Goal: Task Accomplishment & Management: Use online tool/utility

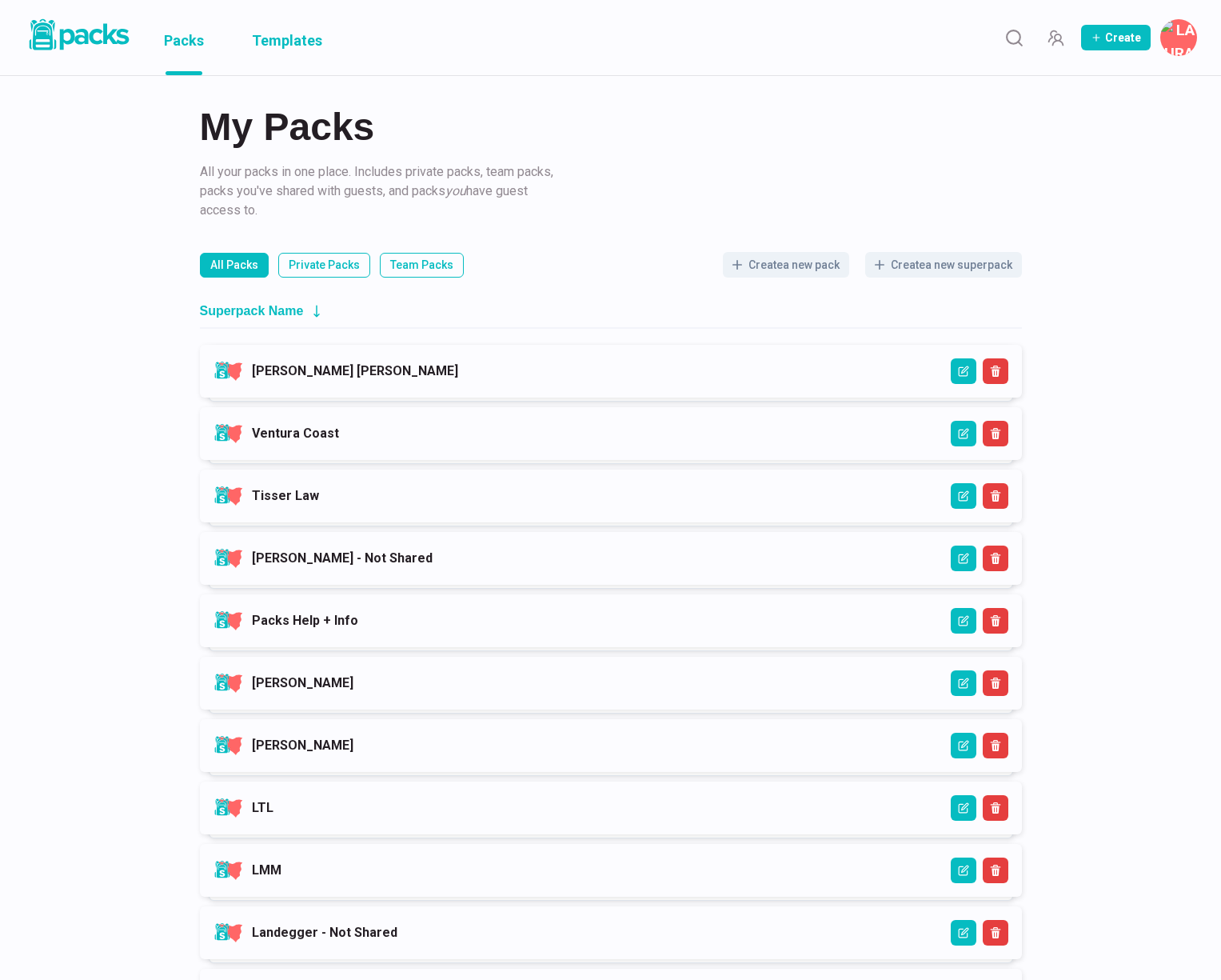
click at [263, 32] on link "Templates" at bounding box center [287, 38] width 70 height 76
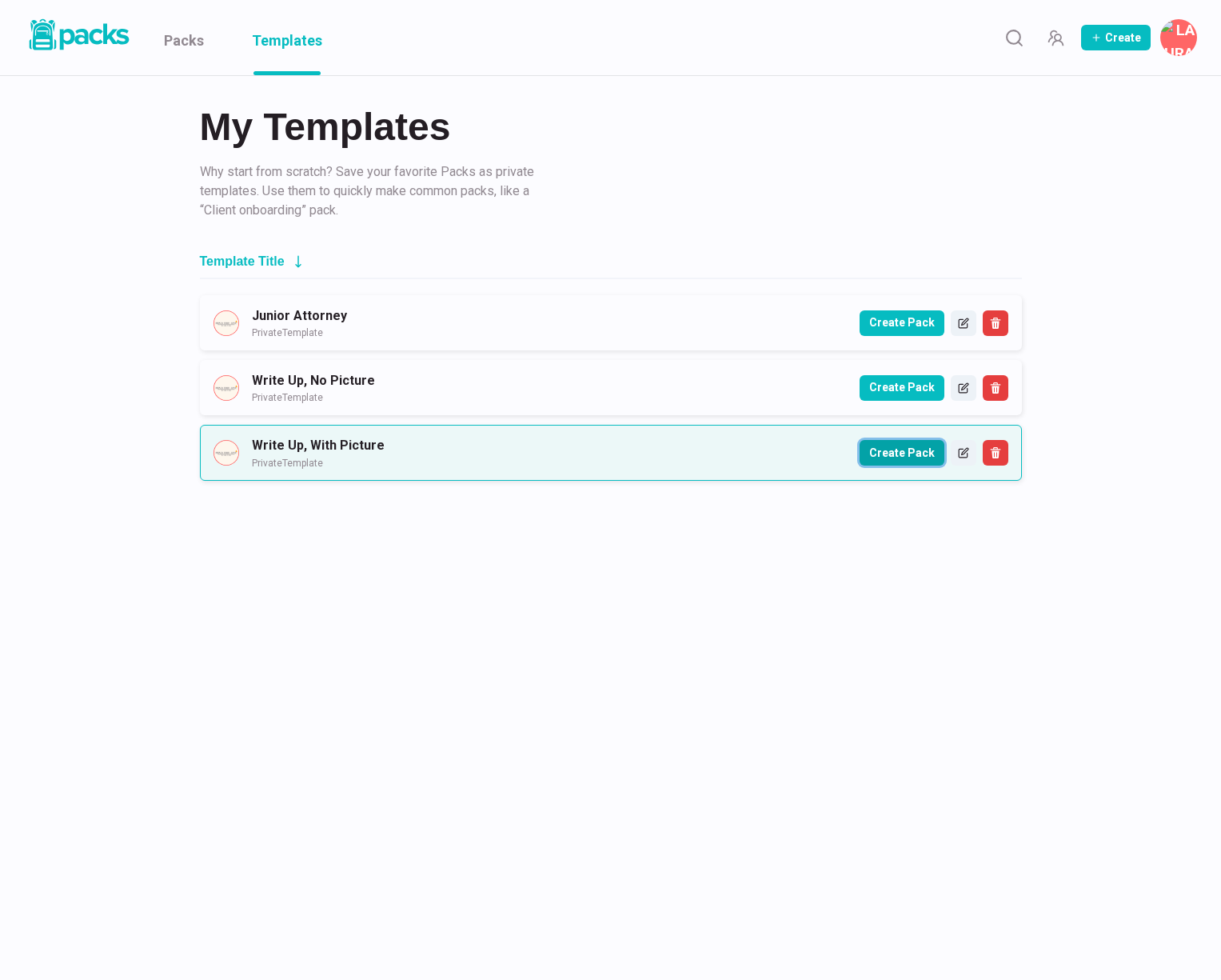
click at [915, 460] on button "Create Pack" at bounding box center [902, 453] width 85 height 26
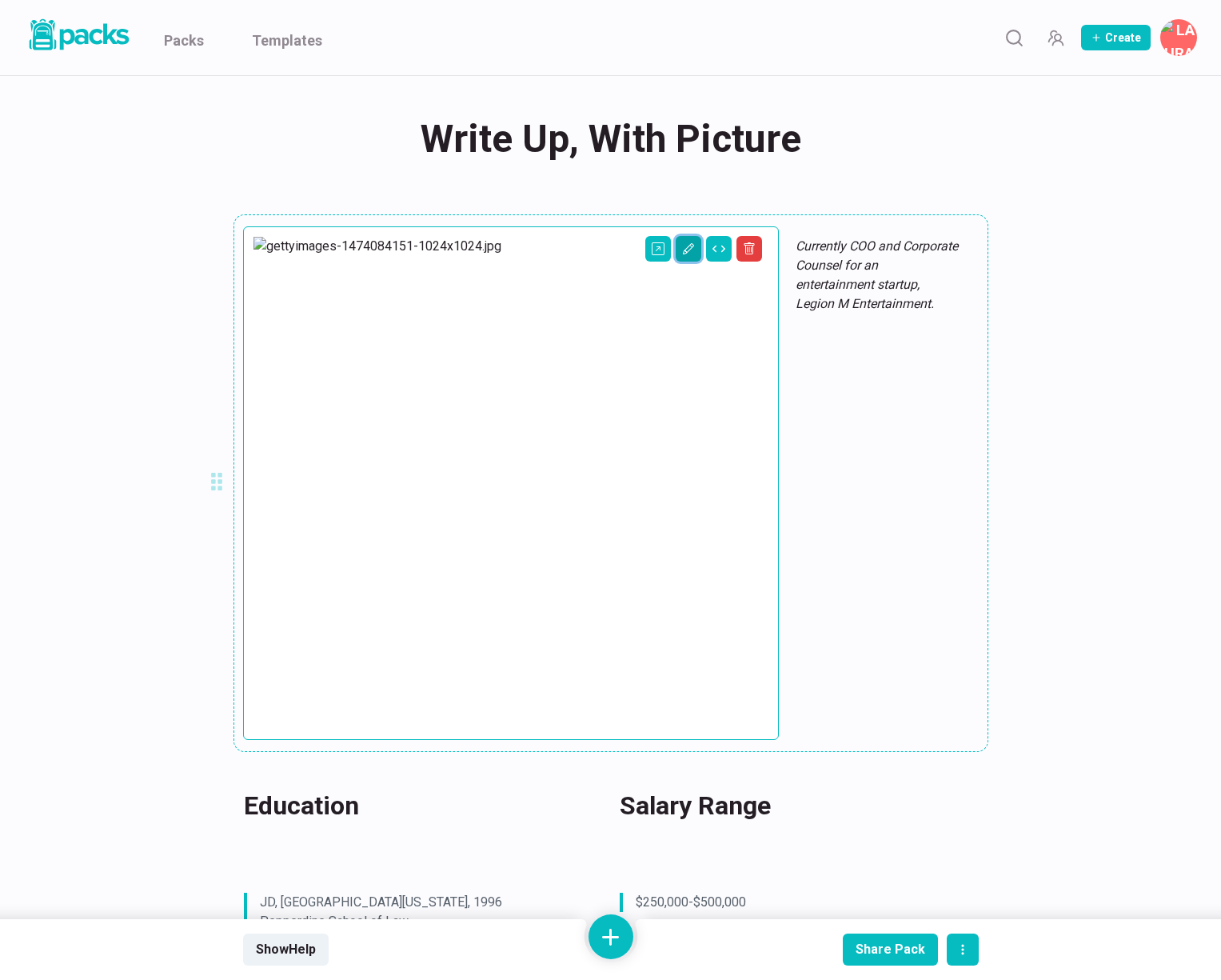
click at [682, 251] on icon "Edit asset" at bounding box center [687, 248] width 11 height 11
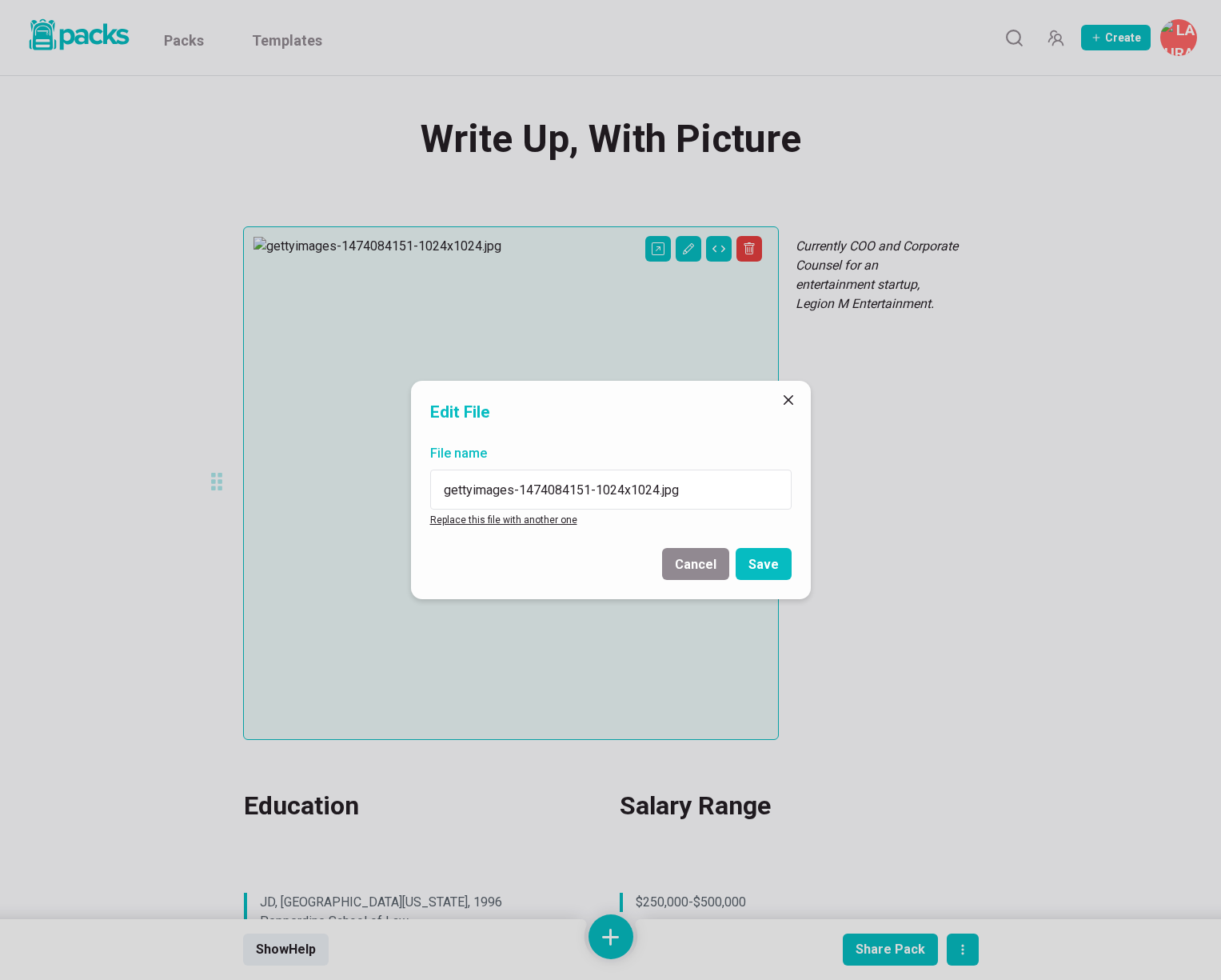
click at [497, 514] on link "Replace this file with another one" at bounding box center [504, 519] width 148 height 11
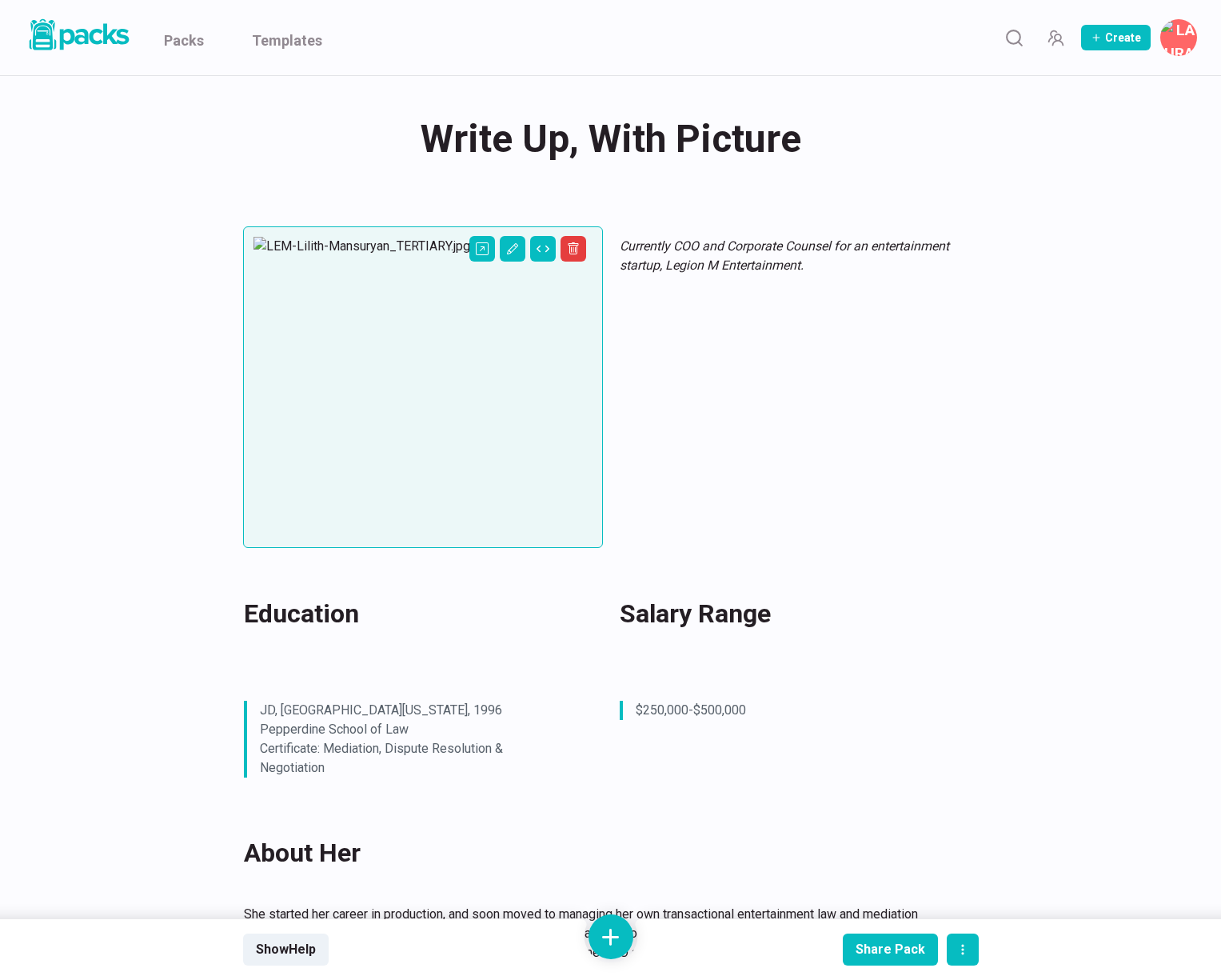
click at [1141, 343] on div "Write Up, With Picture Write Up, With Picture Currently COO and Corporate Couns…" at bounding box center [611, 959] width 1200 height 1766
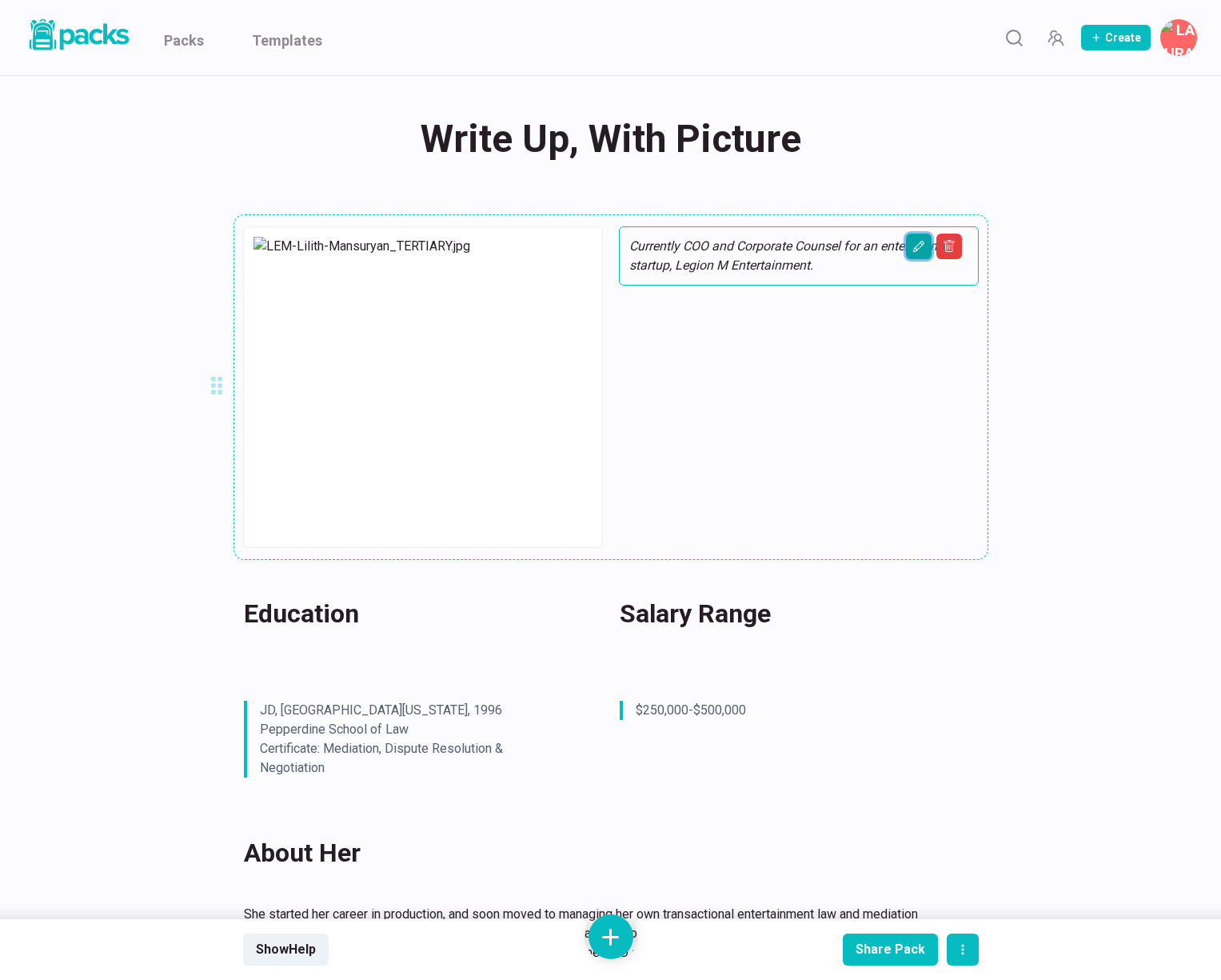
click at [913, 248] on icon "Edit asset" at bounding box center [919, 246] width 13 height 13
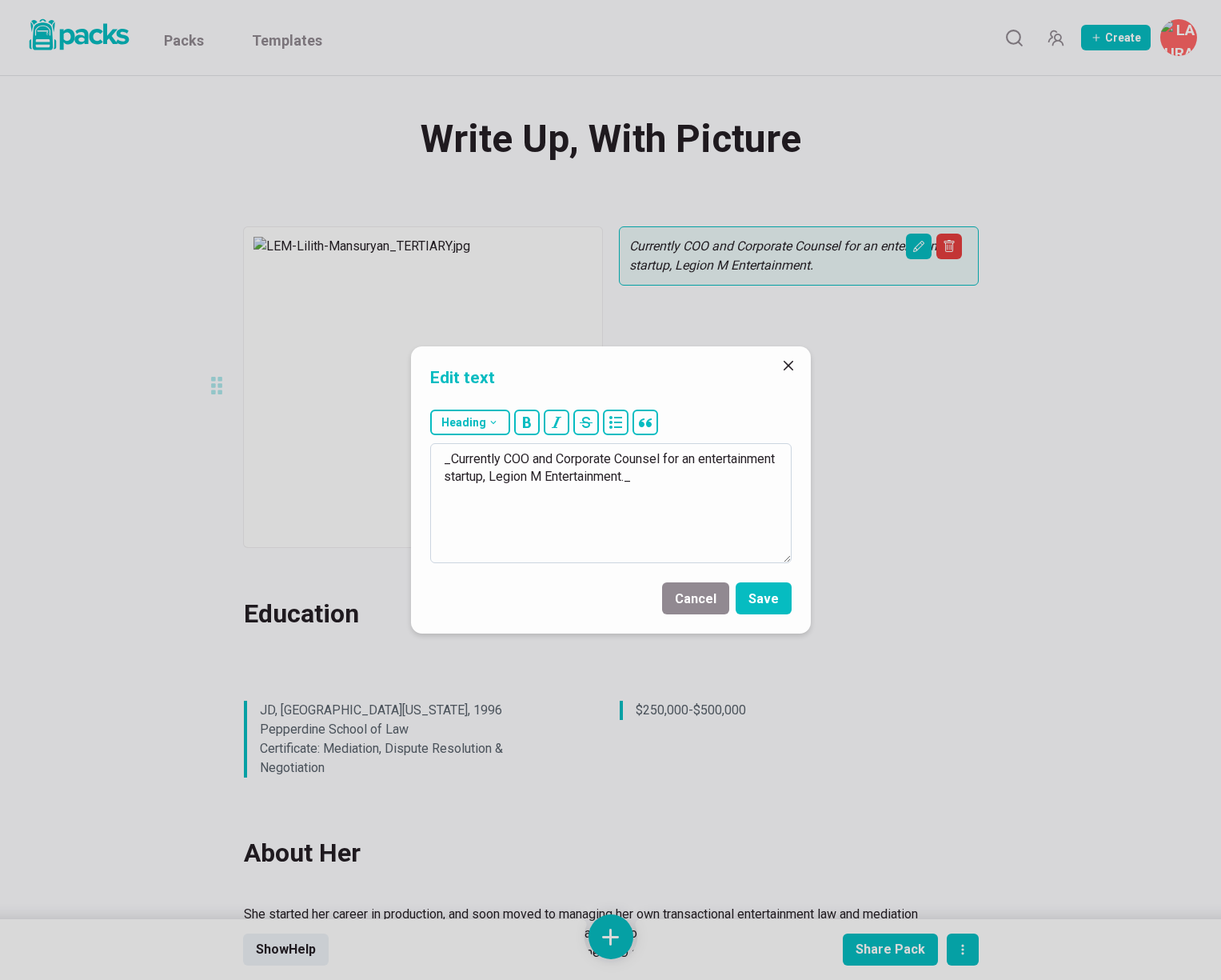
drag, startPoint x: 505, startPoint y: 457, endPoint x: 708, endPoint y: 470, distance: 203.4
click at [708, 470] on textarea "_Currently COO and Corporate Counsel for an entertainment startup, Legion M Ent…" at bounding box center [610, 503] width 361 height 120
drag, startPoint x: 472, startPoint y: 477, endPoint x: 556, endPoint y: 502, distance: 87.6
click at [472, 477] on textarea "_Currently an Associate at [PERSON_NAME], on their Private Client and Tx Team._" at bounding box center [610, 503] width 361 height 120
type textarea "_Currently an Associate at [PERSON_NAME], on their Private Client and Tax Team._"
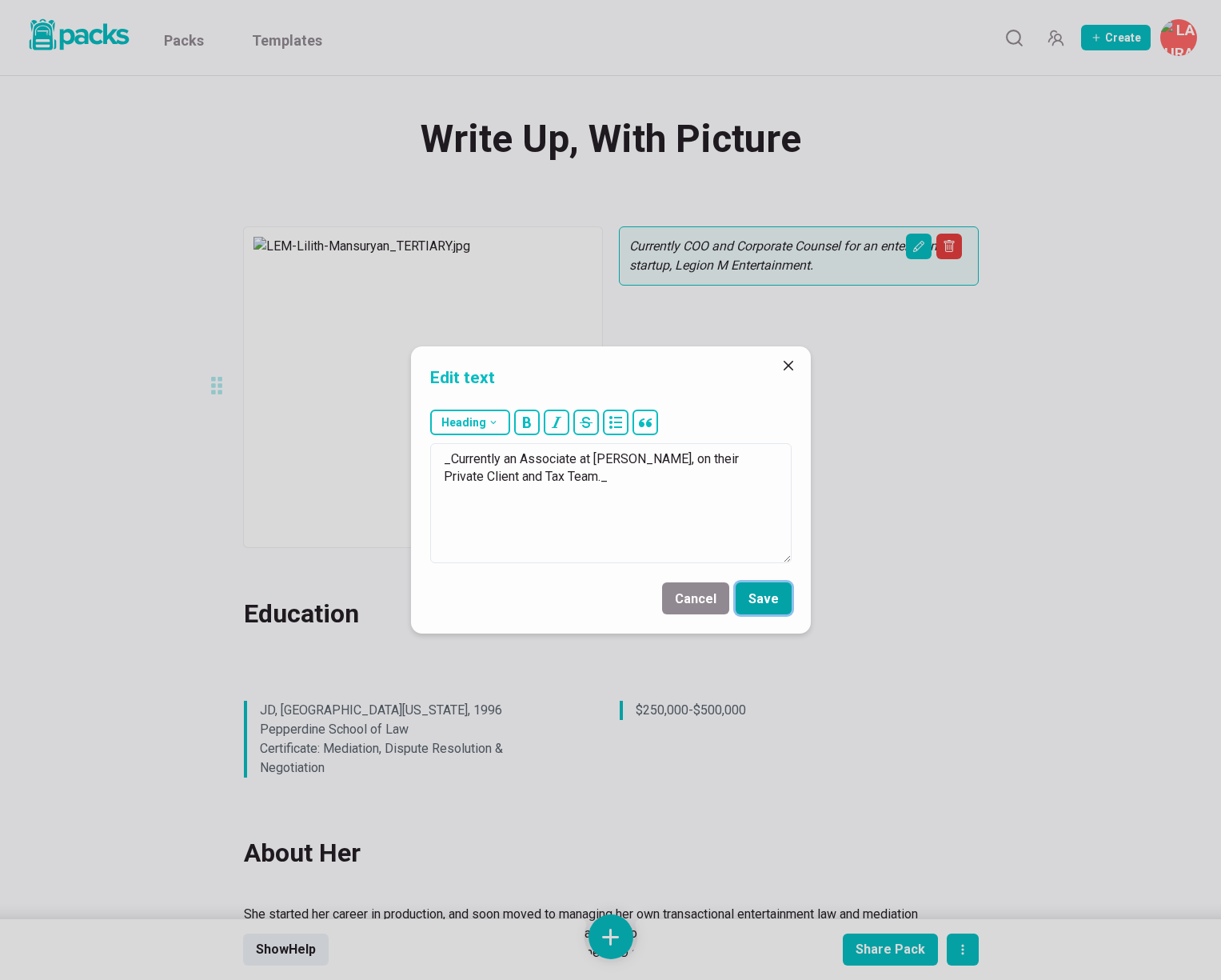
click at [760, 598] on button "Save" at bounding box center [764, 598] width 56 height 32
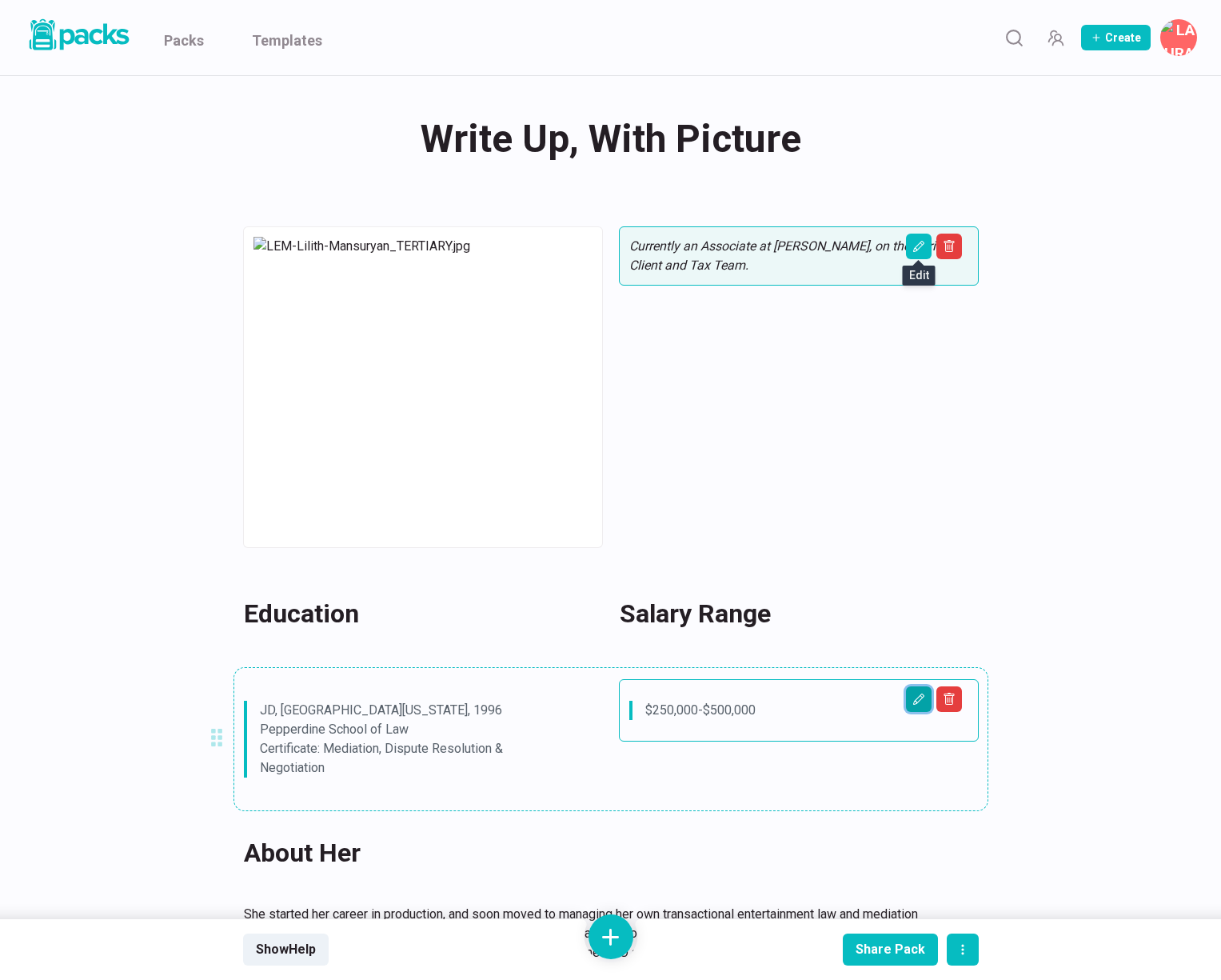
click at [922, 701] on icon "Edit asset" at bounding box center [919, 699] width 13 height 13
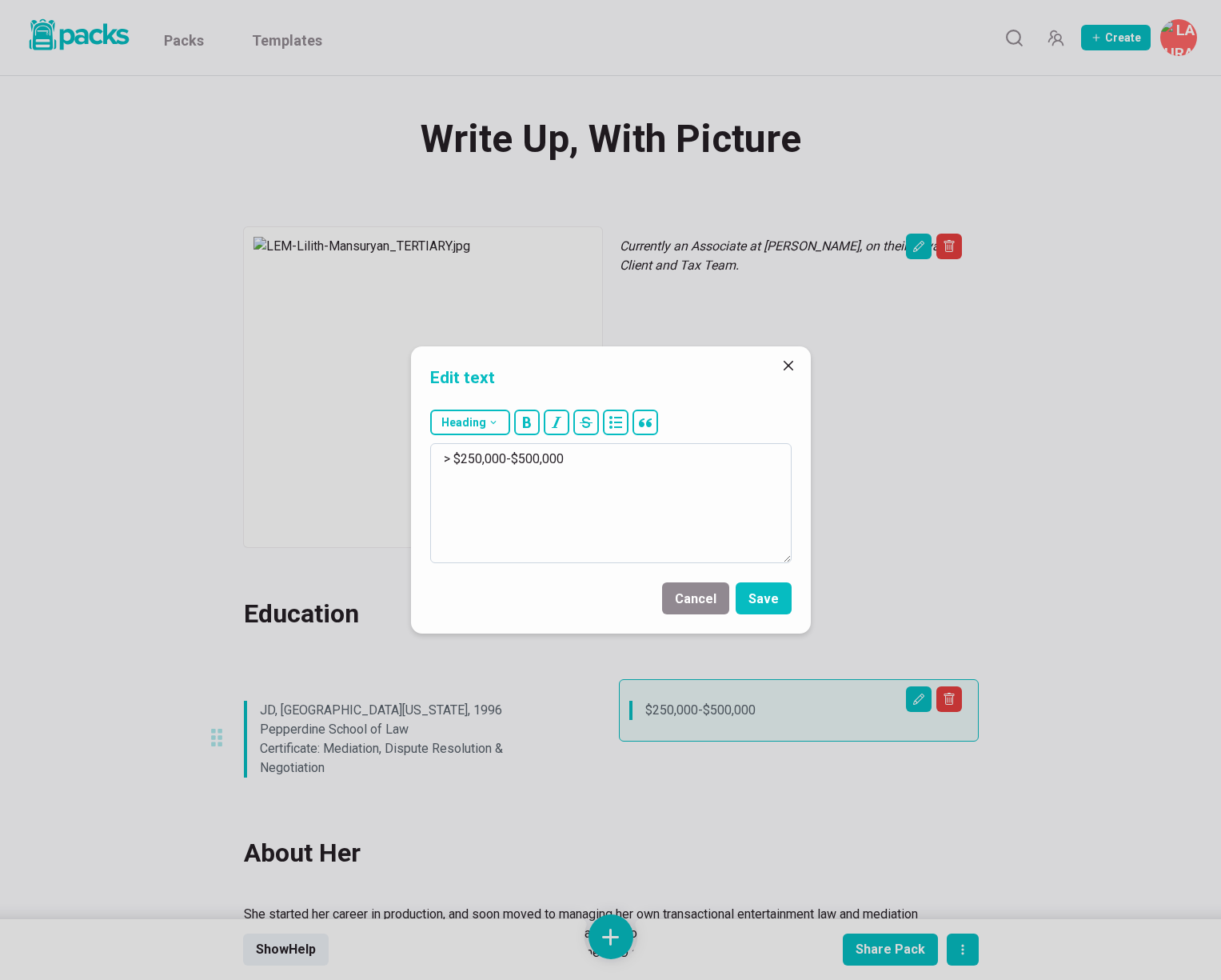
click at [462, 459] on textarea "> $250,000-$500,000" at bounding box center [610, 503] width 361 height 120
drag, startPoint x: 559, startPoint y: 457, endPoint x: 622, endPoint y: 457, distance: 63.0
click at [623, 457] on textarea "> $200,000-250,000-$500,000" at bounding box center [610, 503] width 361 height 120
type textarea "> $200,000-250,000 > She currently gets 20% origination."
click at [775, 603] on button "Save" at bounding box center [764, 598] width 56 height 32
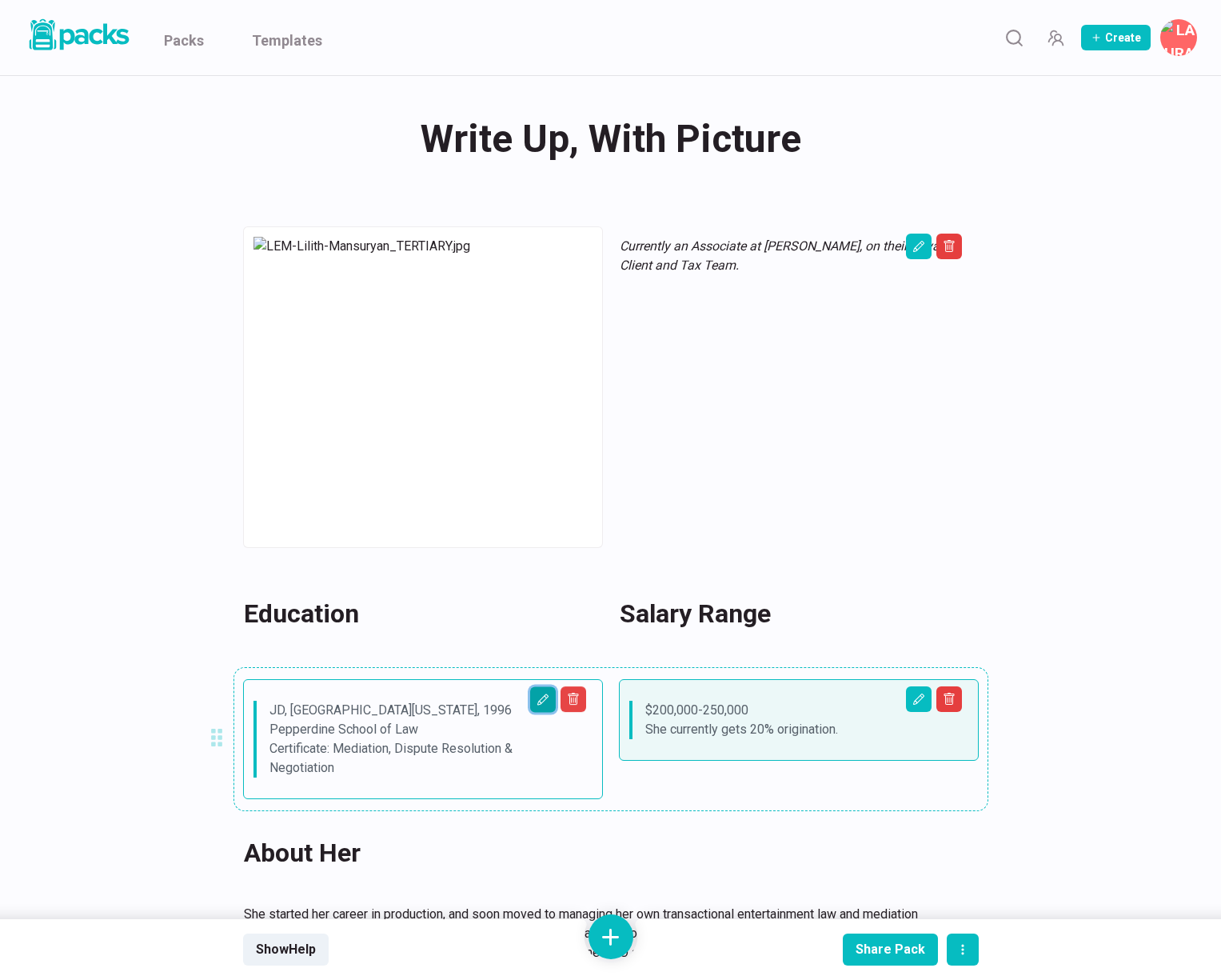
click at [542, 699] on icon "Edit asset" at bounding box center [542, 699] width 13 height 13
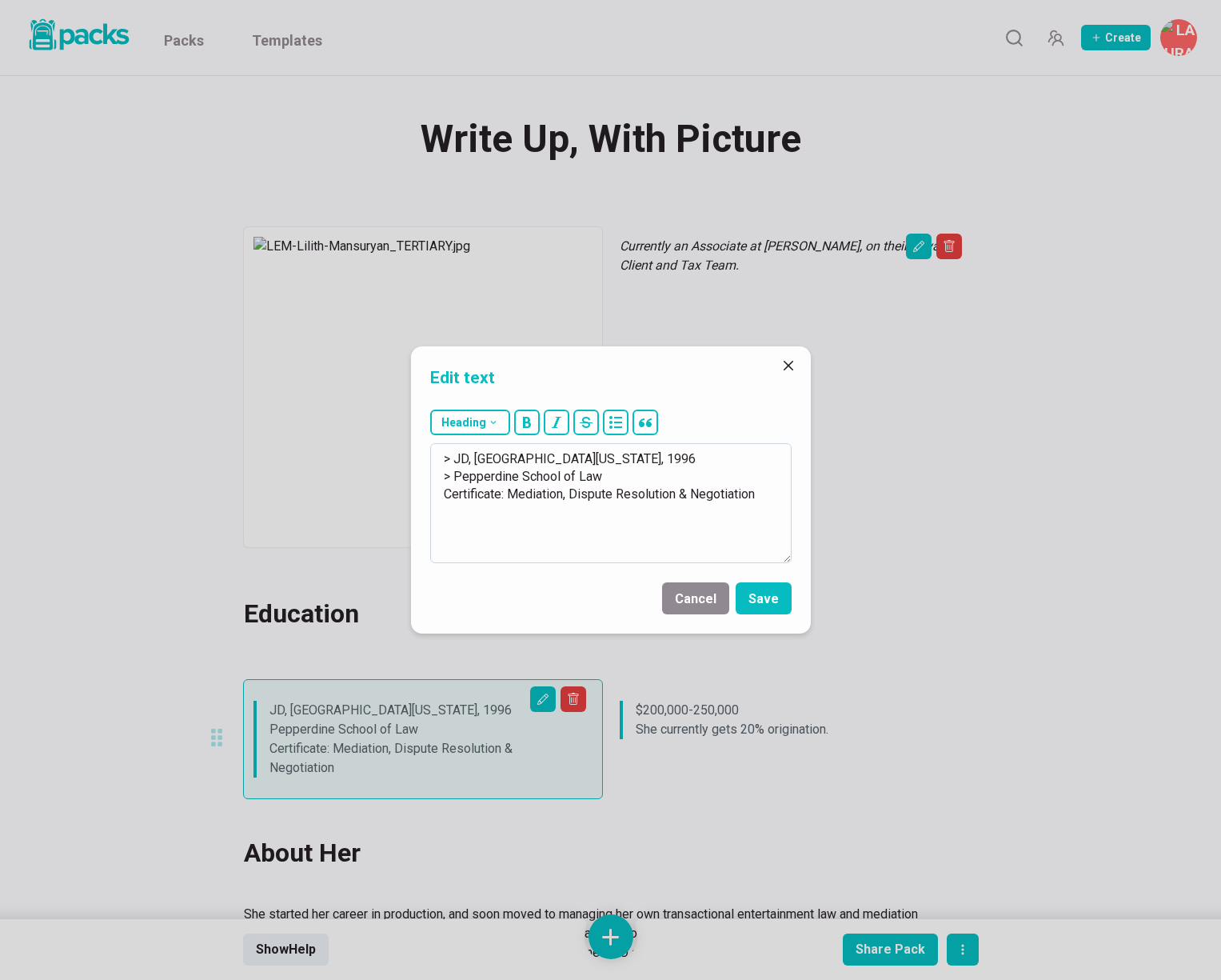
drag, startPoint x: 474, startPoint y: 457, endPoint x: 615, endPoint y: 513, distance: 151.7
click at [616, 513] on textarea "> JD, [GEOGRAPHIC_DATA][US_STATE], 1996 > Pepperdine School of Law Certificate:…" at bounding box center [610, 503] width 361 height 120
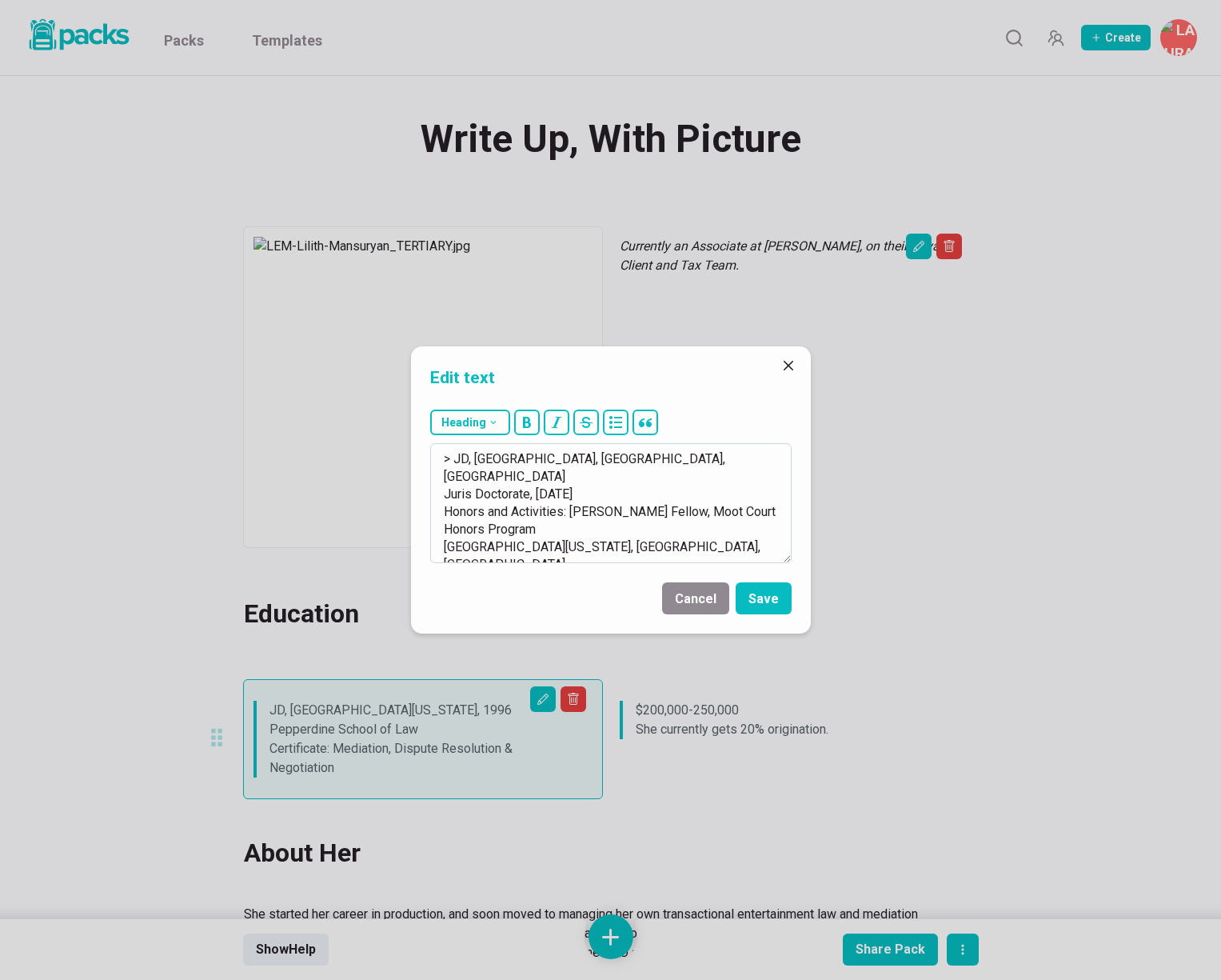
click at [466, 462] on textarea "> JD, [GEOGRAPHIC_DATA], [GEOGRAPHIC_DATA], [GEOGRAPHIC_DATA] Juris Doctorate, …" at bounding box center [610, 503] width 361 height 120
click at [462, 463] on textarea "> JD, [GEOGRAPHIC_DATA], [GEOGRAPHIC_DATA], [GEOGRAPHIC_DATA] Juris Doctorate, …" at bounding box center [610, 503] width 361 height 120
click at [471, 459] on textarea "> [PERSON_NAME], [GEOGRAPHIC_DATA], [GEOGRAPHIC_DATA], [GEOGRAPHIC_DATA] Juris …" at bounding box center [610, 503] width 361 height 120
drag, startPoint x: 634, startPoint y: 458, endPoint x: 564, endPoint y: 480, distance: 73.4
click at [564, 480] on textarea "> [PERSON_NAME], [GEOGRAPHIC_DATA], [GEOGRAPHIC_DATA], [GEOGRAPHIC_DATA] Juris …" at bounding box center [610, 503] width 361 height 120
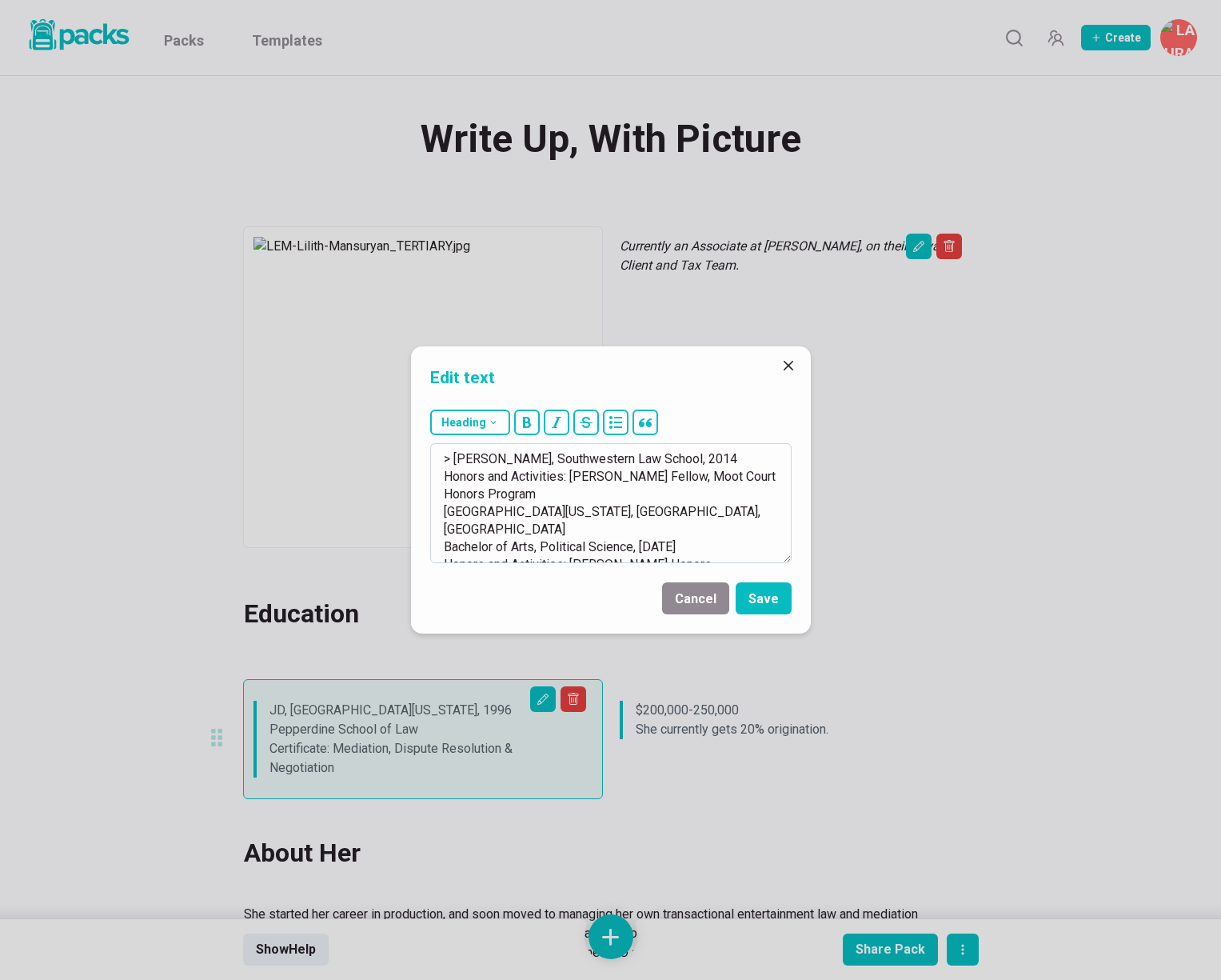
drag, startPoint x: 444, startPoint y: 477, endPoint x: 517, endPoint y: 490, distance: 74.1
click at [517, 490] on textarea "> [PERSON_NAME], Southwestern Law School, 2014 Honors and Activities: [PERSON_N…" at bounding box center [610, 503] width 361 height 120
click at [638, 475] on textarea "> [PERSON_NAME], Southwestern Law School, 2014 > B.A. in Political Science, [GE…" at bounding box center [610, 503] width 361 height 120
drag, startPoint x: 438, startPoint y: 496, endPoint x: 621, endPoint y: 602, distance: 211.5
click at [621, 602] on form "Heading # H1 ## H2 ### H3 > [PERSON_NAME], [GEOGRAPHIC_DATA], 2014 > B.A. in Po…" at bounding box center [611, 518] width 400 height 230
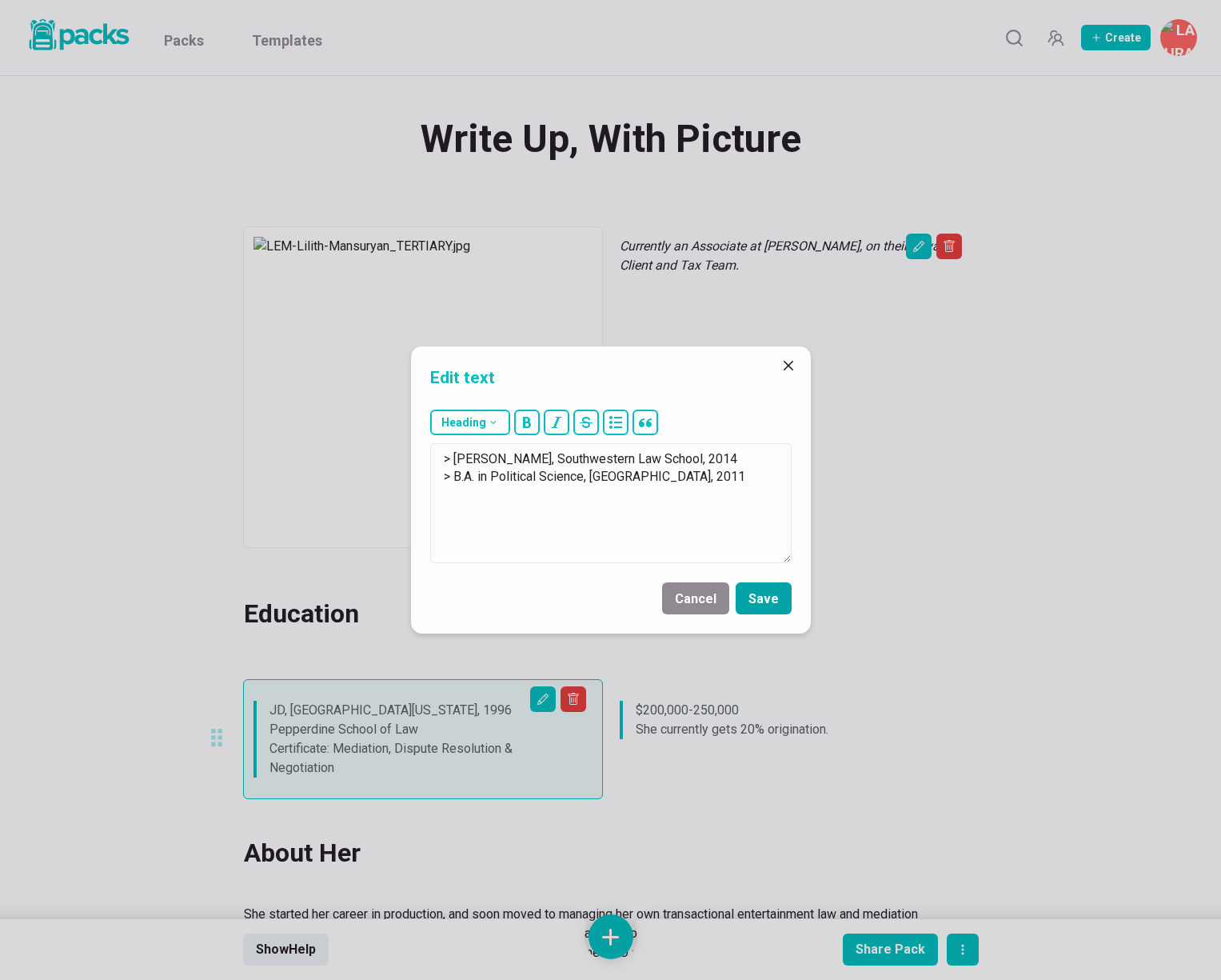
type textarea "> [PERSON_NAME], Southwestern Law School, 2014 > B.A. in Political Science, [GE…"
click at [760, 601] on button "Save" at bounding box center [764, 598] width 56 height 32
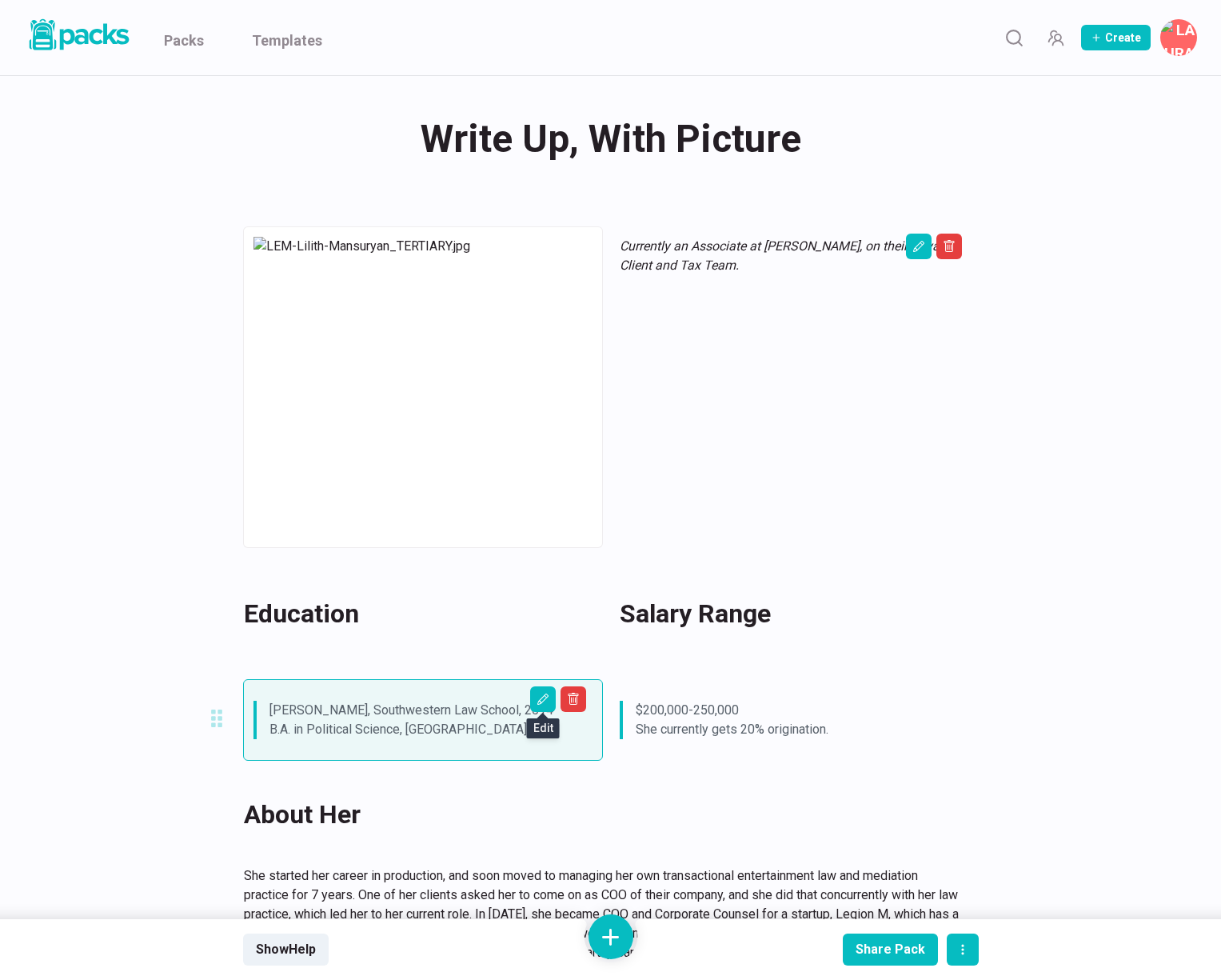
click at [97, 511] on div "Write Up, With Picture Write Up, With Picture Currently an Associate at [PERSON…" at bounding box center [611, 940] width 1200 height 1727
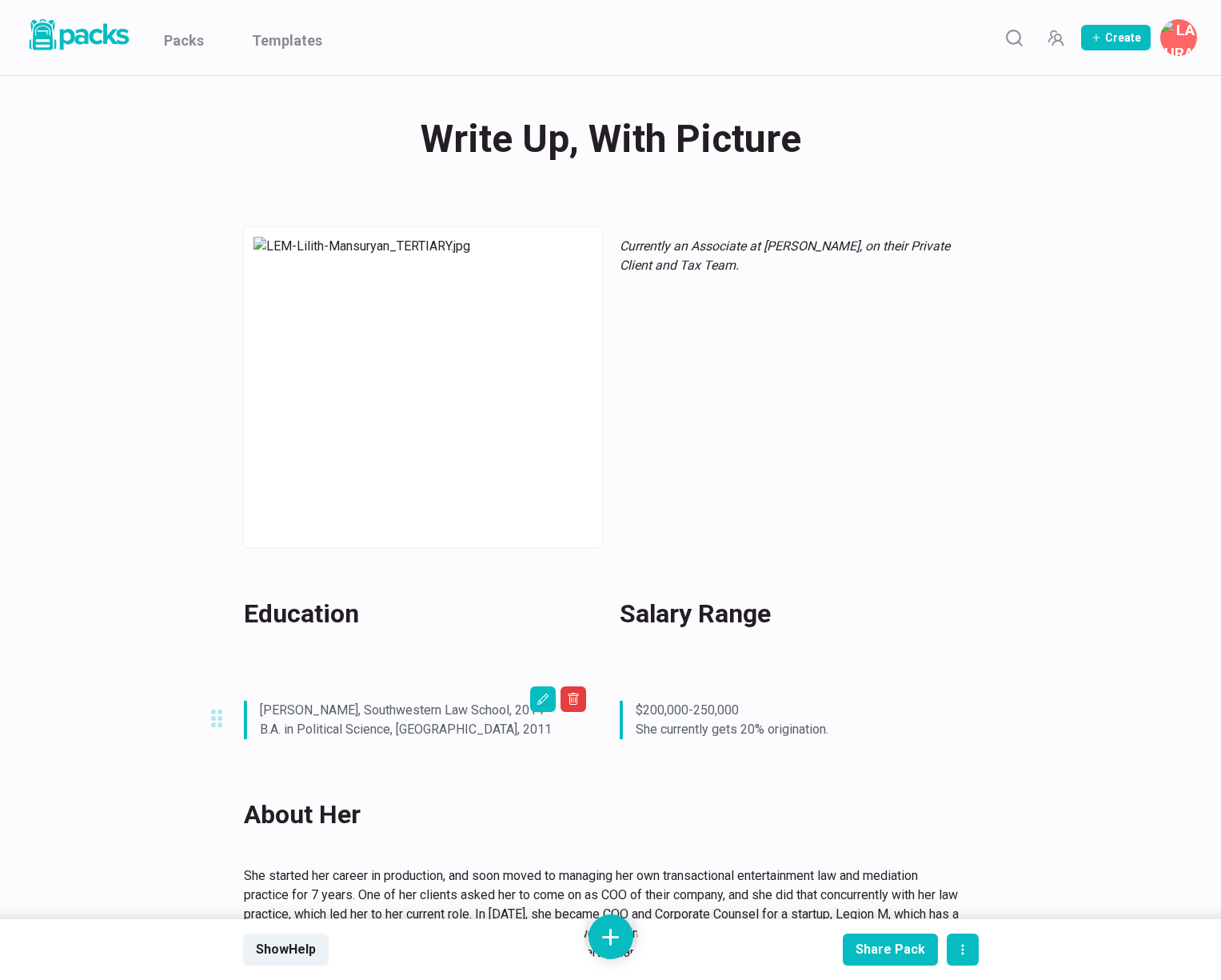
click at [650, 137] on div "Write Up, With Picture Write Up, With Picture" at bounding box center [611, 139] width 736 height 63
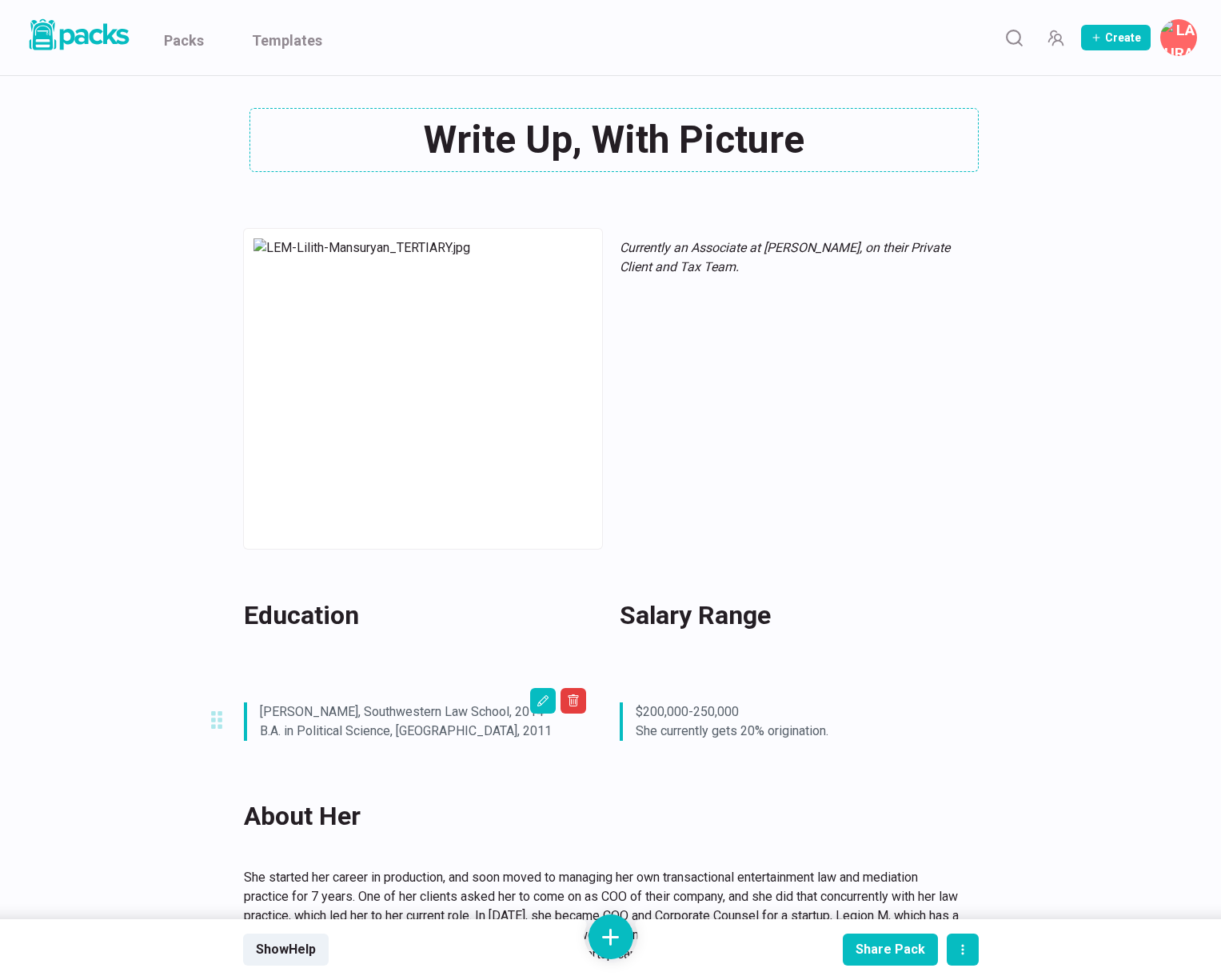
click at [650, 137] on textarea "Write Up, With Picture" at bounding box center [614, 140] width 729 height 64
click at [649, 137] on textarea "Write Up, With Picture" at bounding box center [614, 140] width 729 height 64
type textarea "[PERSON_NAME]"
click at [1031, 386] on div "Lilith [PERSON_NAME] Lilith [PERSON_NAME] Currently an Associate at [PERSON_NAM…" at bounding box center [611, 941] width 1200 height 1729
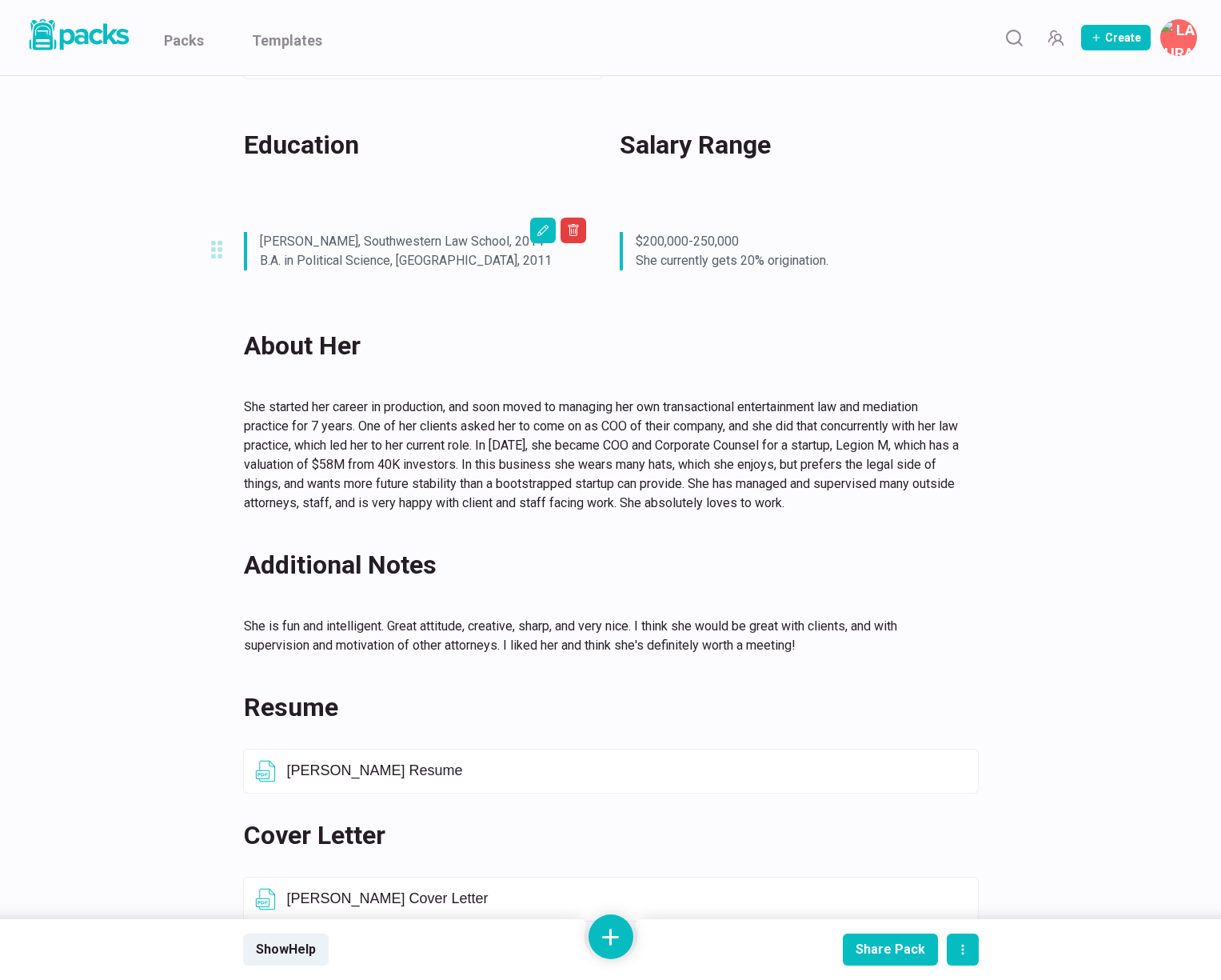
scroll to position [495, 0]
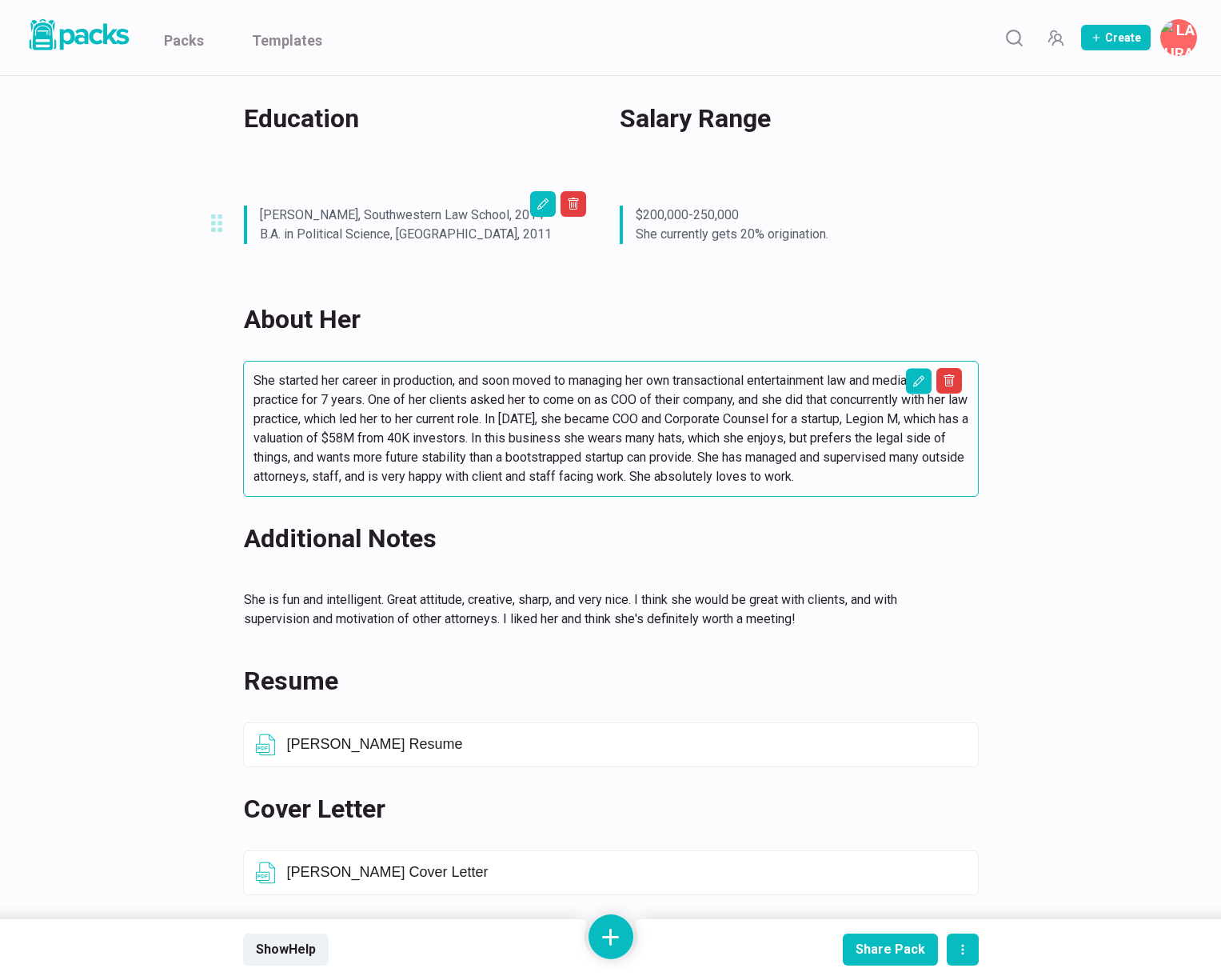
click at [813, 443] on p "She started her career in production, and soon moved to managing her own transa…" at bounding box center [610, 429] width 715 height 115
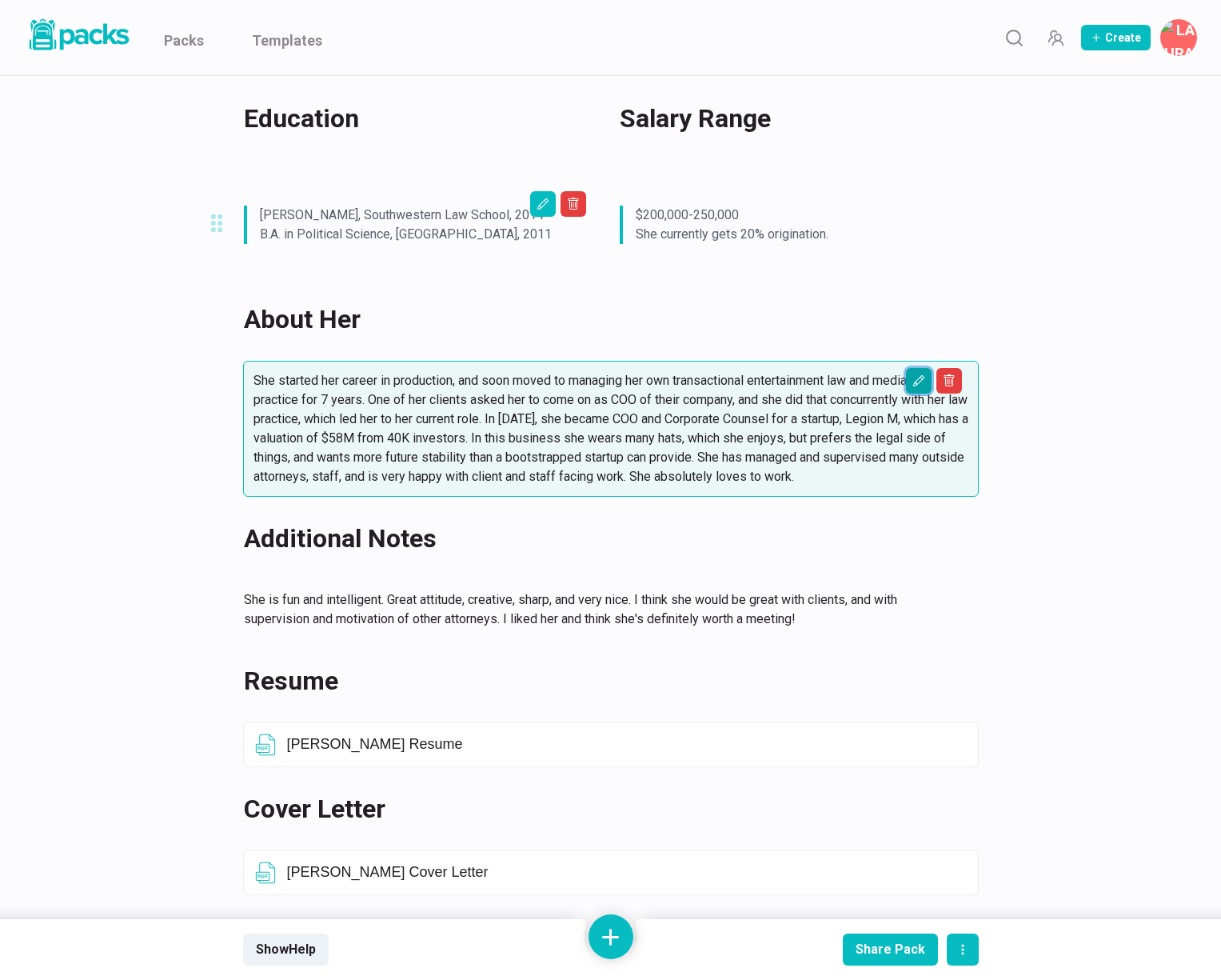
click at [925, 377] on button "Edit asset" at bounding box center [919, 381] width 26 height 26
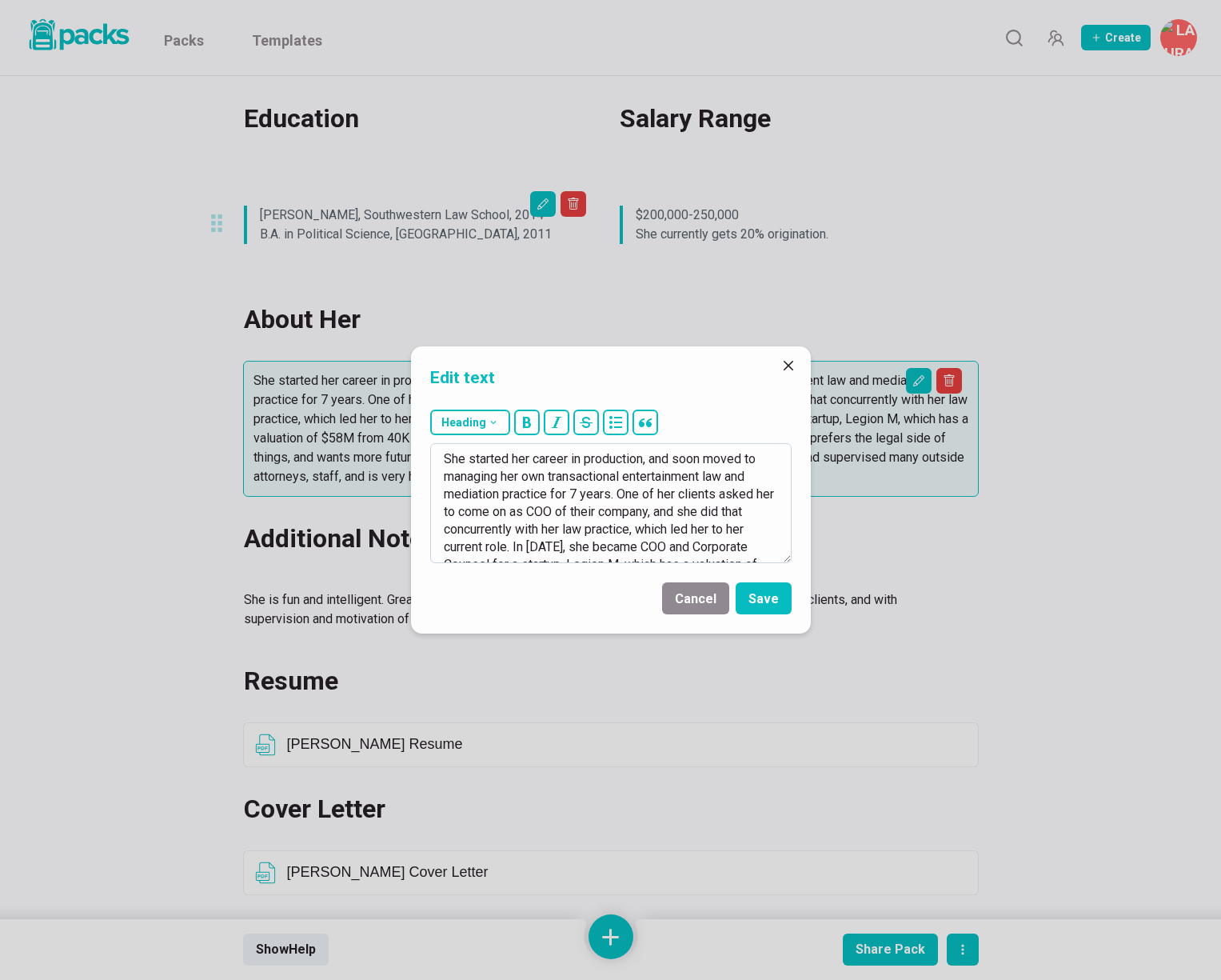
click at [458, 493] on textarea "She started her career in production, and soon moved to managing her own transa…" at bounding box center [610, 503] width 361 height 120
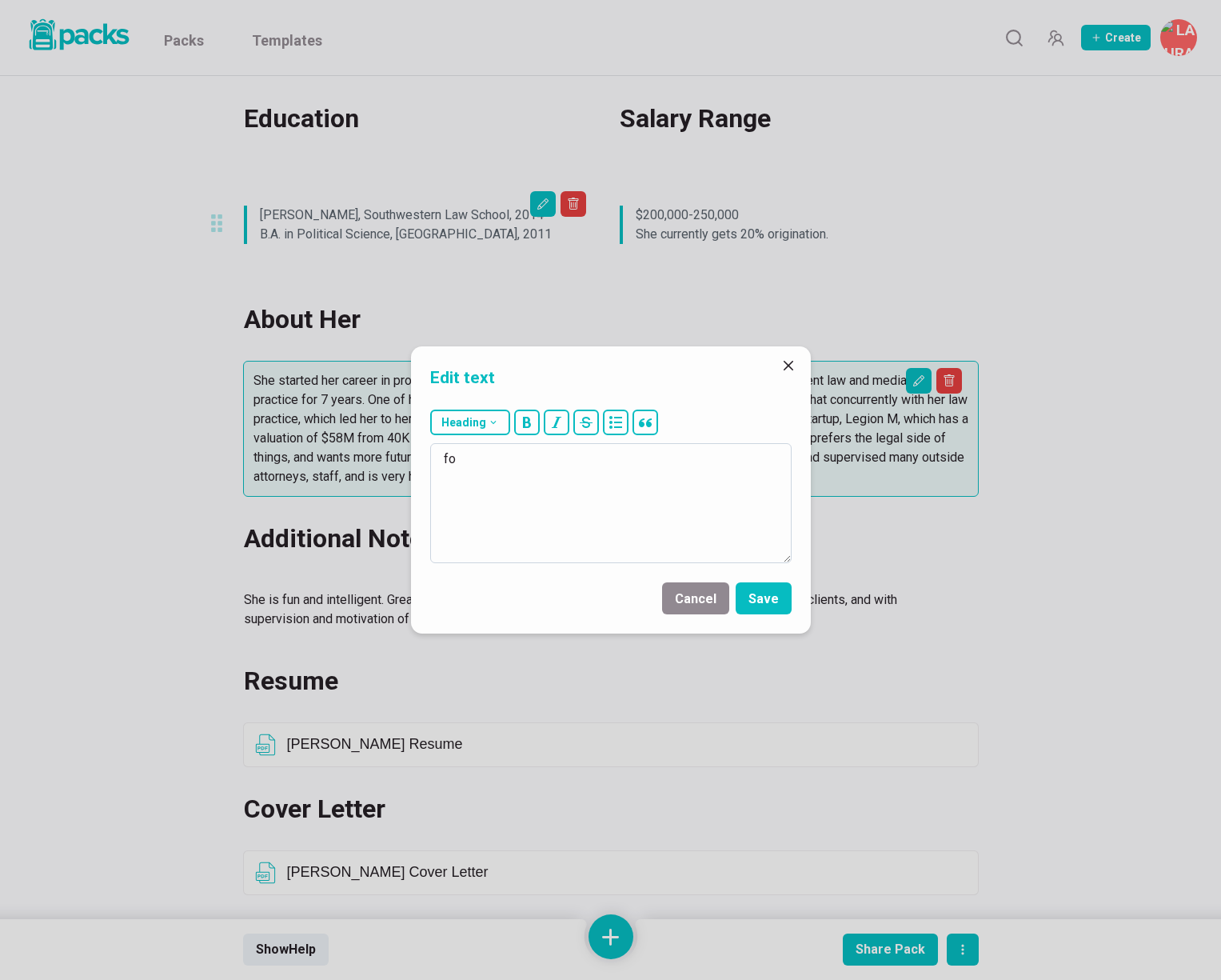
type textarea "f"
type textarea "For the last 2 years, she has been at [PERSON_NAME] on their Private Client and…"
click at [766, 596] on button "Save" at bounding box center [764, 598] width 56 height 32
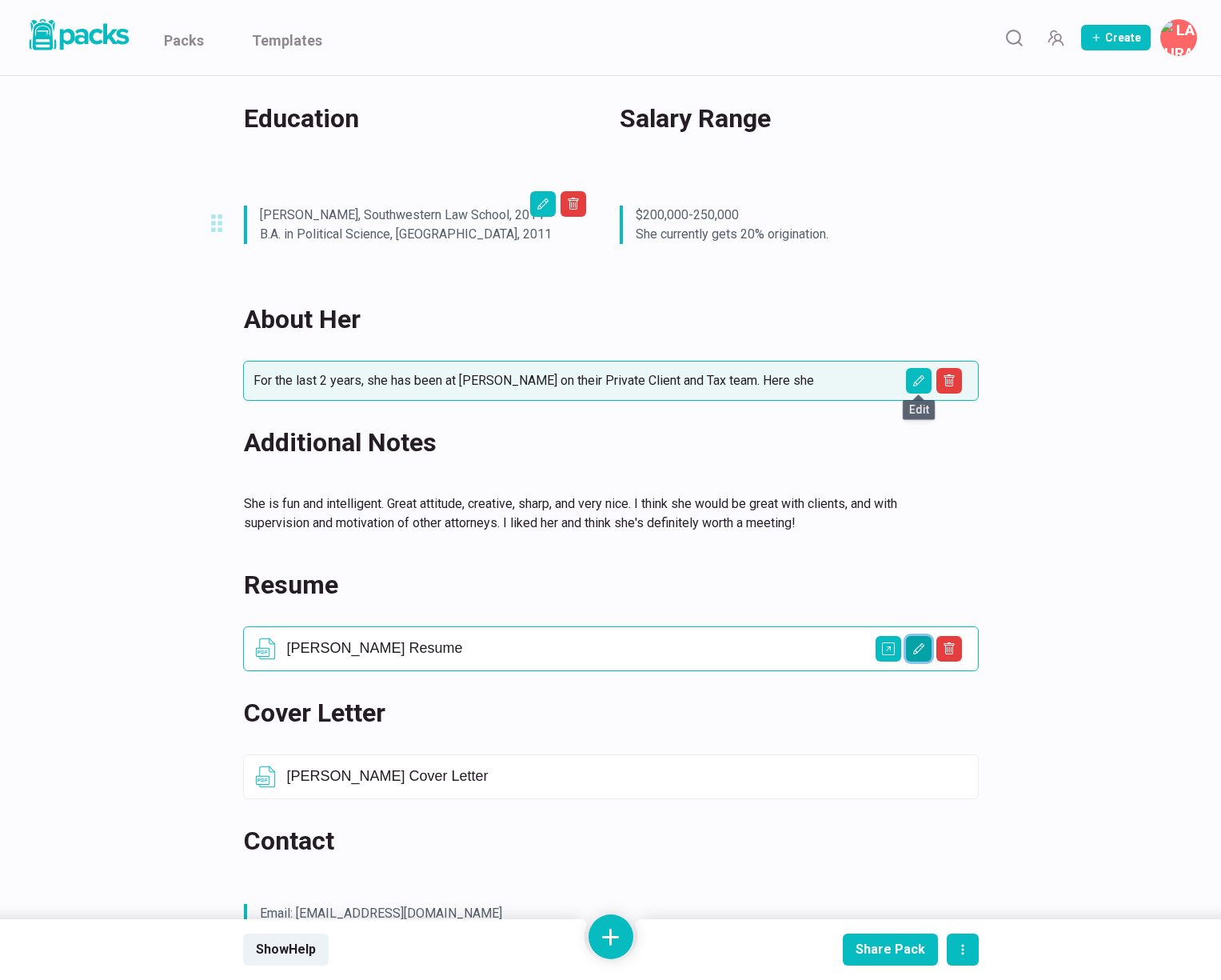
click at [916, 650] on icon "Edit asset" at bounding box center [919, 649] width 13 height 13
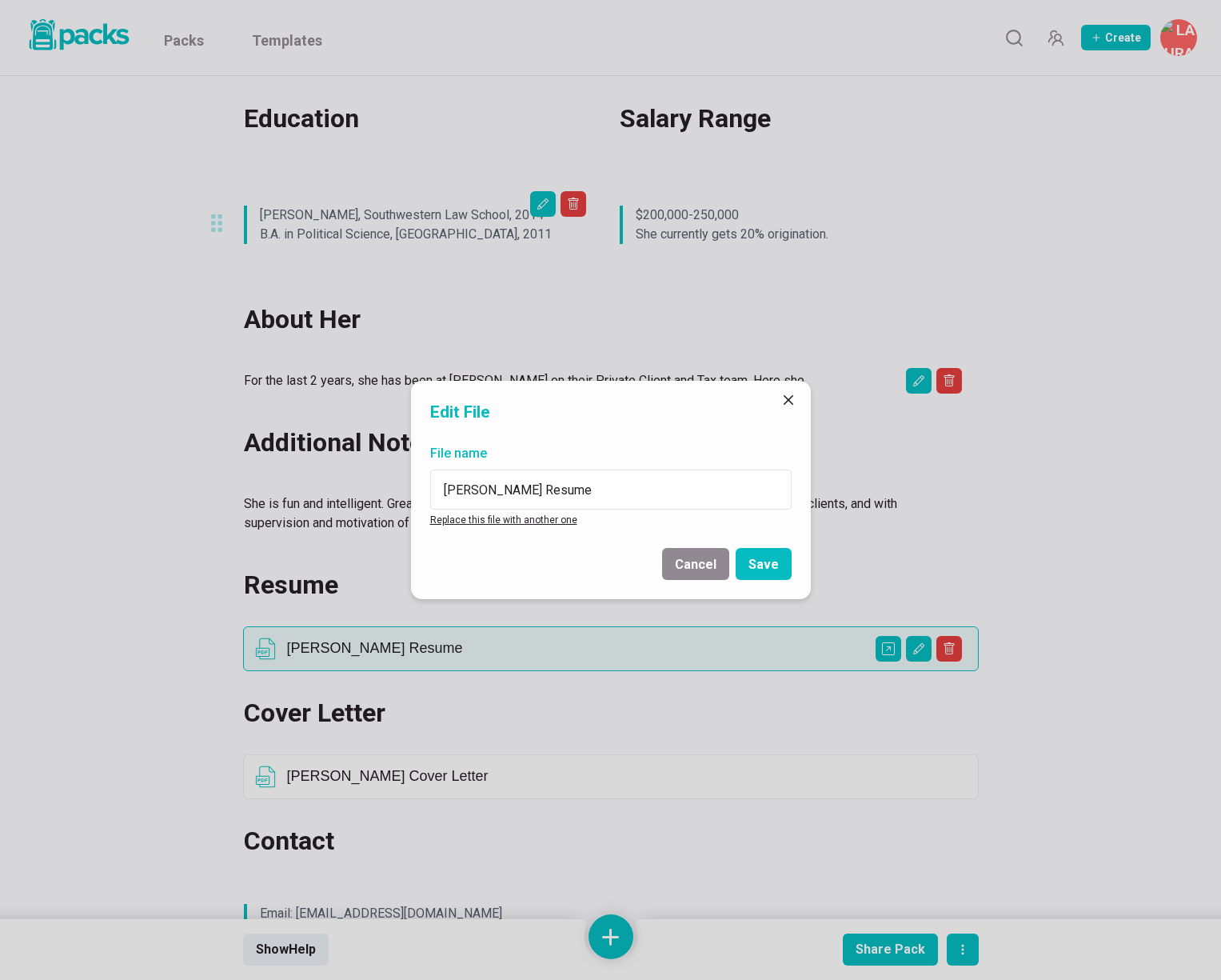
click at [511, 517] on link "Replace this file with another one" at bounding box center [504, 519] width 148 height 11
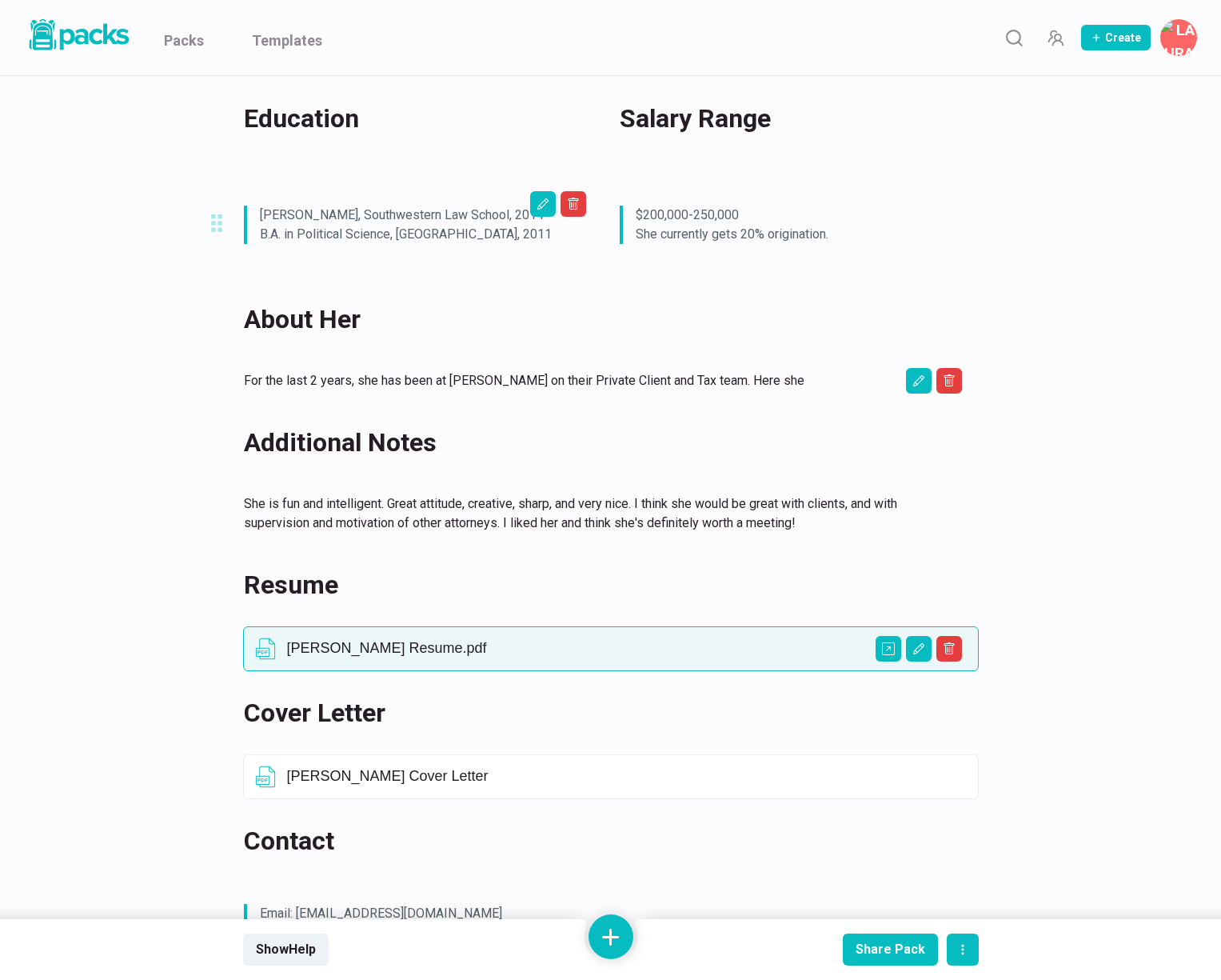
click at [1086, 750] on div "Lilith [PERSON_NAME] Lilith [PERSON_NAME] Currently an Associate at [PERSON_NAM…" at bounding box center [611, 397] width 1200 height 1632
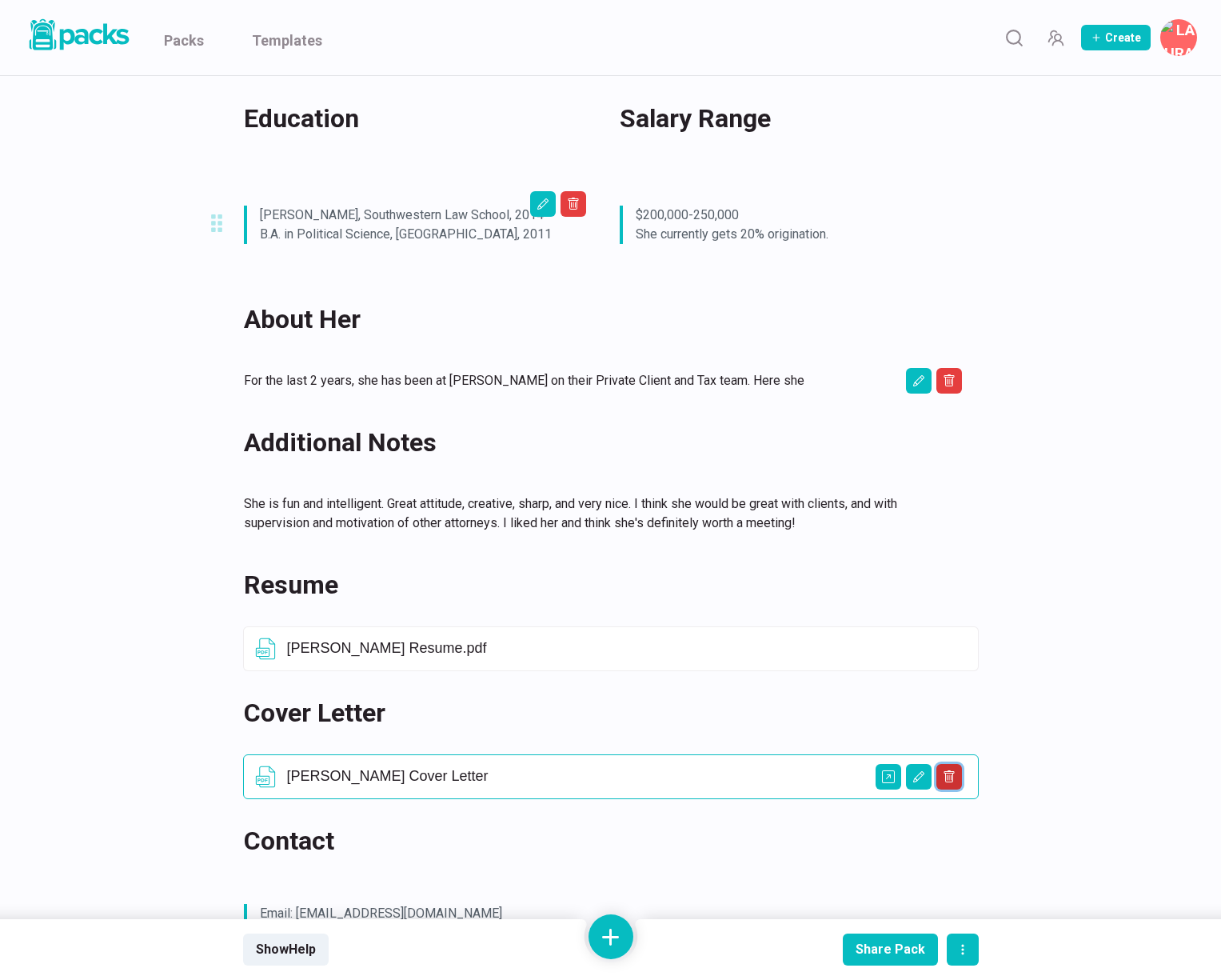
click at [951, 772] on icon "Delete asset" at bounding box center [949, 777] width 13 height 13
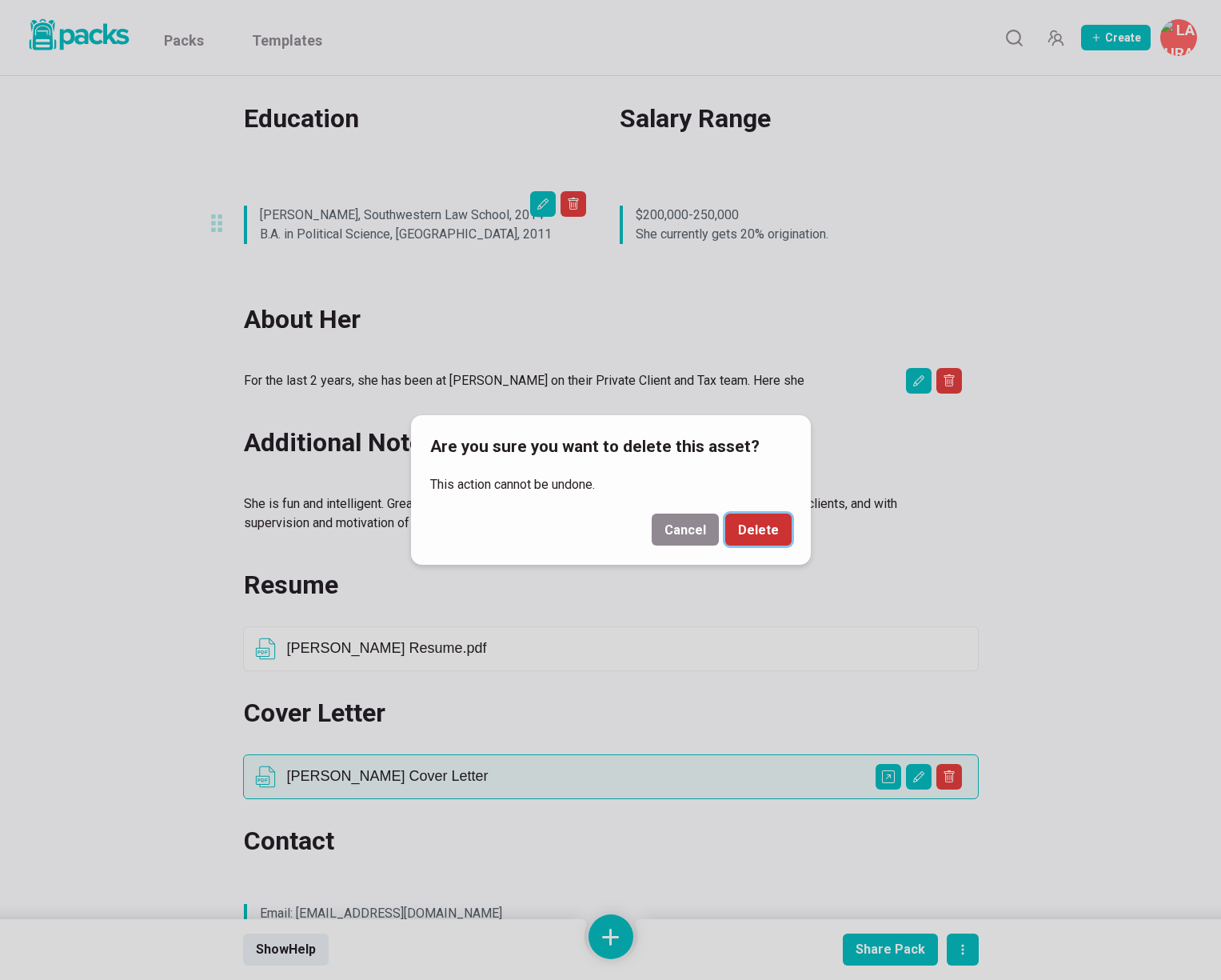
click at [755, 534] on button "Delete" at bounding box center [758, 529] width 66 height 32
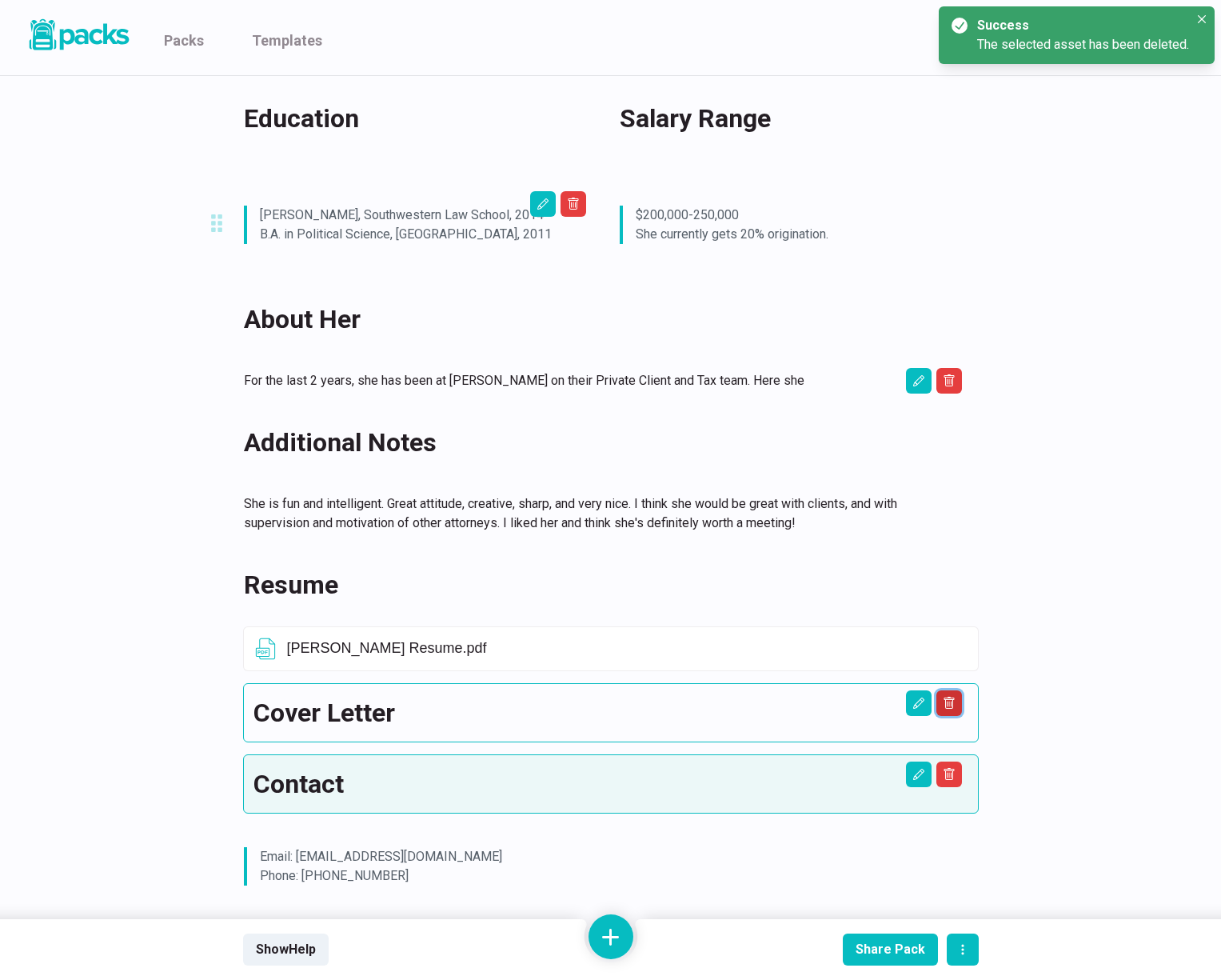
click at [946, 708] on icon "Delete asset" at bounding box center [949, 703] width 10 height 12
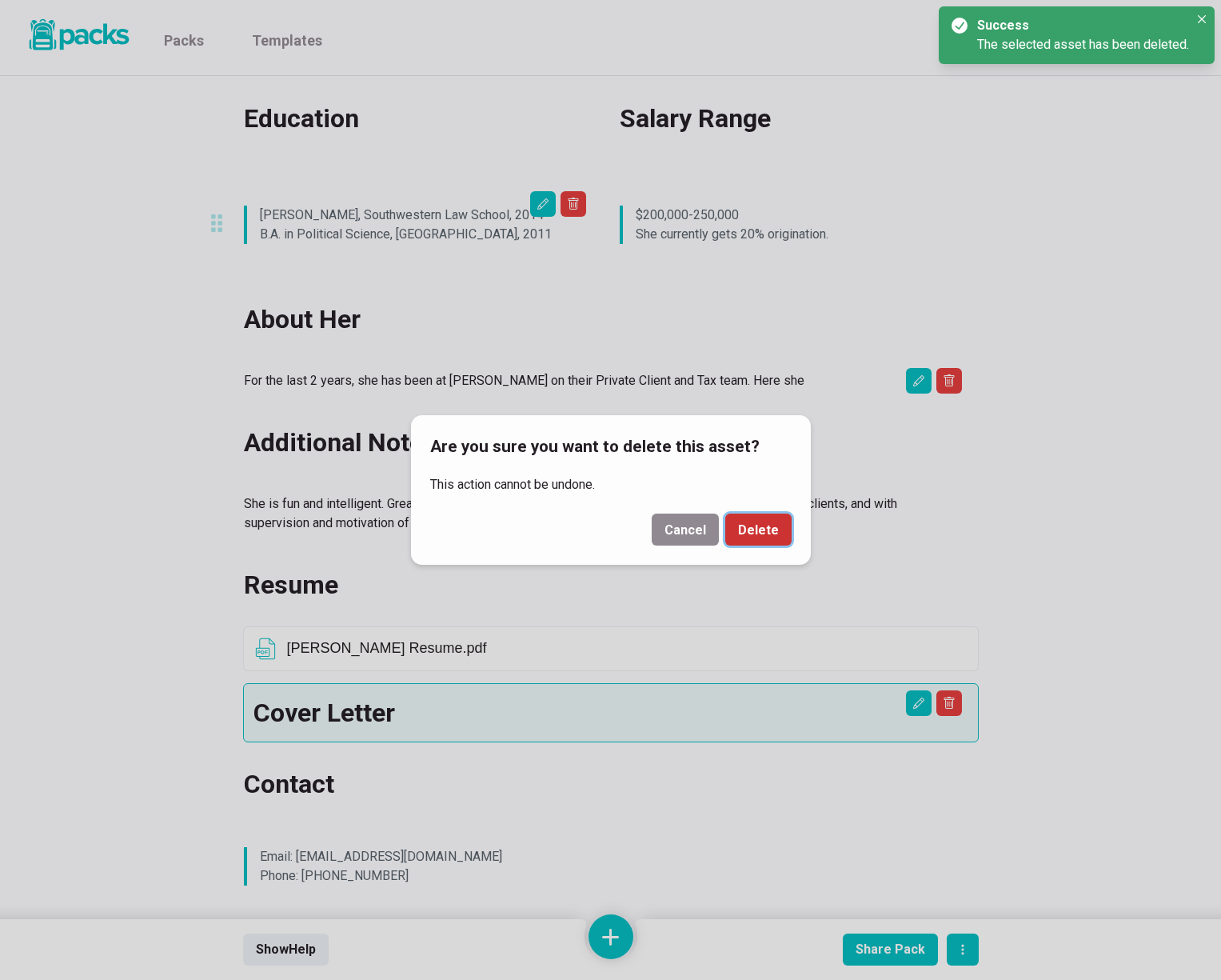
click at [755, 530] on button "Delete" at bounding box center [758, 529] width 66 height 32
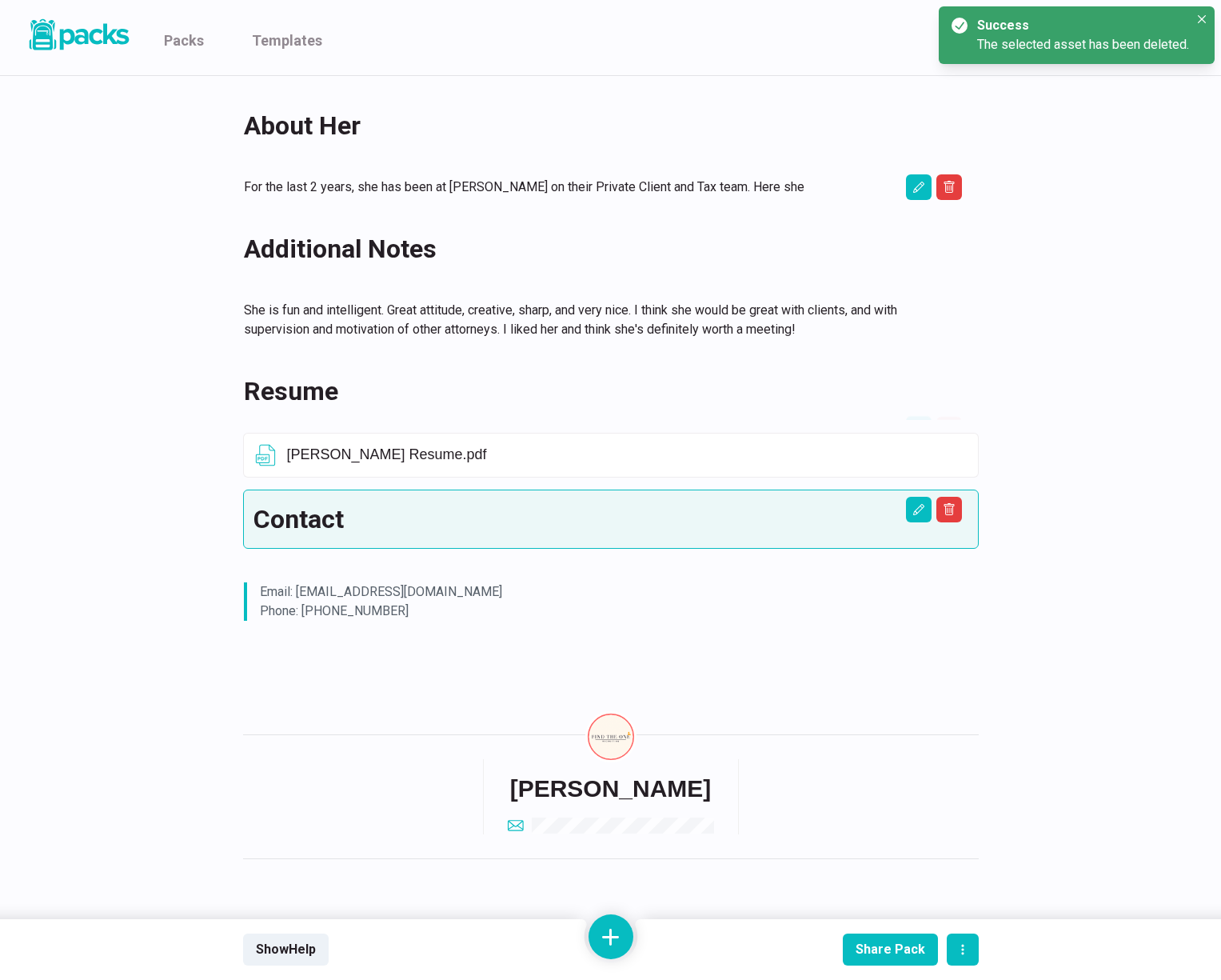
scroll to position [696, 0]
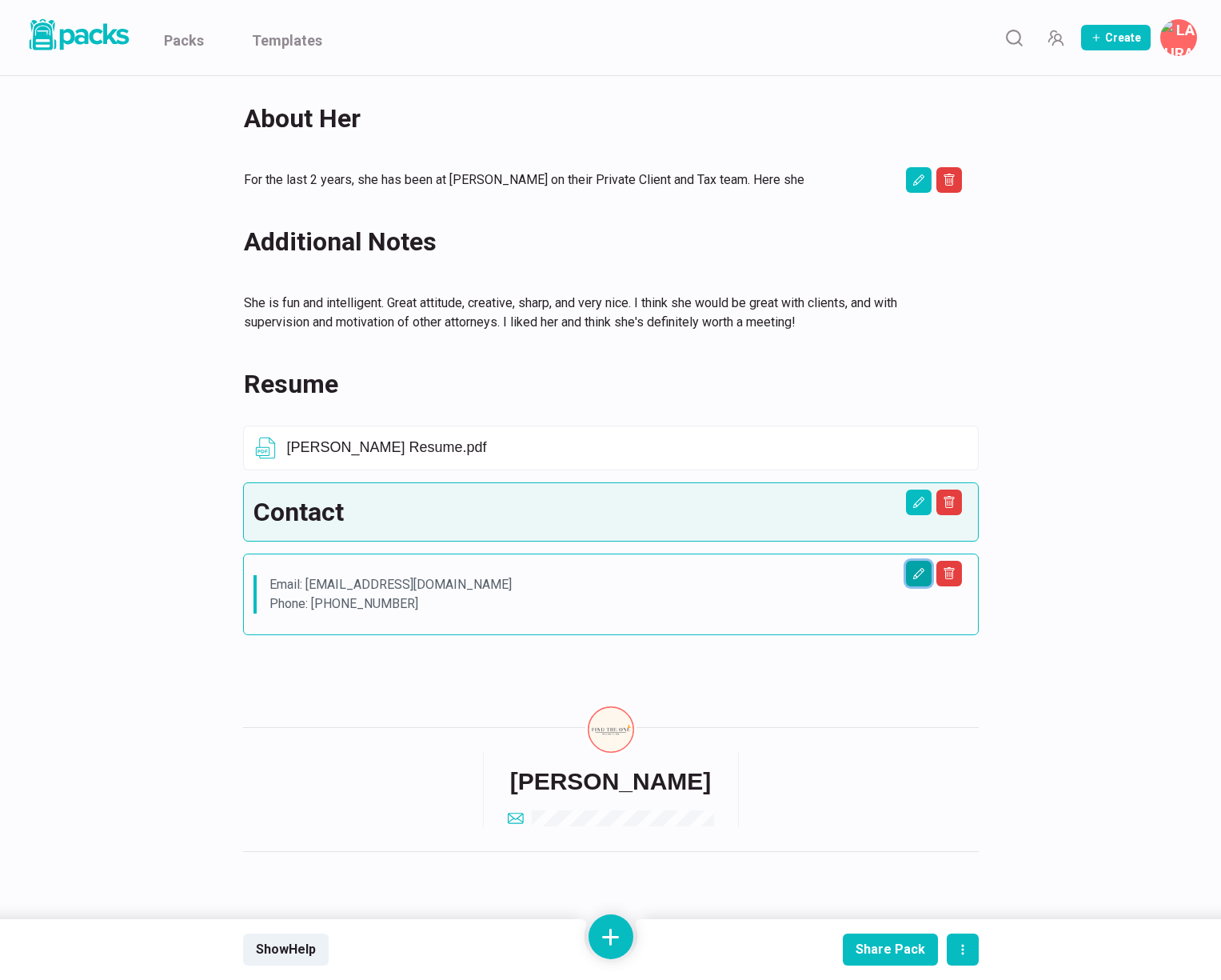
click at [922, 575] on icon "Edit asset" at bounding box center [919, 573] width 13 height 13
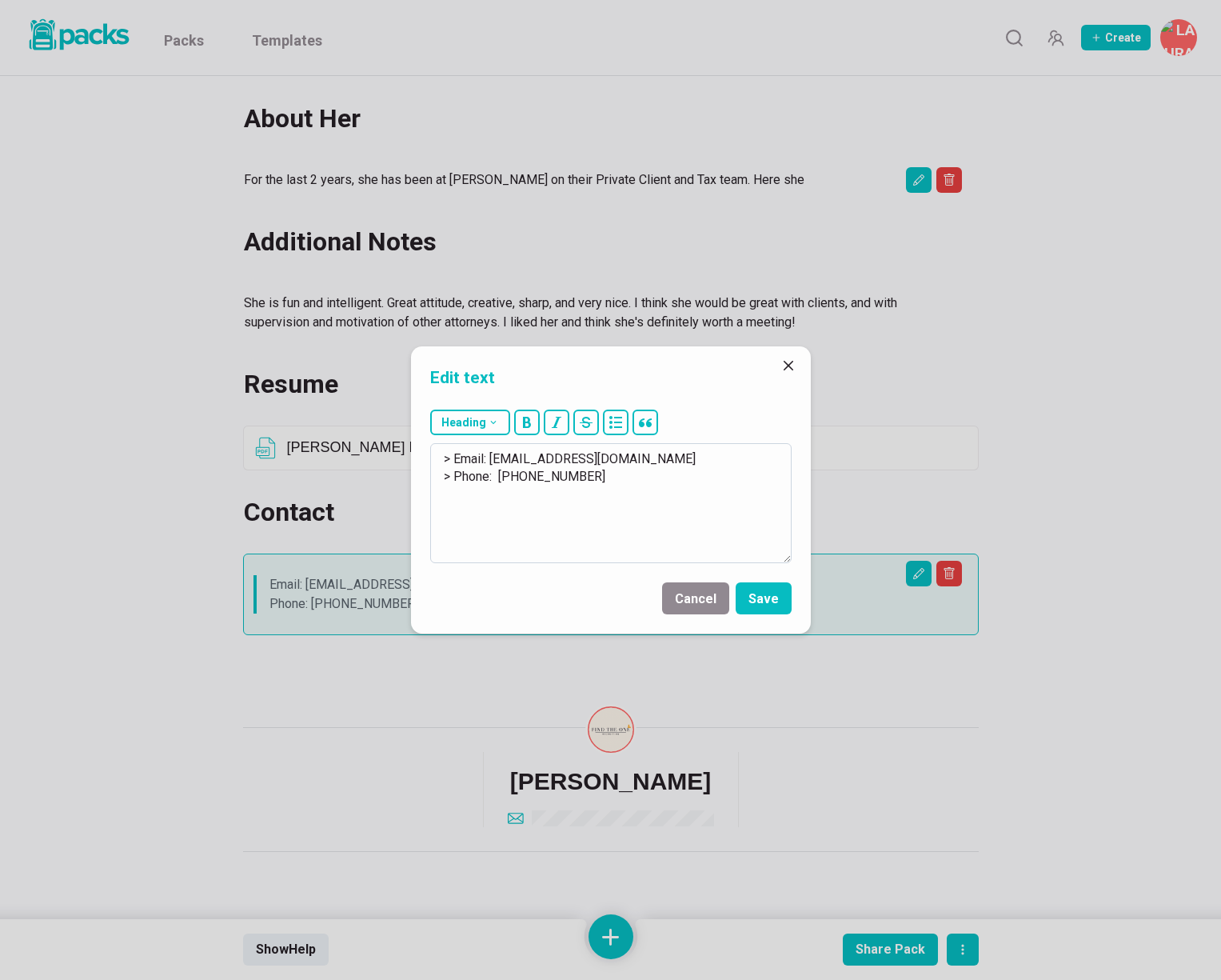
drag, startPoint x: 493, startPoint y: 460, endPoint x: 649, endPoint y: 461, distance: 156.0
click at [647, 461] on textarea "> Email: [EMAIL_ADDRESS][DOMAIN_NAME] > Phone: [PHONE_NUMBER]" at bounding box center [610, 503] width 361 height 120
drag, startPoint x: 496, startPoint y: 476, endPoint x: 638, endPoint y: 478, distance: 142.0
click at [638, 478] on textarea "> Email: [EMAIL_ADDRESS][DOMAIN_NAME] > Phone: [PHONE_NUMBER]" at bounding box center [610, 503] width 361 height 120
paste textarea "818) 434-2842"
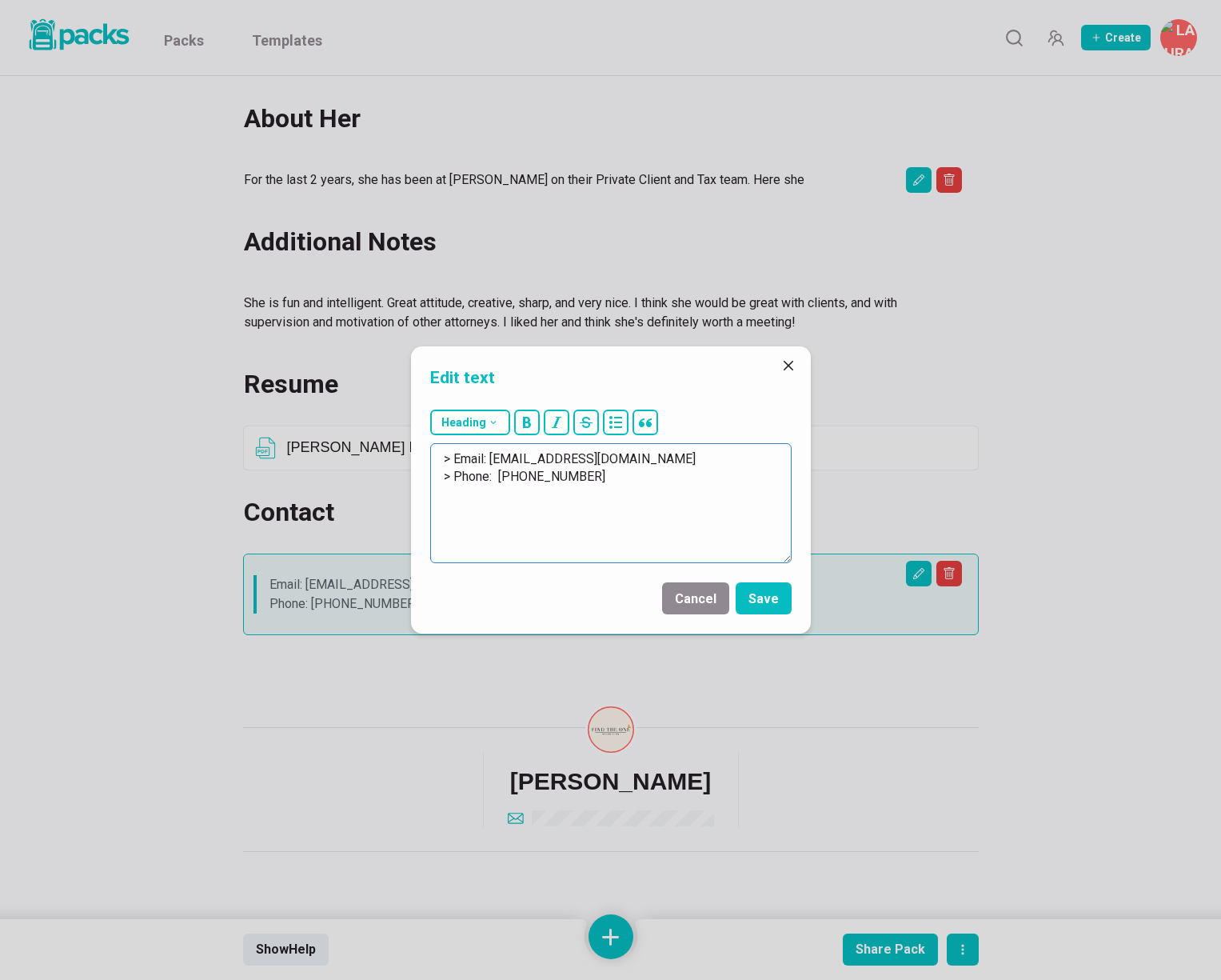
click at [498, 479] on textarea "> Email: [EMAIL_ADDRESS][DOMAIN_NAME] > Phone: [PHONE_NUMBER]" at bounding box center [610, 503] width 361 height 120
type textarea "> Email: [EMAIL_ADDRESS][DOMAIN_NAME] > Phone: [PHONE_NUMBER]"
click at [771, 592] on button "Save" at bounding box center [764, 598] width 56 height 32
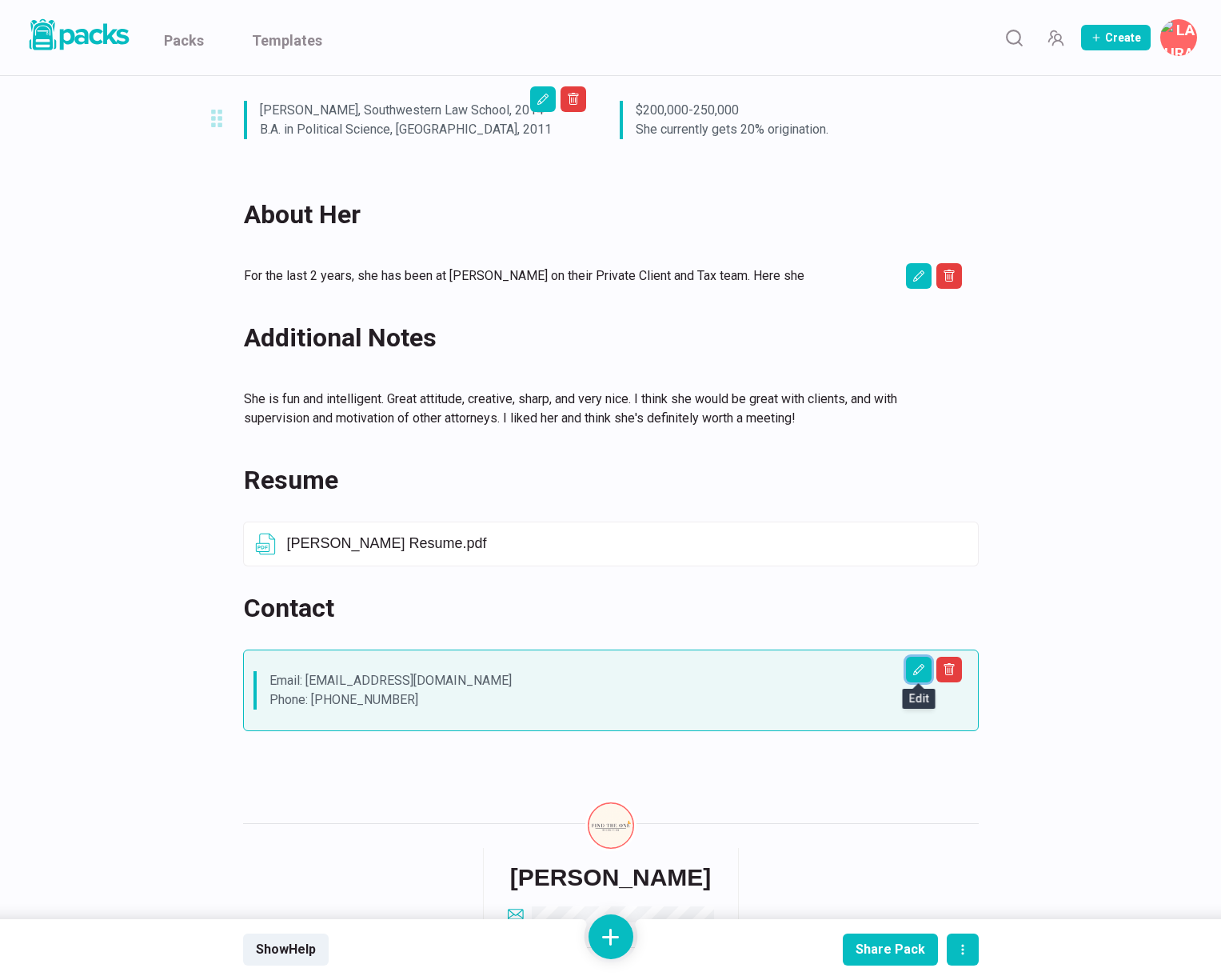
scroll to position [598, 0]
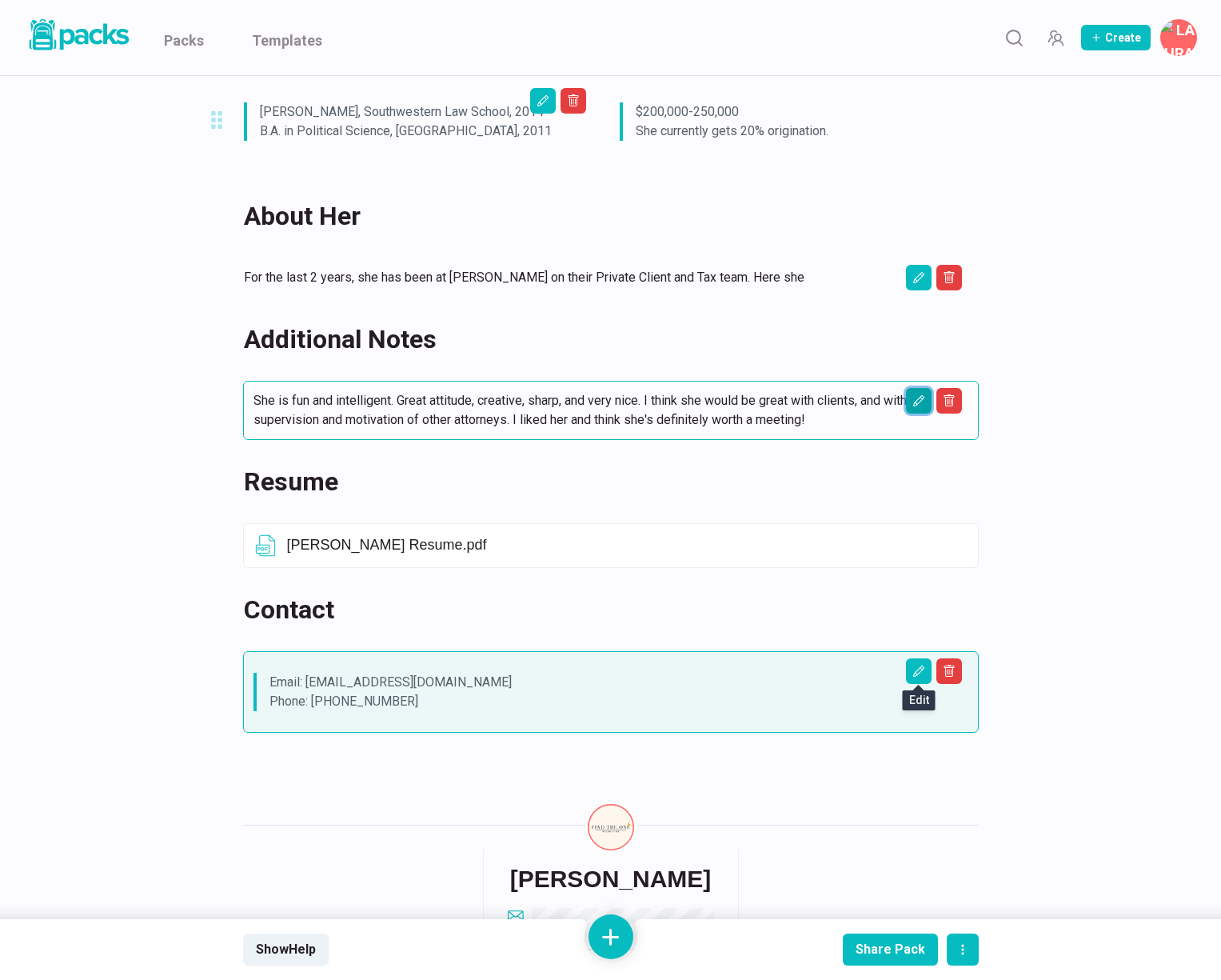
click at [908, 399] on button "Edit asset" at bounding box center [919, 401] width 26 height 26
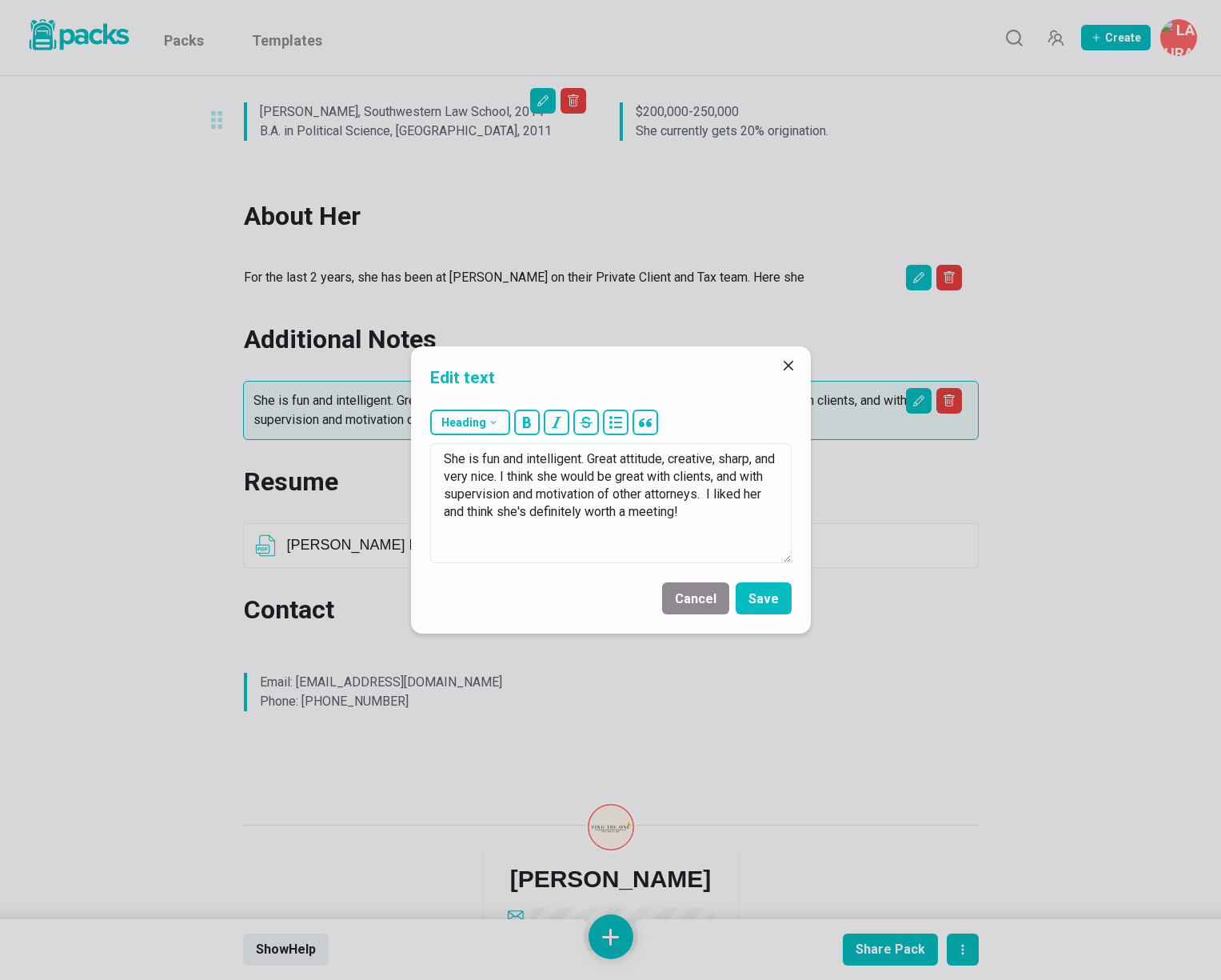
drag, startPoint x: 750, startPoint y: 542, endPoint x: 426, endPoint y: 434, distance: 341.5
click at [426, 434] on div "Heading # H1 ## H2 ### H3 She is fun and intelligent. Great attitude, creative,…" at bounding box center [611, 487] width 400 height 166
drag, startPoint x: 675, startPoint y: 497, endPoint x: 694, endPoint y: 512, distance: 24.2
click at [695, 512] on textarea "She seems very smart and capable. I could see her being the perfect addition of…" at bounding box center [610, 503] width 361 height 120
type textarea "She seems very smart and capable. I could see her being the perfect addition of…"
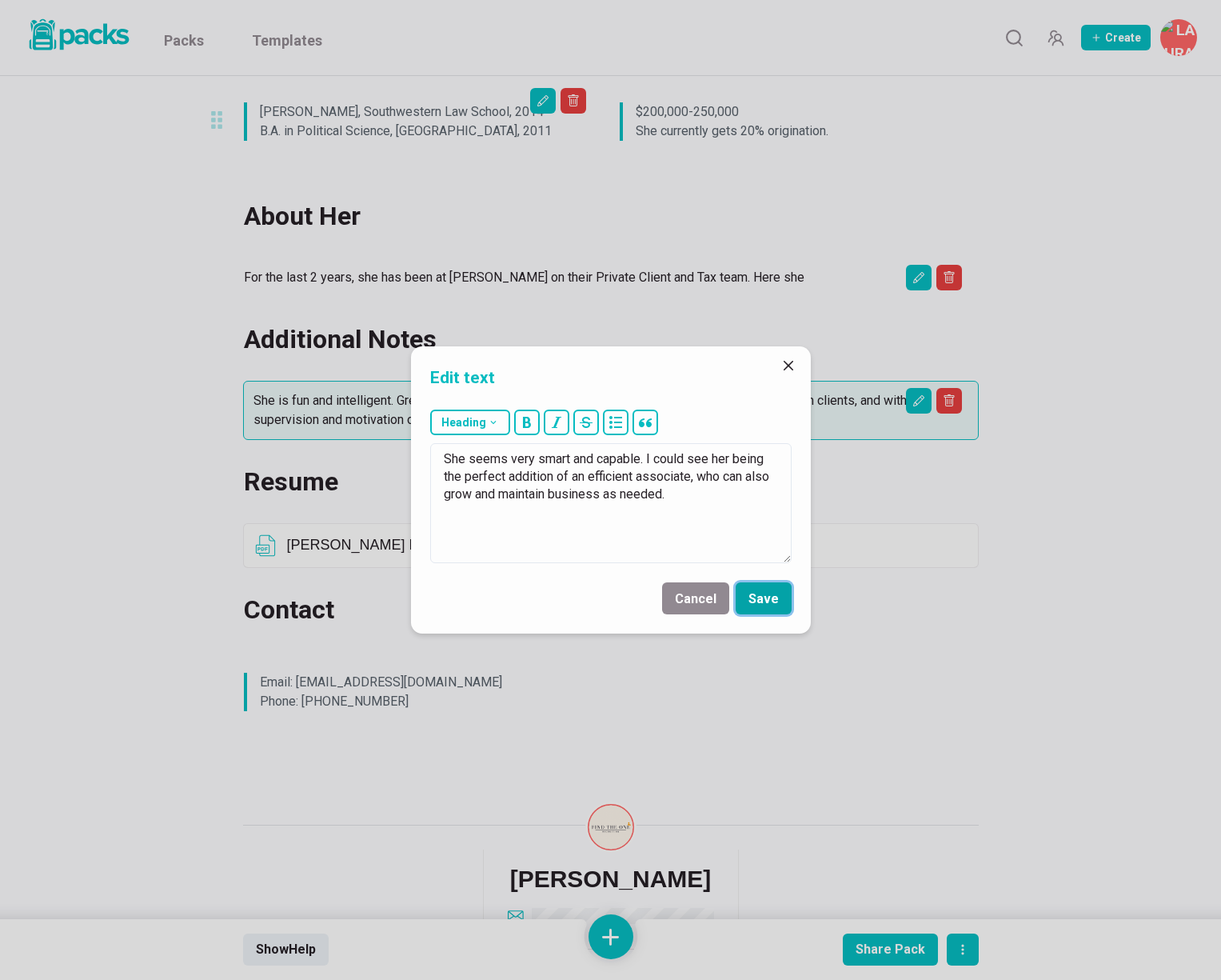
click at [760, 590] on button "Save" at bounding box center [764, 598] width 56 height 32
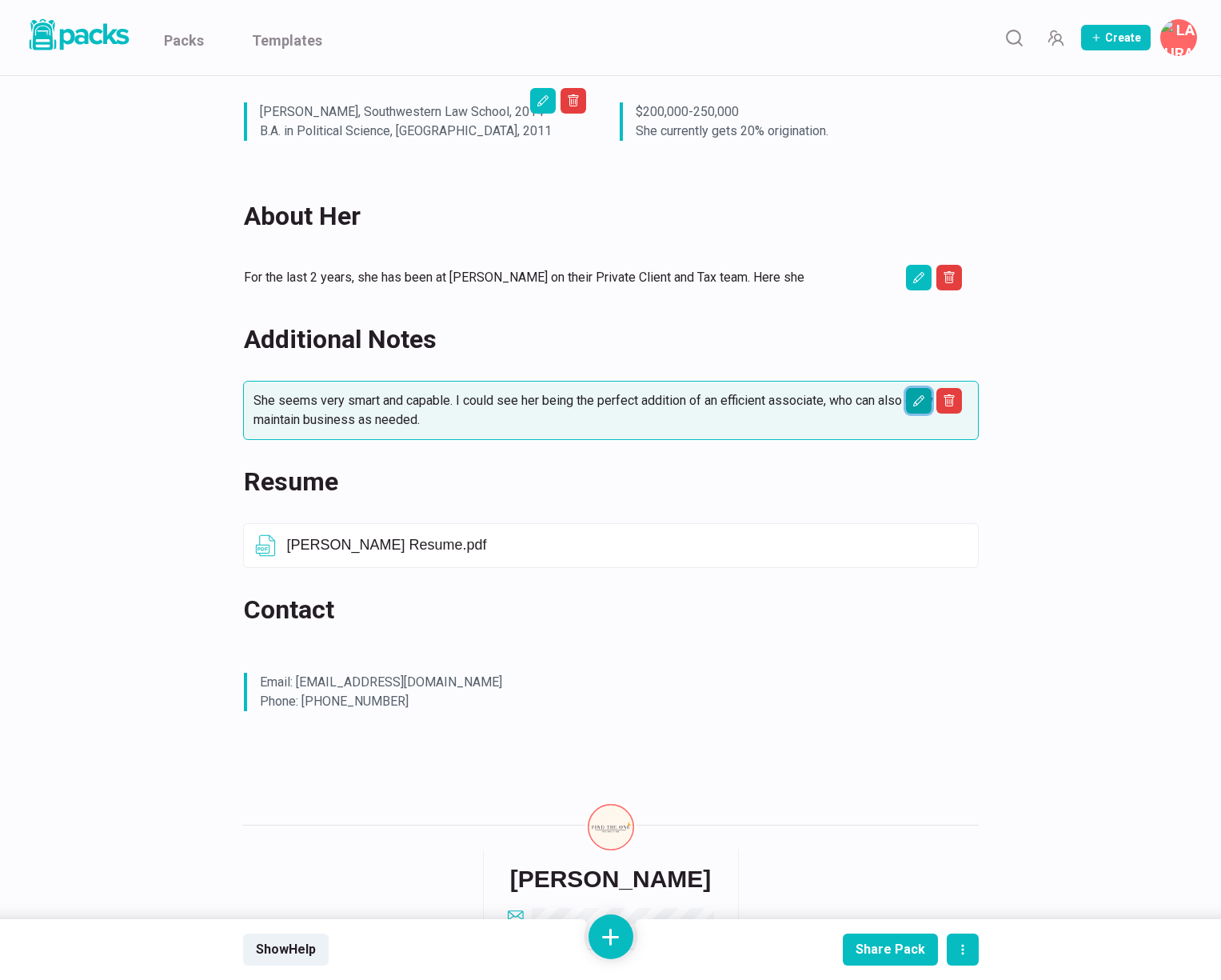
click at [917, 402] on icon "Edit asset" at bounding box center [919, 401] width 13 height 13
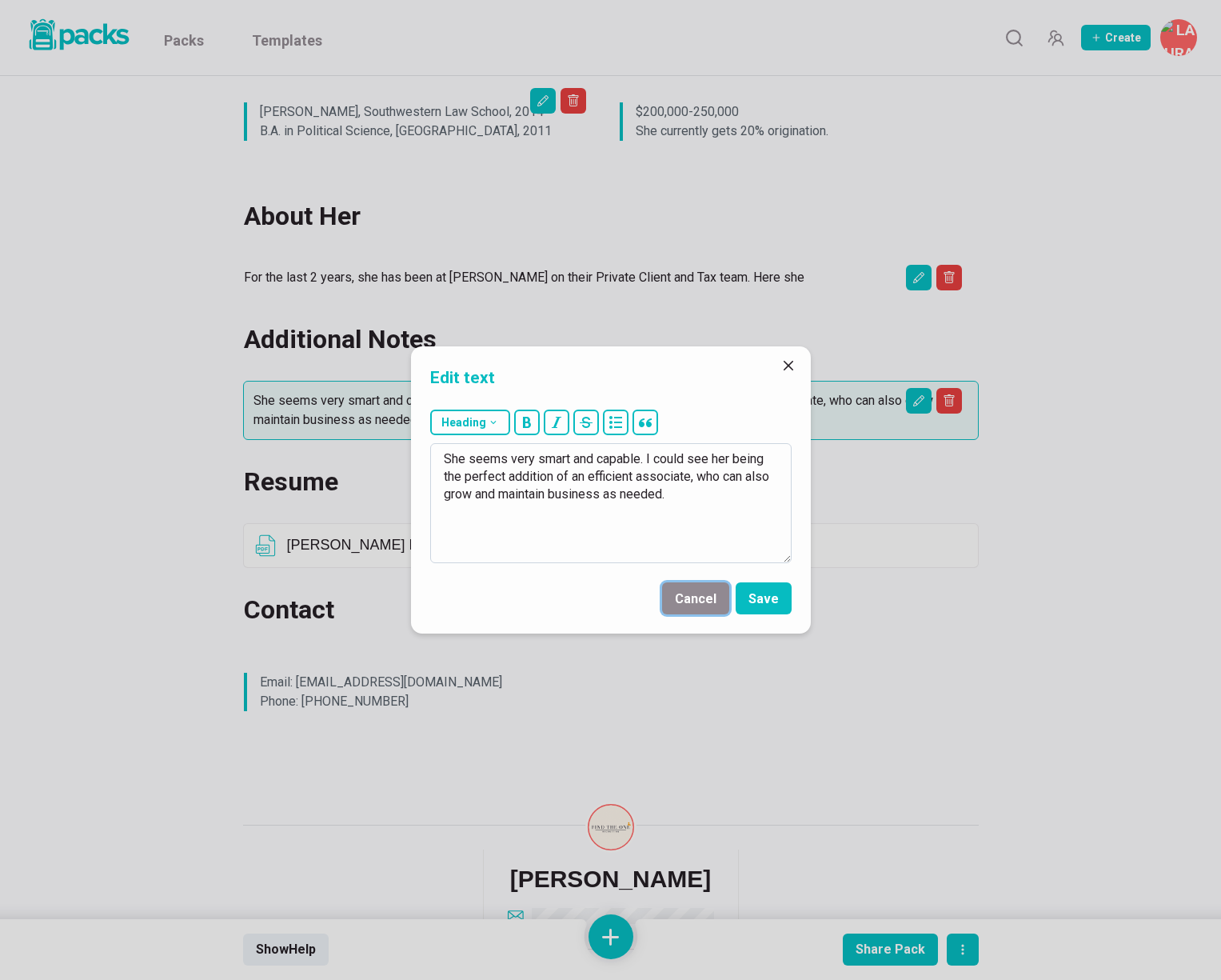
drag, startPoint x: 713, startPoint y: 596, endPoint x: 767, endPoint y: 486, distance: 122.5
click at [713, 596] on button "Cancel" at bounding box center [696, 598] width 67 height 32
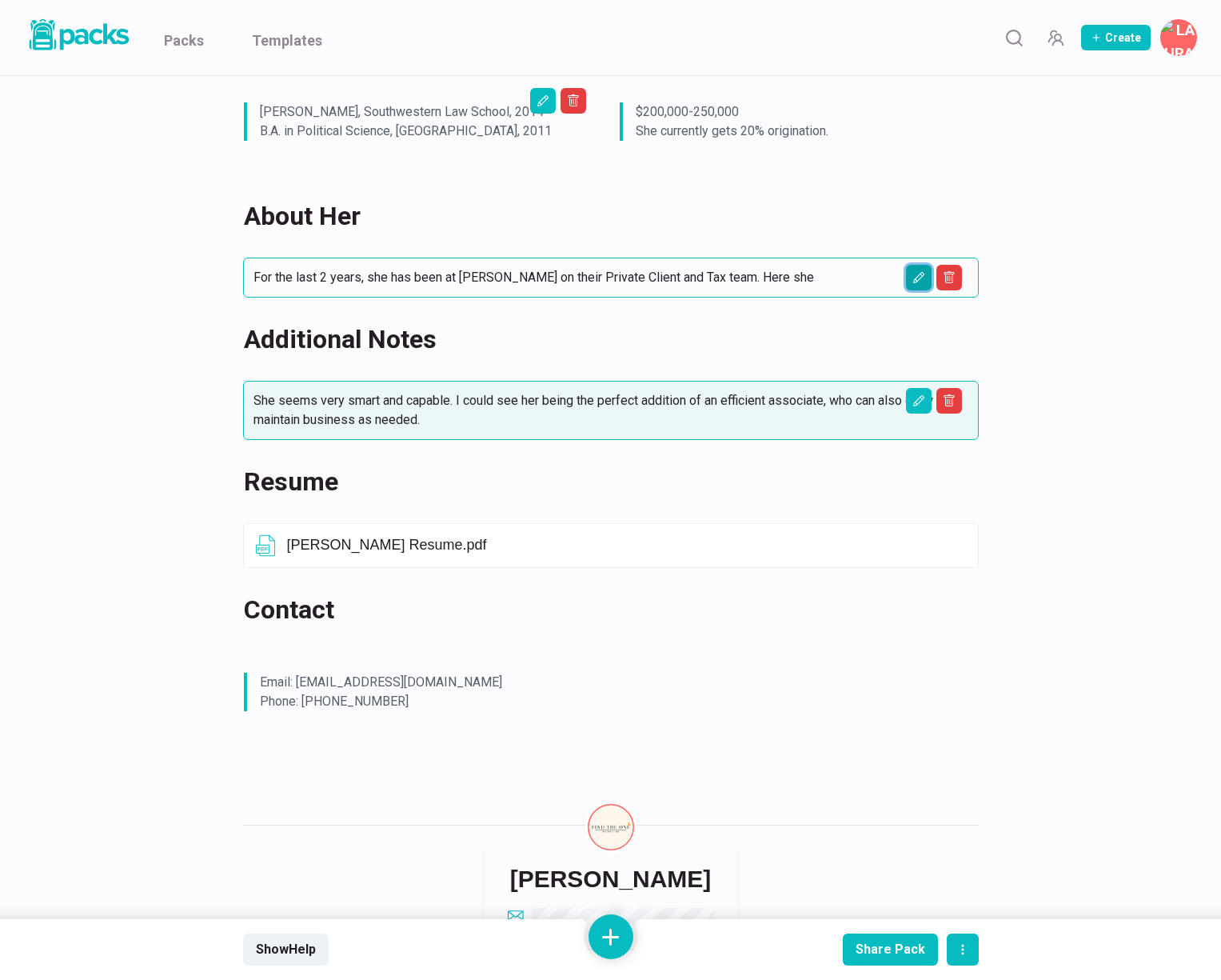
click at [919, 275] on icon "Edit asset" at bounding box center [918, 277] width 11 height 11
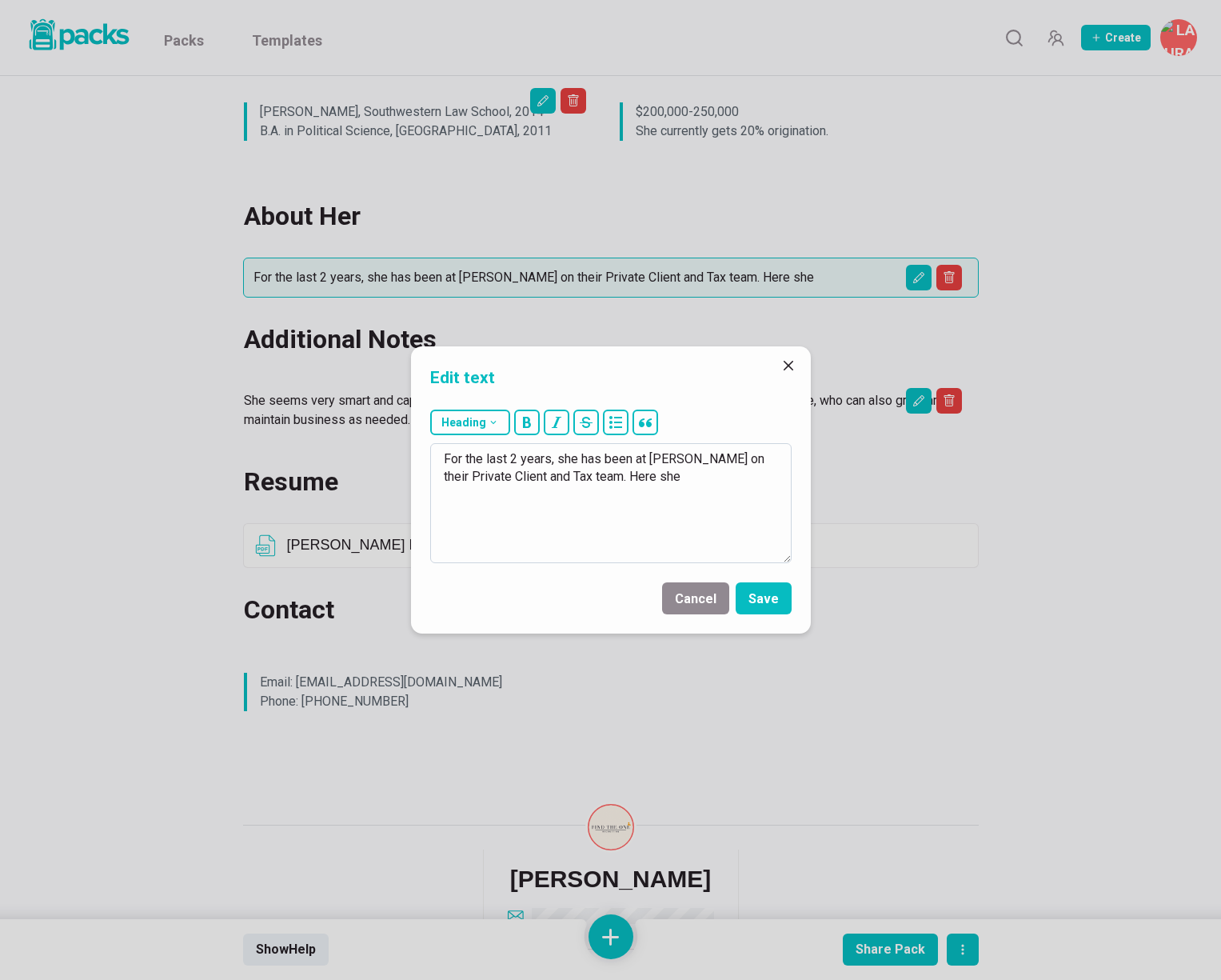
click at [666, 481] on textarea "For the last 2 years, she has been at [PERSON_NAME] on their Private Client and…" at bounding box center [610, 503] width 361 height 120
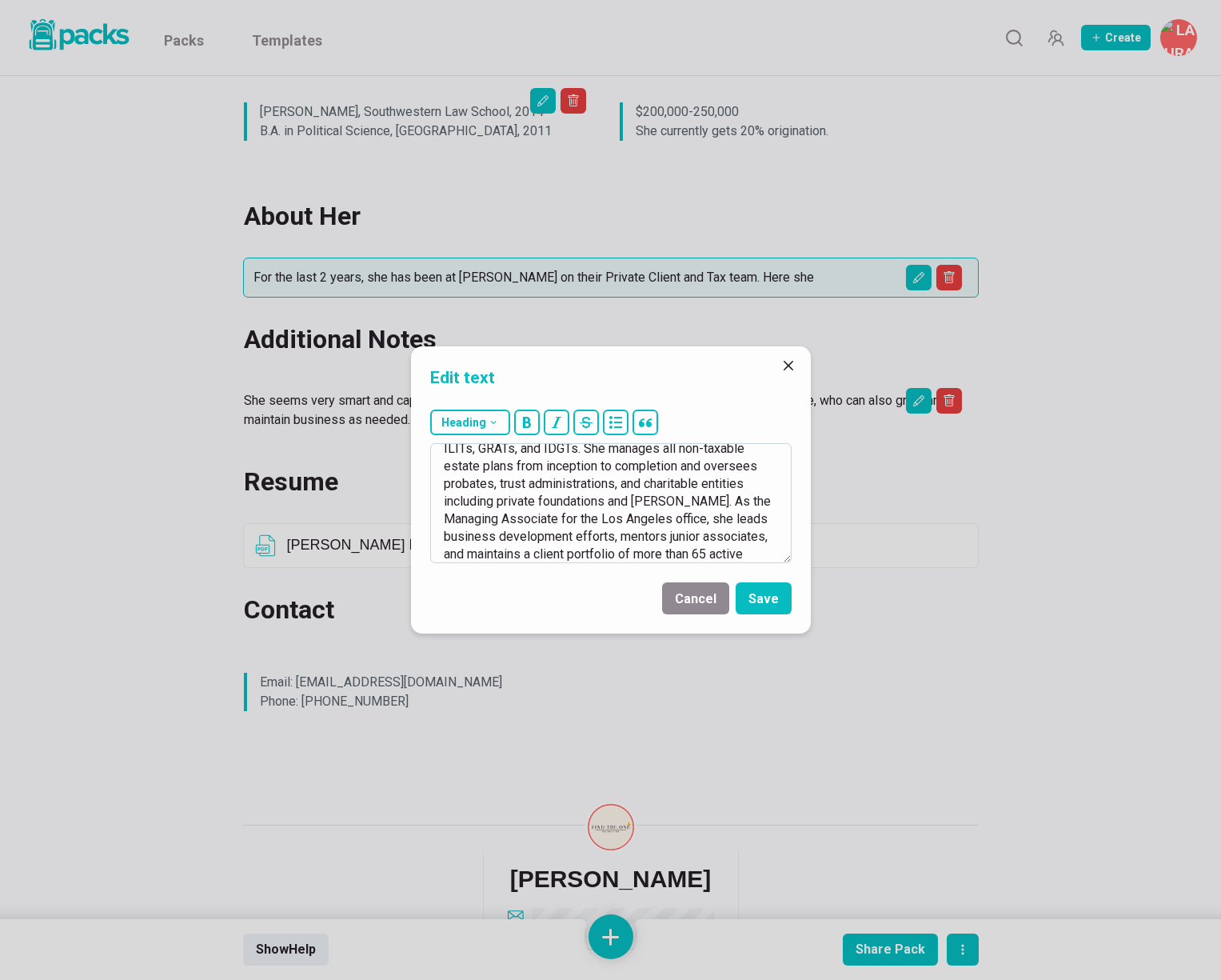
scroll to position [0, 0]
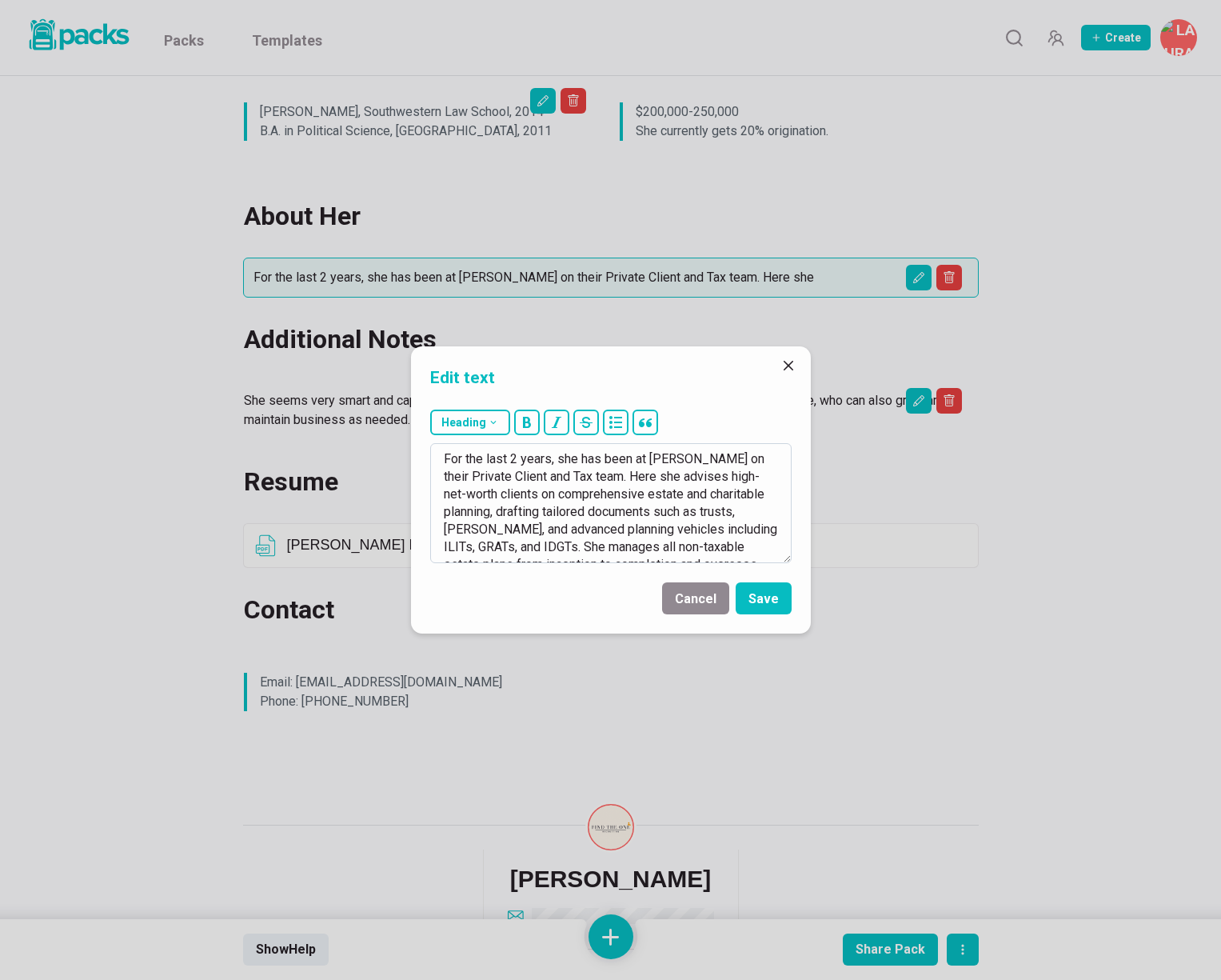
click at [515, 513] on textarea "For the last 2 years, she has been at [PERSON_NAME] on their Private Client and…" at bounding box center [610, 503] width 361 height 120
drag, startPoint x: 535, startPoint y: 511, endPoint x: 696, endPoint y: 511, distance: 161.0
click at [696, 511] on textarea "For the last 2 years, she has been at [PERSON_NAME] on their Private Client and…" at bounding box center [610, 503] width 361 height 120
drag, startPoint x: 607, startPoint y: 513, endPoint x: 545, endPoint y: 525, distance: 63.2
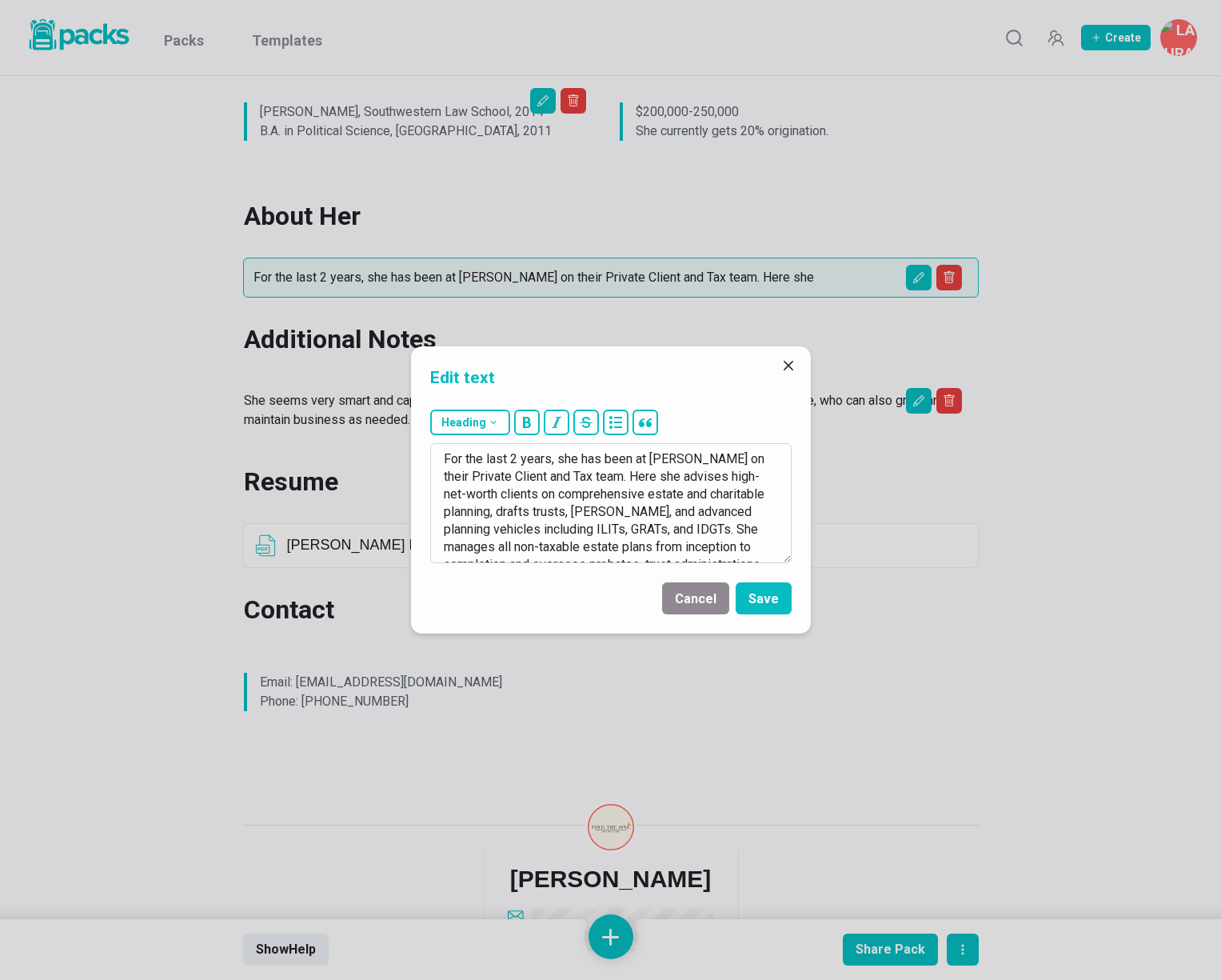
click at [545, 525] on textarea "For the last 2 years, she has been at [PERSON_NAME] on their Private Client and…" at bounding box center [610, 503] width 361 height 120
drag, startPoint x: 737, startPoint y: 513, endPoint x: 481, endPoint y: 533, distance: 256.8
click at [481, 533] on textarea "For the last 2 years, she has been at [PERSON_NAME] on their Private Client and…" at bounding box center [610, 503] width 361 height 120
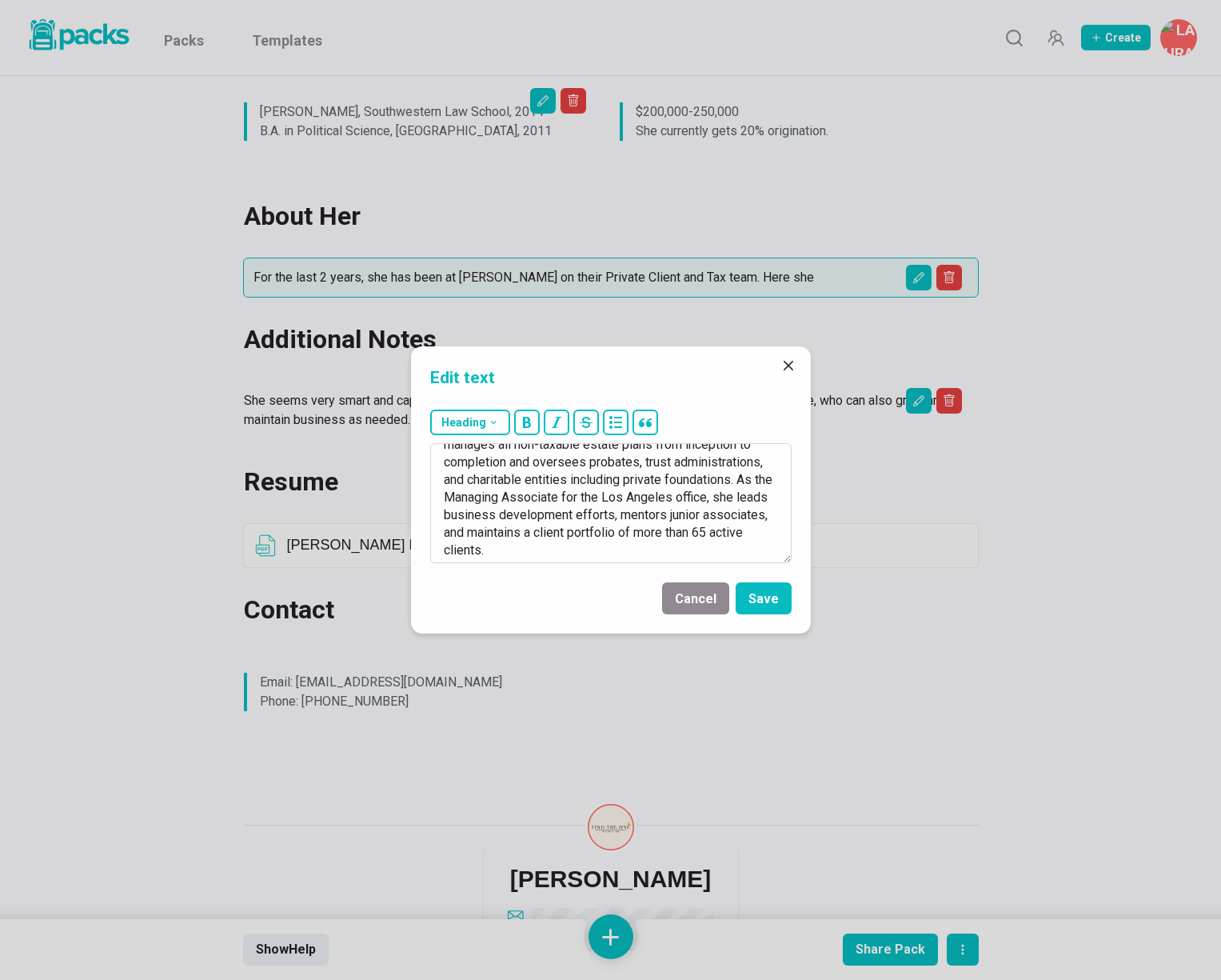
drag, startPoint x: 746, startPoint y: 481, endPoint x: 501, endPoint y: 527, distance: 249.3
click at [503, 526] on textarea "For the last 2 years, she has been at [PERSON_NAME] on their Private Client and…" at bounding box center [610, 503] width 361 height 120
click at [599, 548] on textarea "For the last 2 years, she has been at [PERSON_NAME] on their Private Client and…" at bounding box center [610, 503] width 361 height 120
click at [600, 547] on textarea "For the last 2 years, she has been at [PERSON_NAME] on their Private Client and…" at bounding box center [610, 503] width 361 height 120
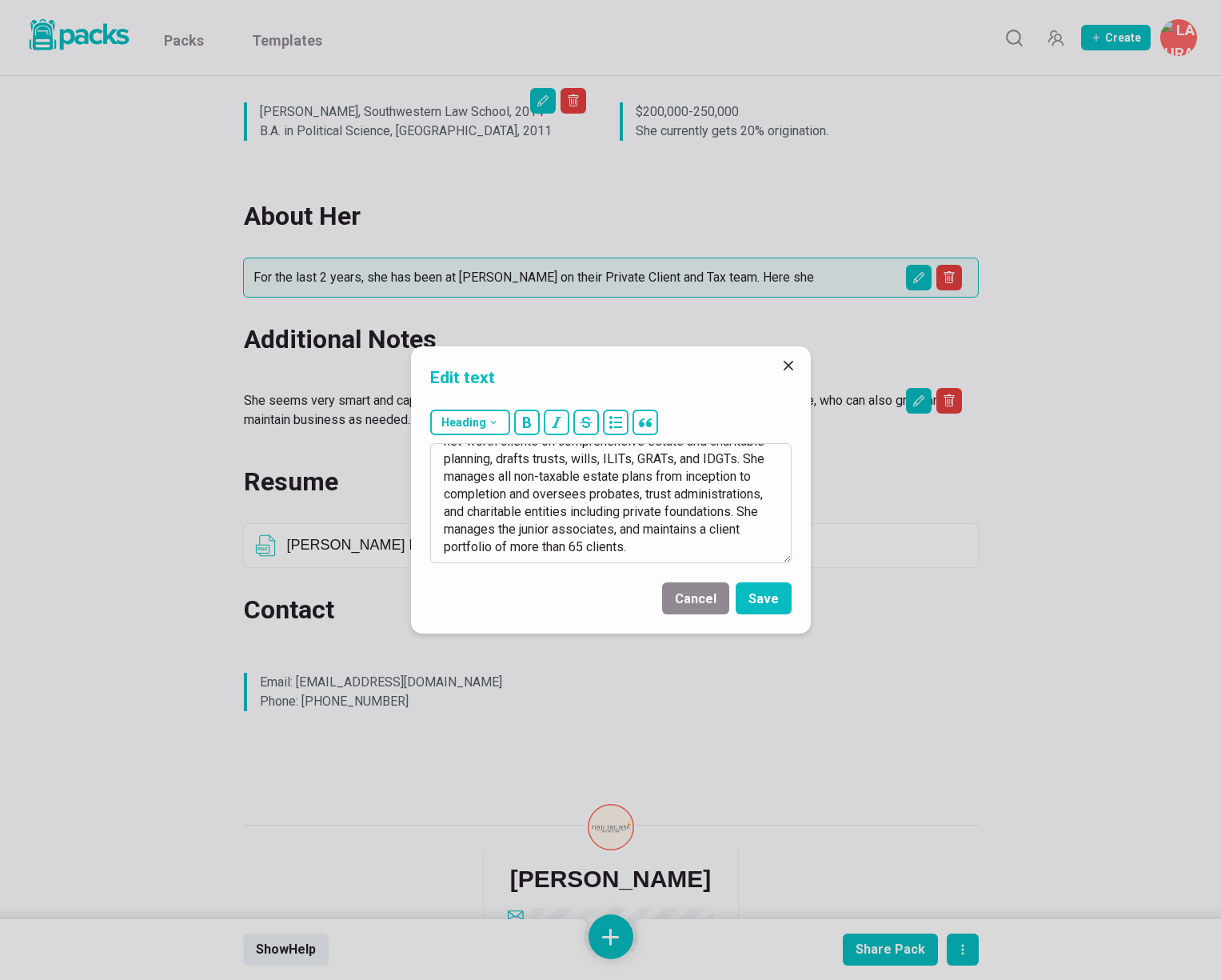
drag, startPoint x: 514, startPoint y: 548, endPoint x: 571, endPoint y: 545, distance: 57.1
click at [571, 545] on textarea "For the last 2 years, she has been at [PERSON_NAME] on their Private Client and…" at bounding box center [610, 503] width 361 height 120
click at [524, 548] on textarea "For the last 2 years, she has been at [PERSON_NAME] on their Private Client and…" at bounding box center [610, 503] width 361 height 120
click at [632, 548] on textarea "For the last 2 years, she has been at [PERSON_NAME] on their Private Client and…" at bounding box center [610, 503] width 361 height 120
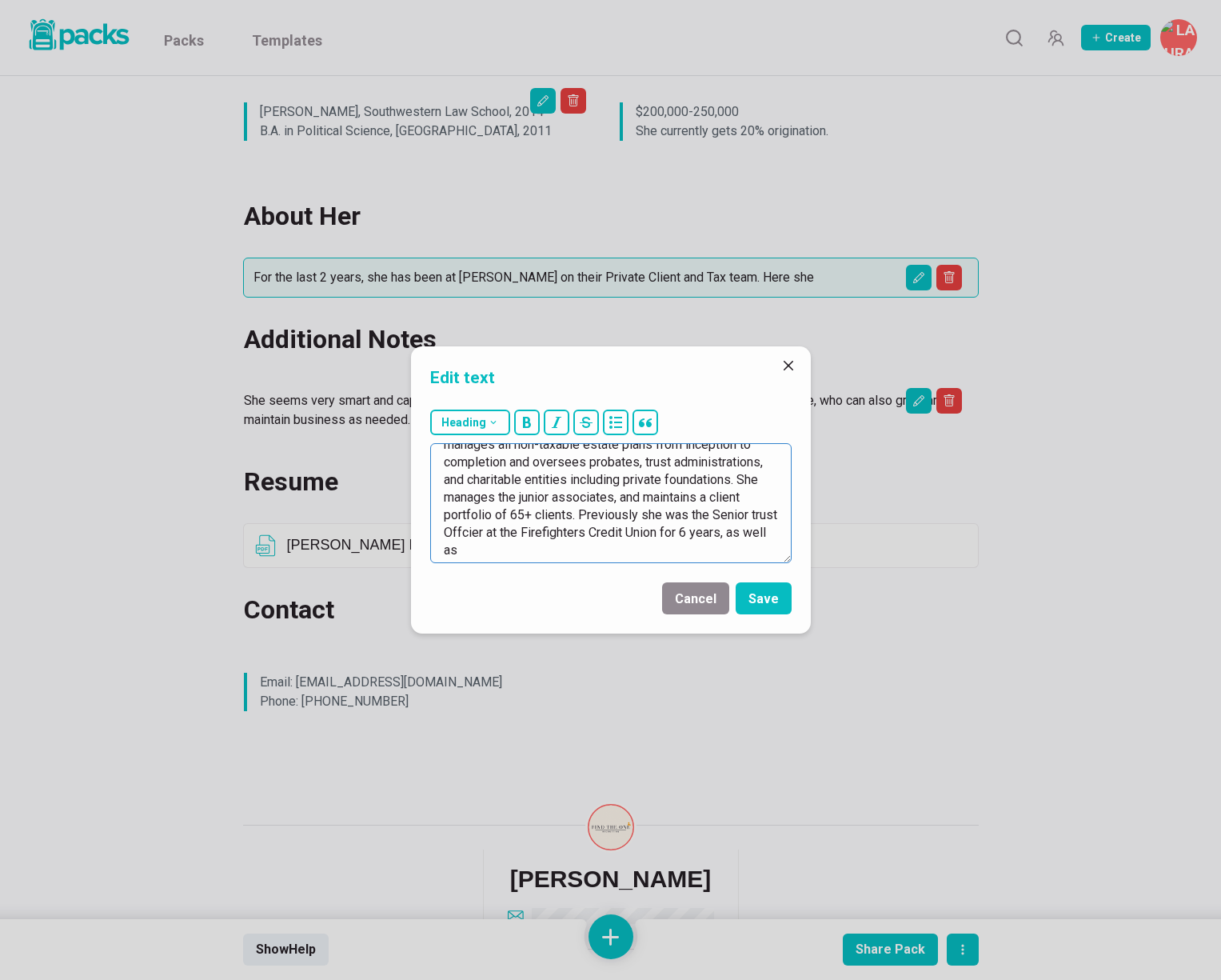
click at [461, 531] on textarea "For the last 2 years, she has been at [PERSON_NAME] on their Private Client and…" at bounding box center [610, 503] width 361 height 120
click at [460, 531] on textarea "For the last 2 years, she has been at [PERSON_NAME] on their Private Client and…" at bounding box center [610, 503] width 361 height 120
drag, startPoint x: 753, startPoint y: 513, endPoint x: 783, endPoint y: 541, distance: 41.0
click at [756, 515] on textarea "For the last 2 years, she has been at [PERSON_NAME] on their Private Client and…" at bounding box center [610, 503] width 361 height 120
drag, startPoint x: 527, startPoint y: 548, endPoint x: 620, endPoint y: 535, distance: 93.9
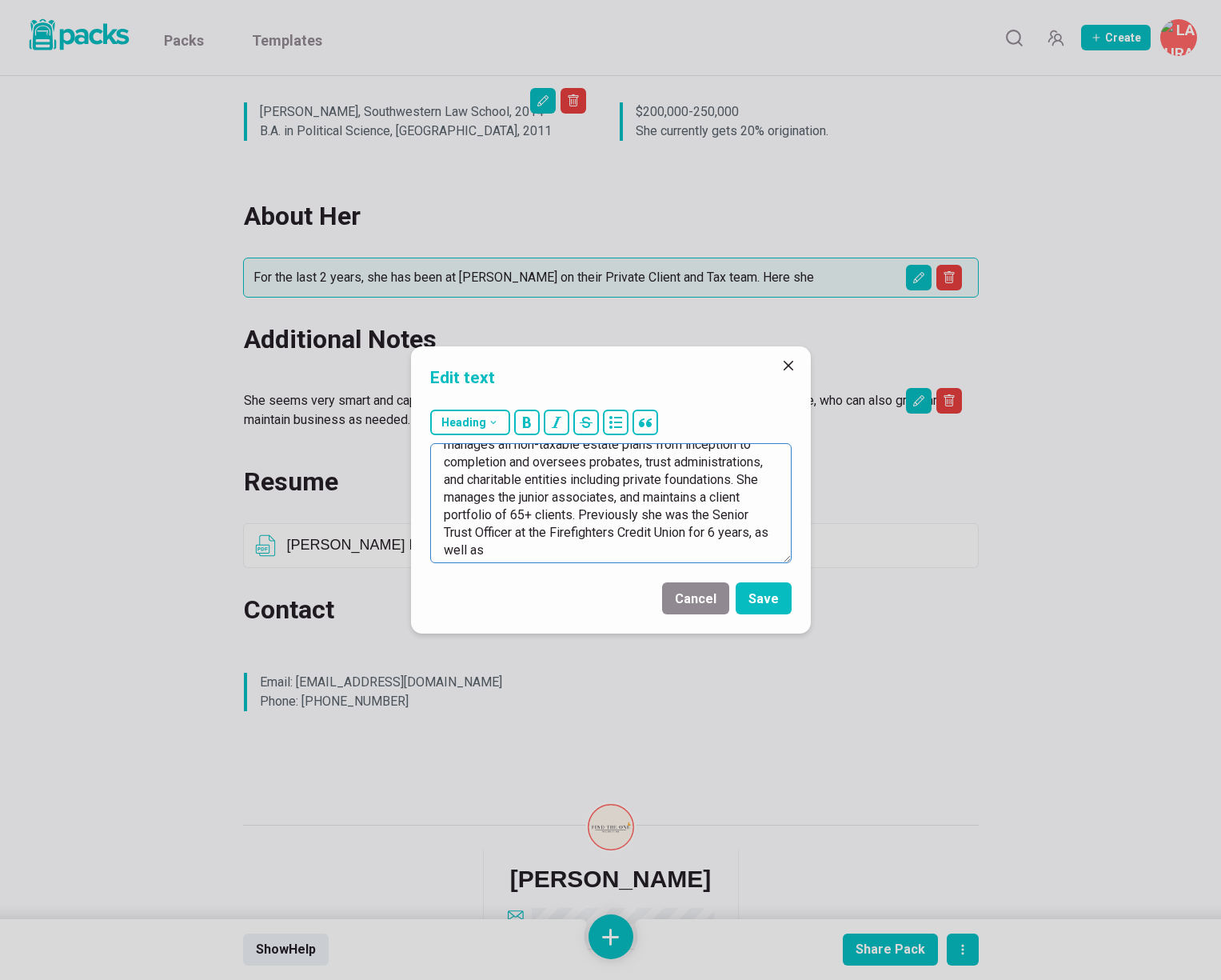
click at [527, 548] on textarea "For the last 2 years, she has been at [PERSON_NAME] on their Private Client and…" at bounding box center [610, 503] width 361 height 120
drag, startPoint x: 765, startPoint y: 533, endPoint x: 772, endPoint y: 554, distance: 22.1
click at [772, 554] on textarea "For the last 2 years, she has been at [PERSON_NAME] on their Private Client and…" at bounding box center [610, 503] width 361 height 120
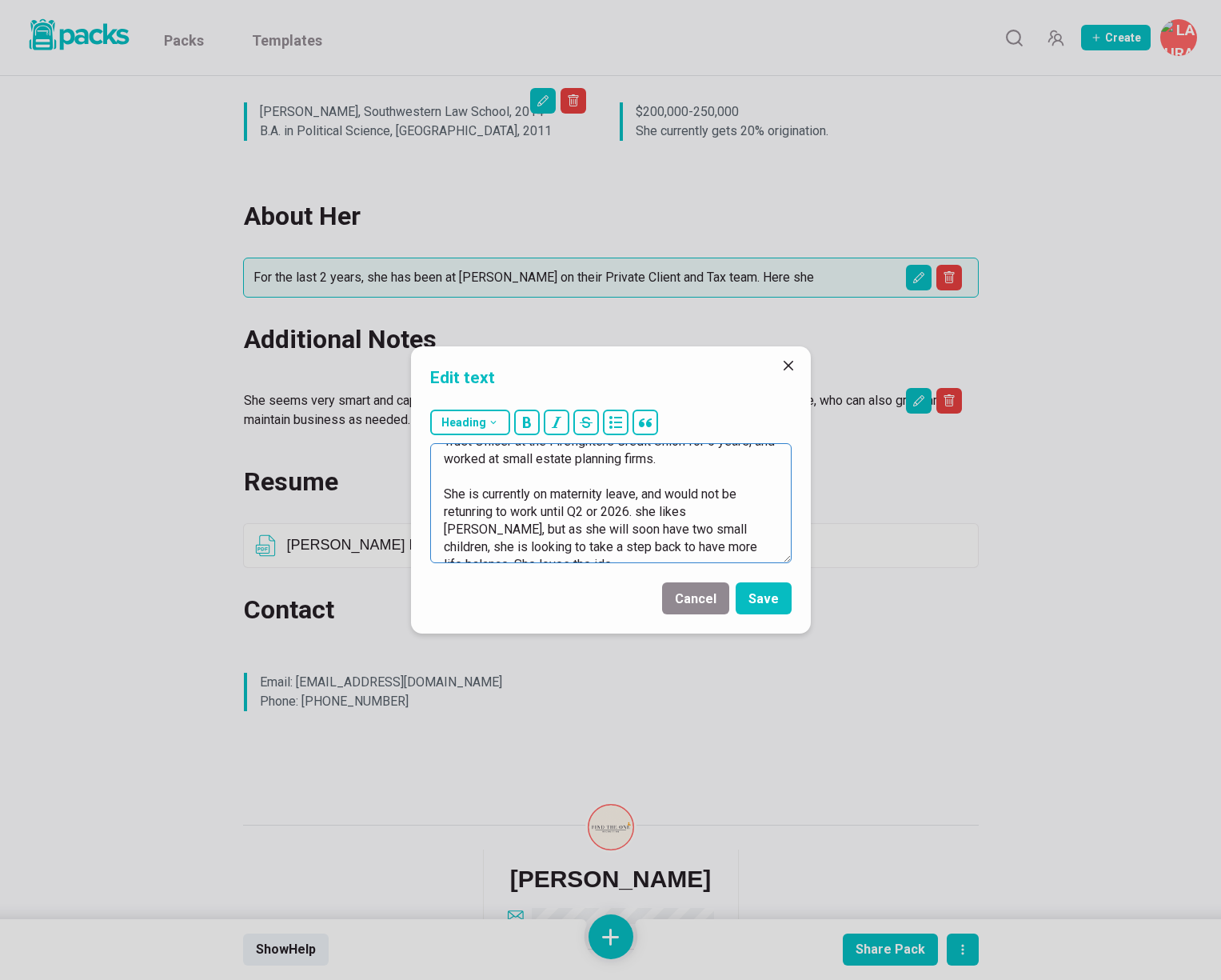
scroll to position [186, 0]
click at [456, 501] on textarea "For the last 2 years, she has been at [PERSON_NAME] on their Private Client and…" at bounding box center [610, 503] width 361 height 120
drag, startPoint x: 589, startPoint y: 501, endPoint x: 607, endPoint y: 499, distance: 18.1
click at [607, 499] on textarea "For the last 2 years, she has been at [PERSON_NAME] on their Private Client and…" at bounding box center [610, 503] width 361 height 120
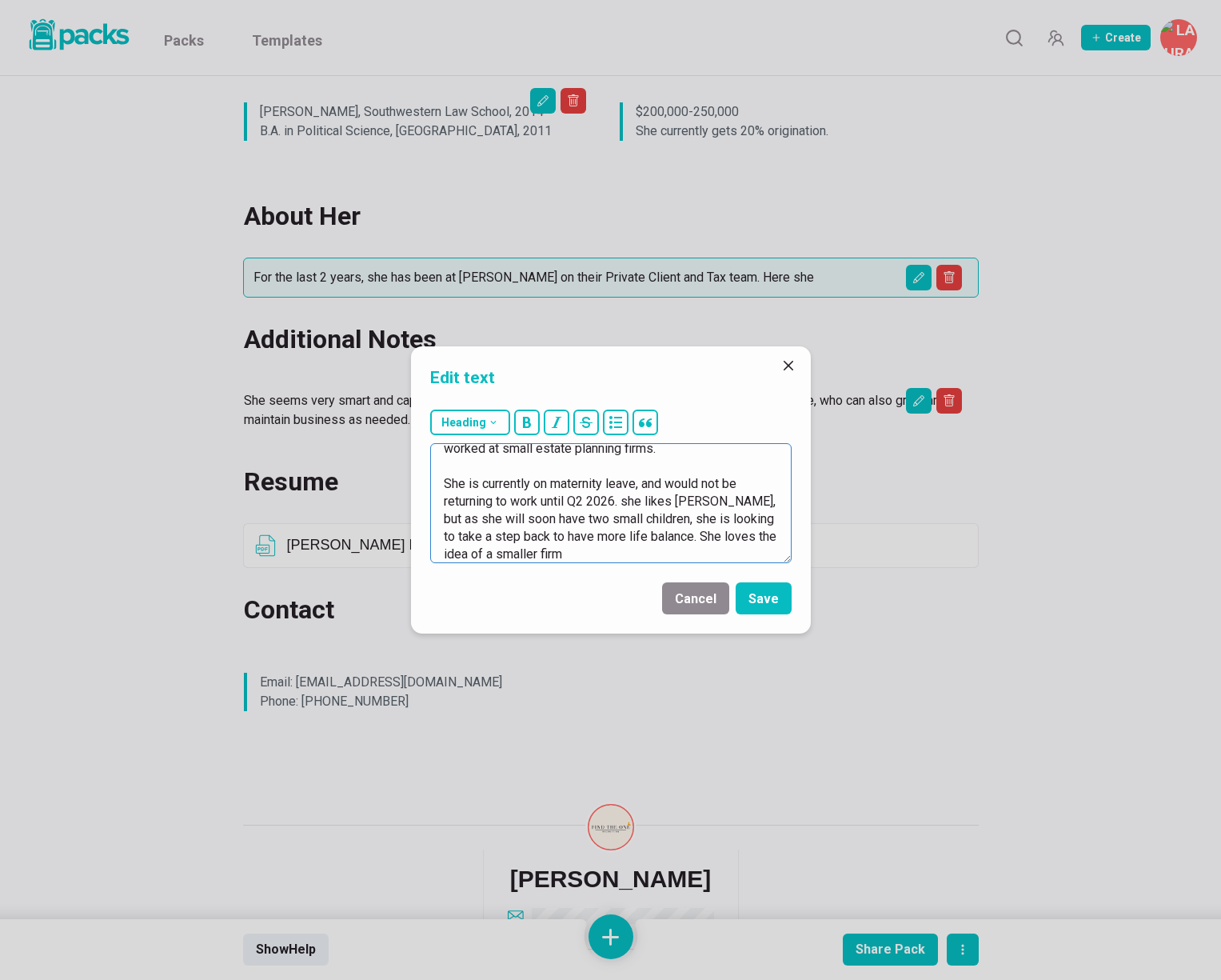
click at [632, 502] on textarea "For the last 2 years, she has been at [PERSON_NAME] on their Private Client and…" at bounding box center [610, 503] width 361 height 120
click at [583, 553] on textarea "For the last 2 years, she has been at [PERSON_NAME] on their Private Client and…" at bounding box center [610, 503] width 361 height 120
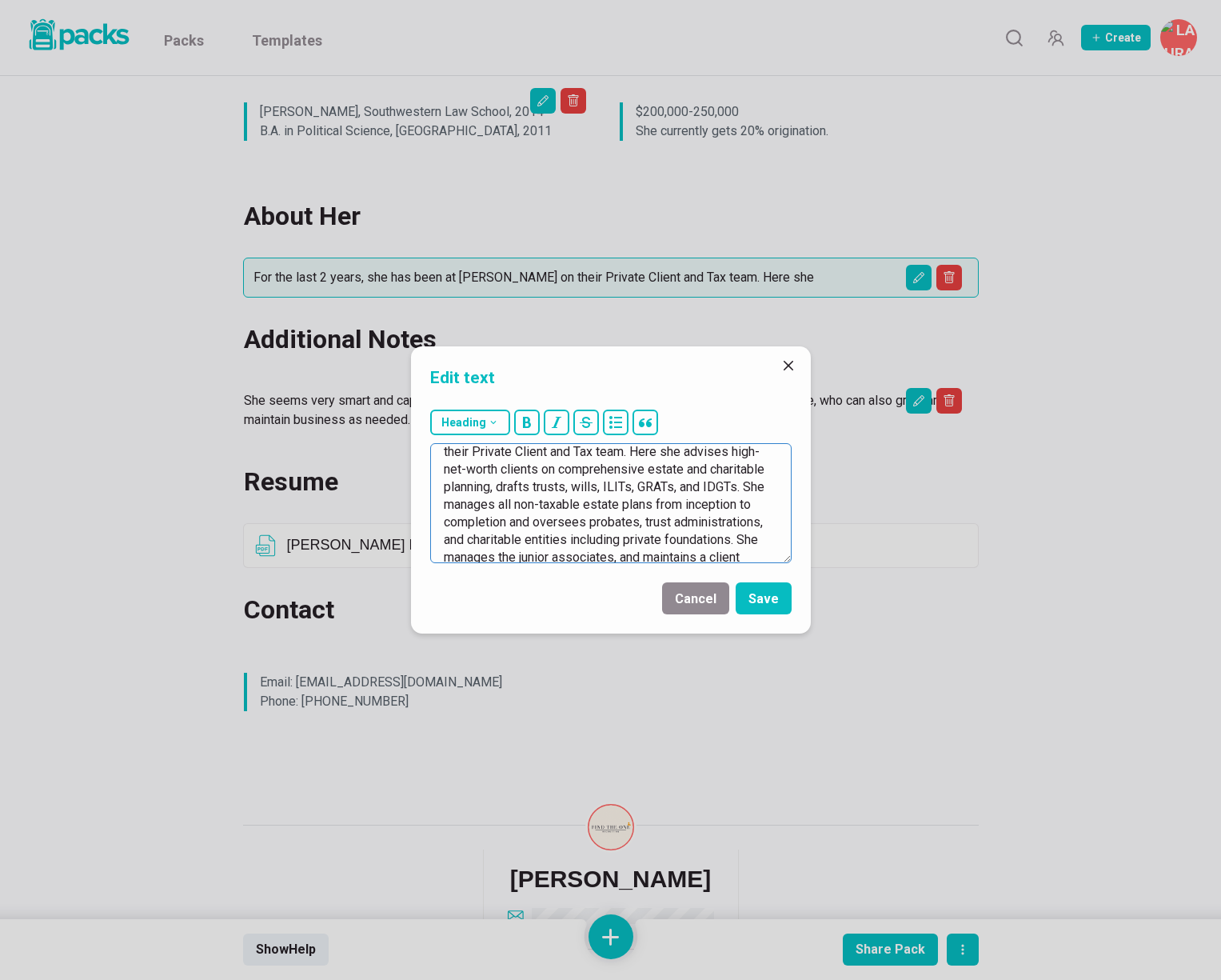
scroll to position [26, 0]
drag, startPoint x: 688, startPoint y: 501, endPoint x: 503, endPoint y: 517, distance: 185.7
click at [504, 518] on textarea "For the last 2 years, she has been at [PERSON_NAME] on their Private Client and…" at bounding box center [610, 503] width 361 height 120
drag, startPoint x: 645, startPoint y: 520, endPoint x: 690, endPoint y: 518, distance: 45.0
click at [690, 518] on textarea "For the last 2 years, she has been at [PERSON_NAME] on their Private Client and…" at bounding box center [610, 503] width 361 height 120
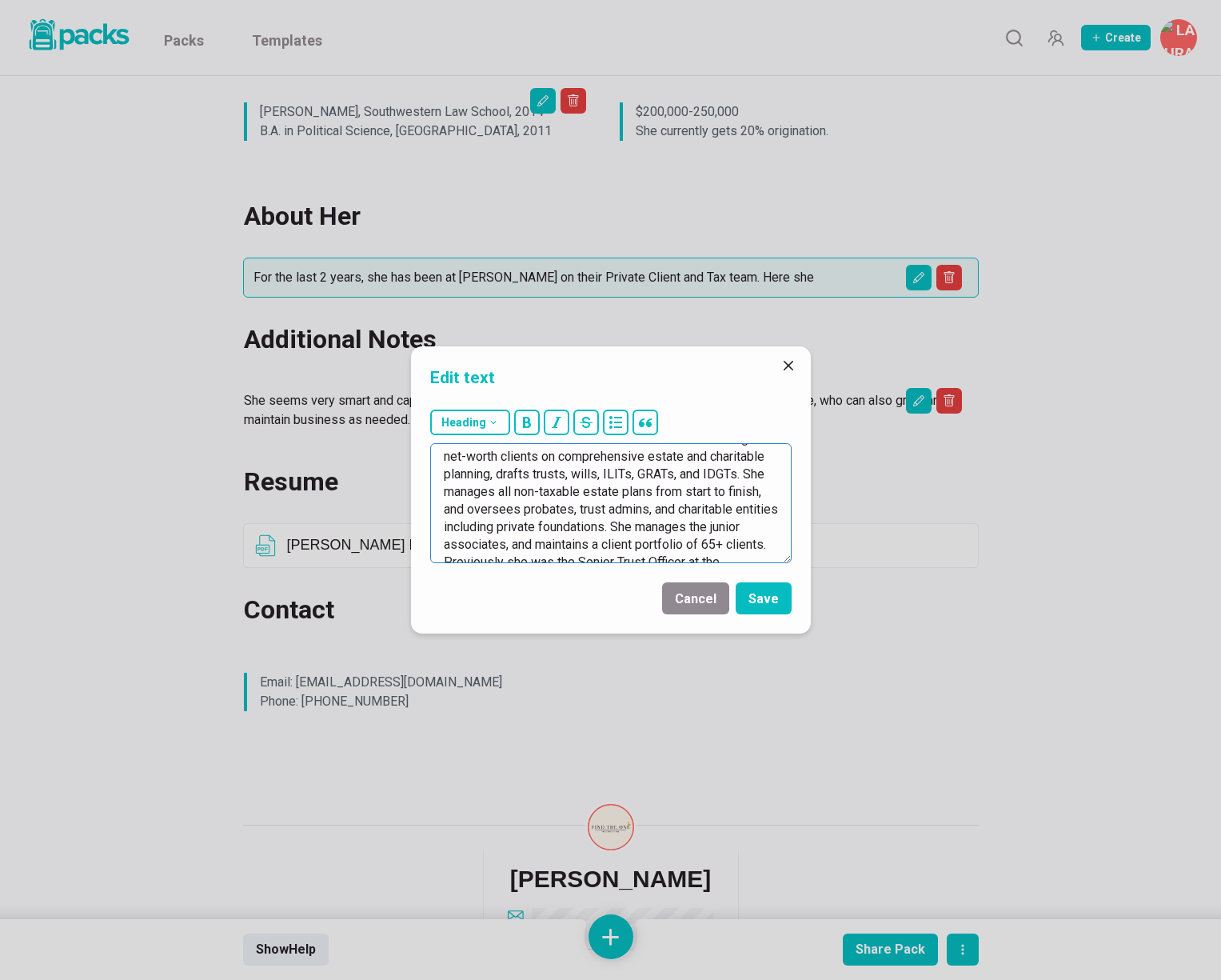
scroll to position [51, 0]
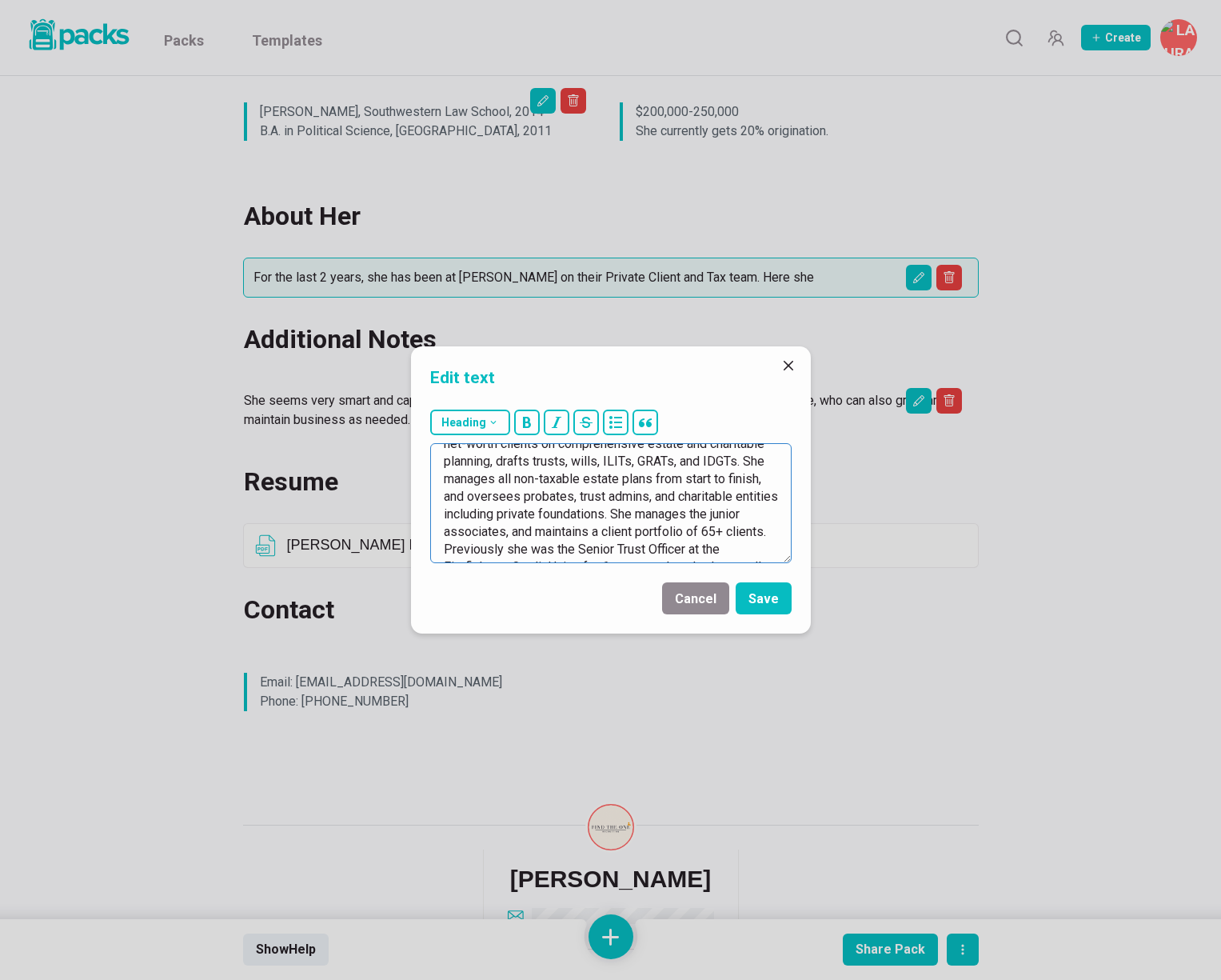
click at [540, 532] on textarea "For the last 2 years, she has been at [PERSON_NAME] on their Private Client and…" at bounding box center [610, 503] width 361 height 120
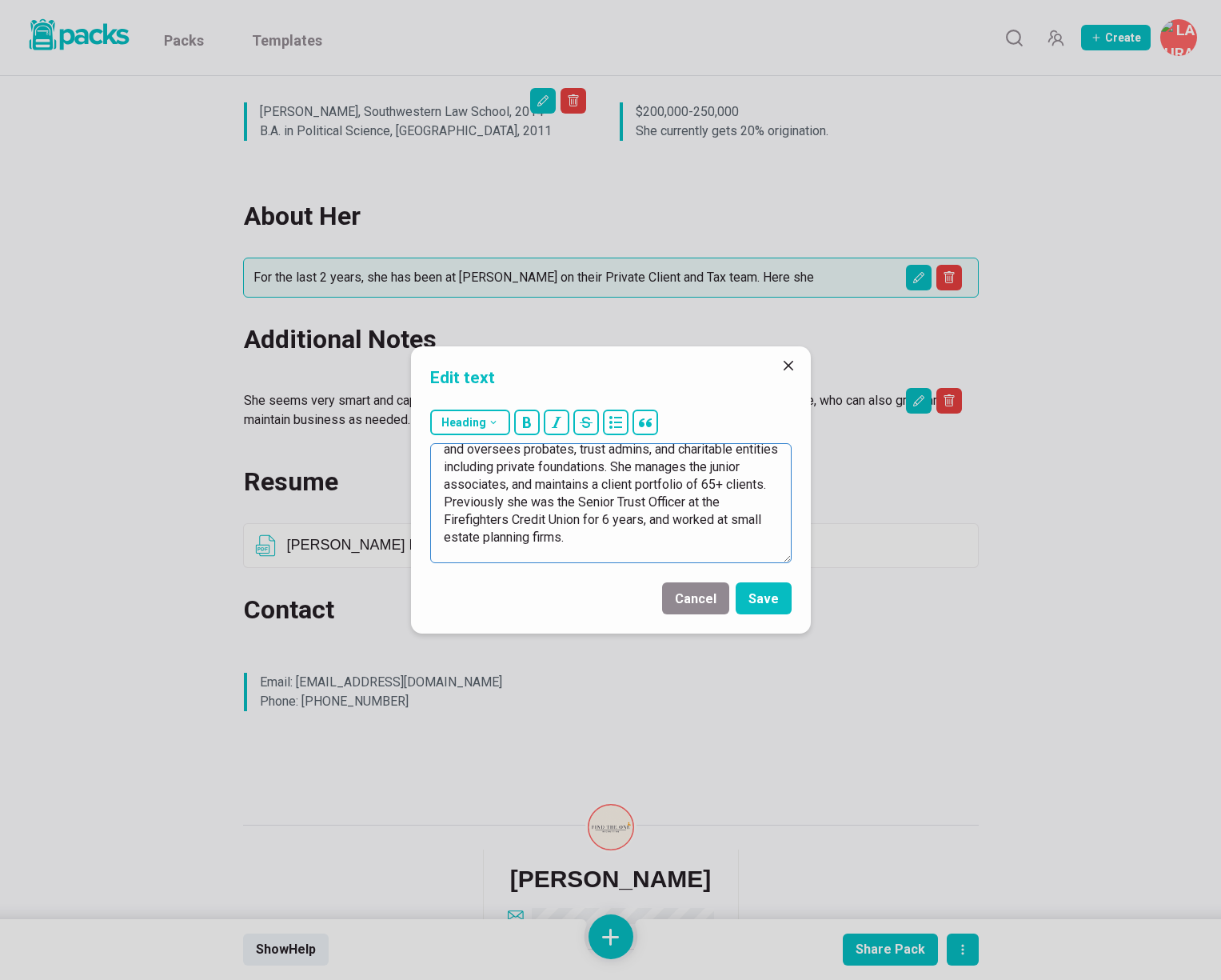
scroll to position [101, 0]
click at [736, 515] on textarea "For the last 2 years, she has been at [PERSON_NAME] on their Private Client and…" at bounding box center [610, 503] width 361 height 120
drag, startPoint x: 674, startPoint y: 513, endPoint x: 730, endPoint y: 509, distance: 56.1
click at [730, 509] on textarea "For the last 2 years, she has been at [PERSON_NAME] on their Private Client and…" at bounding box center [610, 503] width 361 height 120
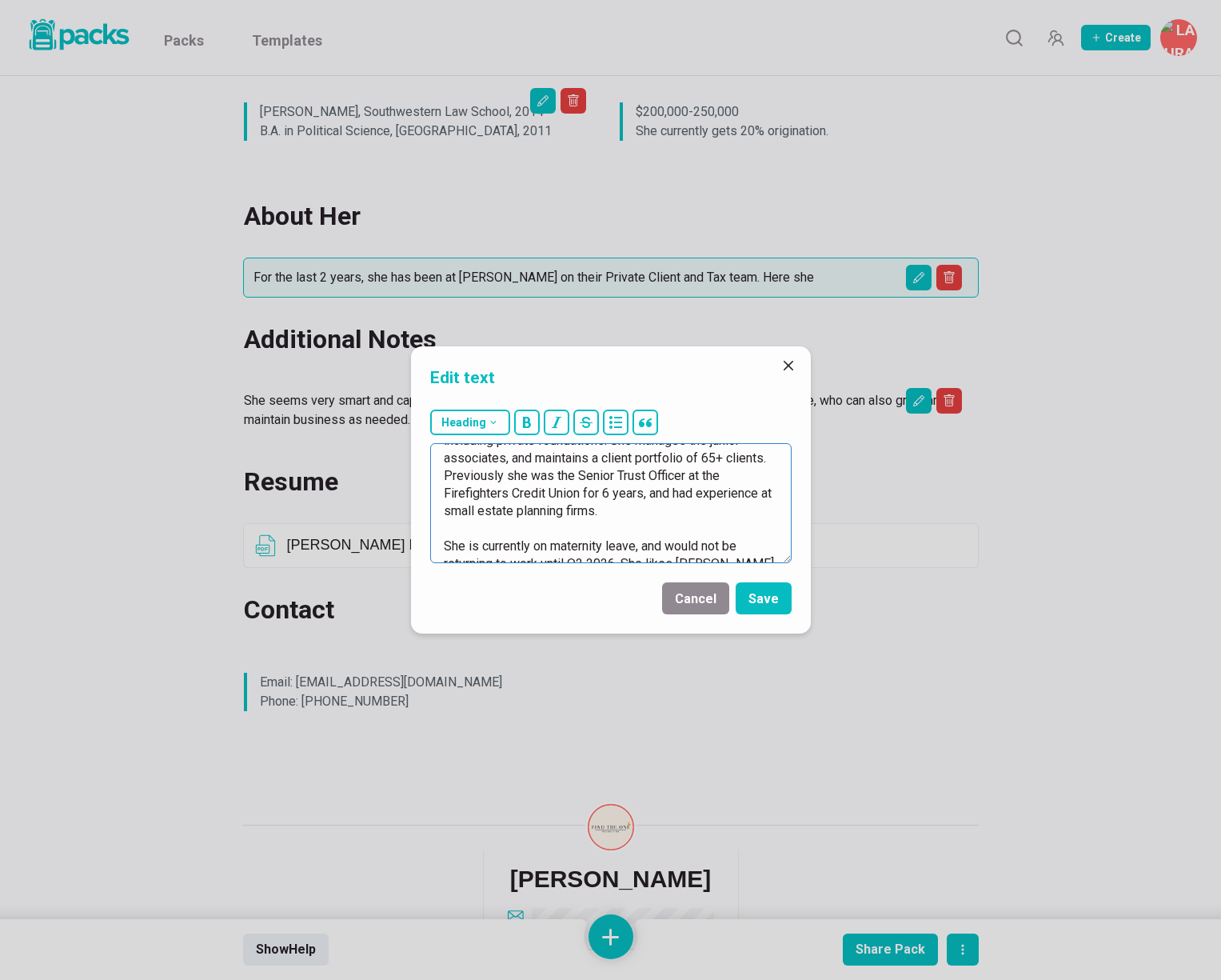
drag, startPoint x: 475, startPoint y: 507, endPoint x: 480, endPoint y: 517, distance: 11.2
click at [475, 507] on textarea "For the last 2 years, she has been at [PERSON_NAME] on their Private Client and…" at bounding box center [610, 503] width 361 height 120
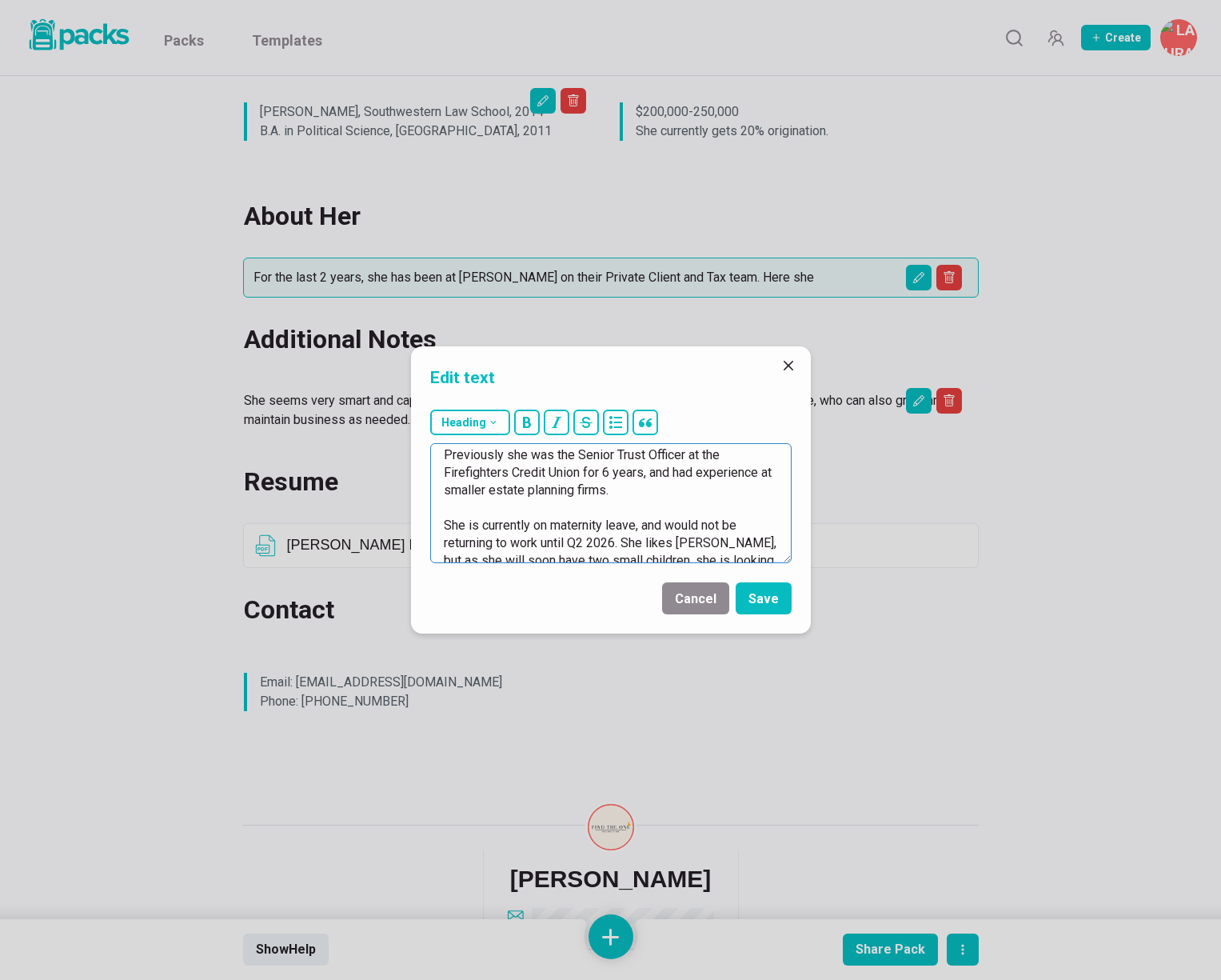
scroll to position [148, 0]
drag, startPoint x: 488, startPoint y: 487, endPoint x: 581, endPoint y: 479, distance: 93.3
click at [581, 479] on textarea "For the last 2 years, she has been at [PERSON_NAME] on their Private Client and…" at bounding box center [610, 503] width 361 height 120
click at [533, 512] on textarea "For the last 2 years, she has been at [PERSON_NAME] on their Private Client and…" at bounding box center [610, 503] width 361 height 120
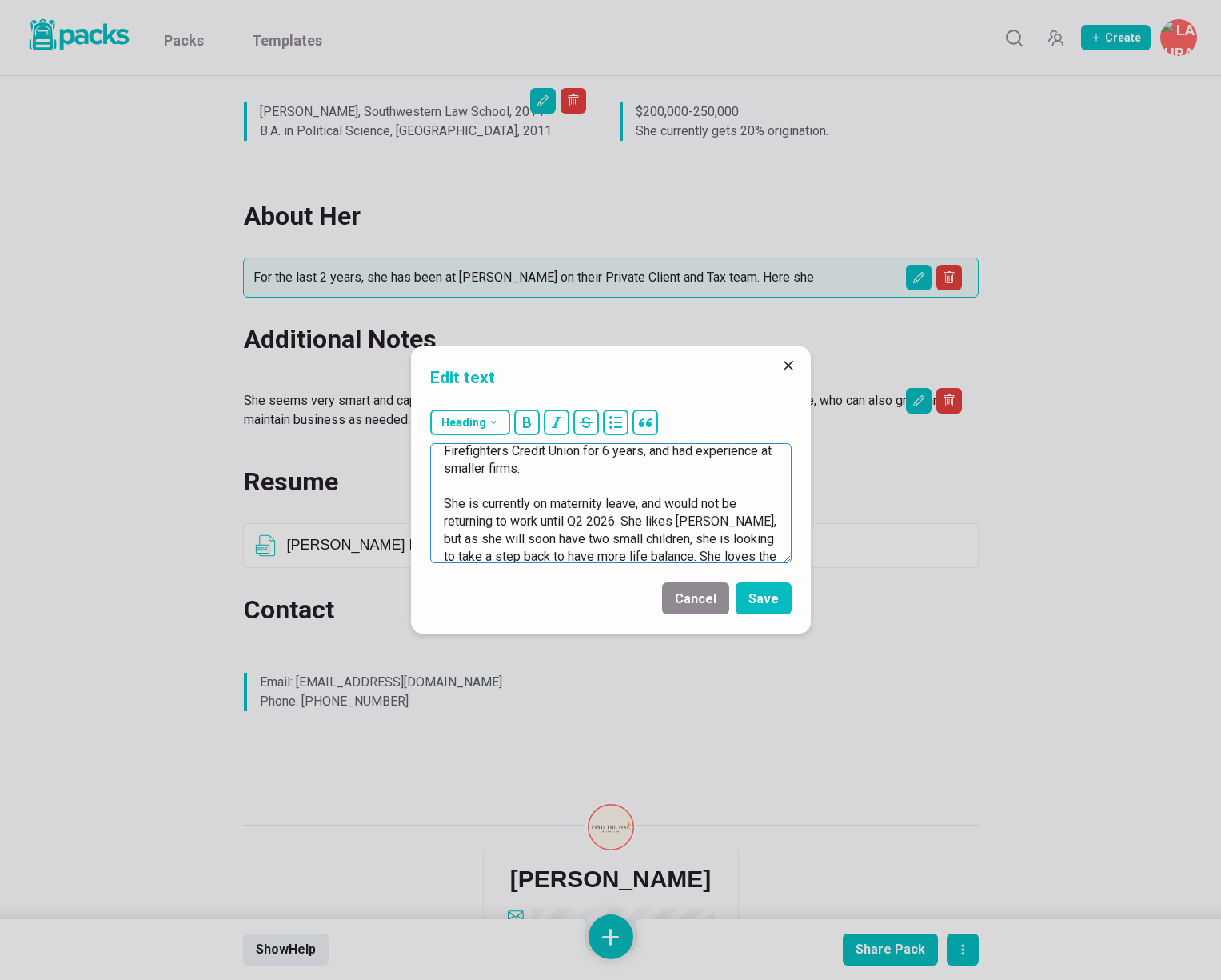
scroll to position [171, 0]
click at [752, 518] on textarea "For the last 2 years, she has been at [PERSON_NAME] on their Private Client and…" at bounding box center [610, 503] width 361 height 120
click at [541, 535] on textarea "For the last 2 years, she has been at [PERSON_NAME] on their Private Client and…" at bounding box center [610, 503] width 361 height 120
click at [637, 536] on textarea "For the last 2 years, she has been at [PERSON_NAME] on their Private Client and…" at bounding box center [610, 503] width 361 height 120
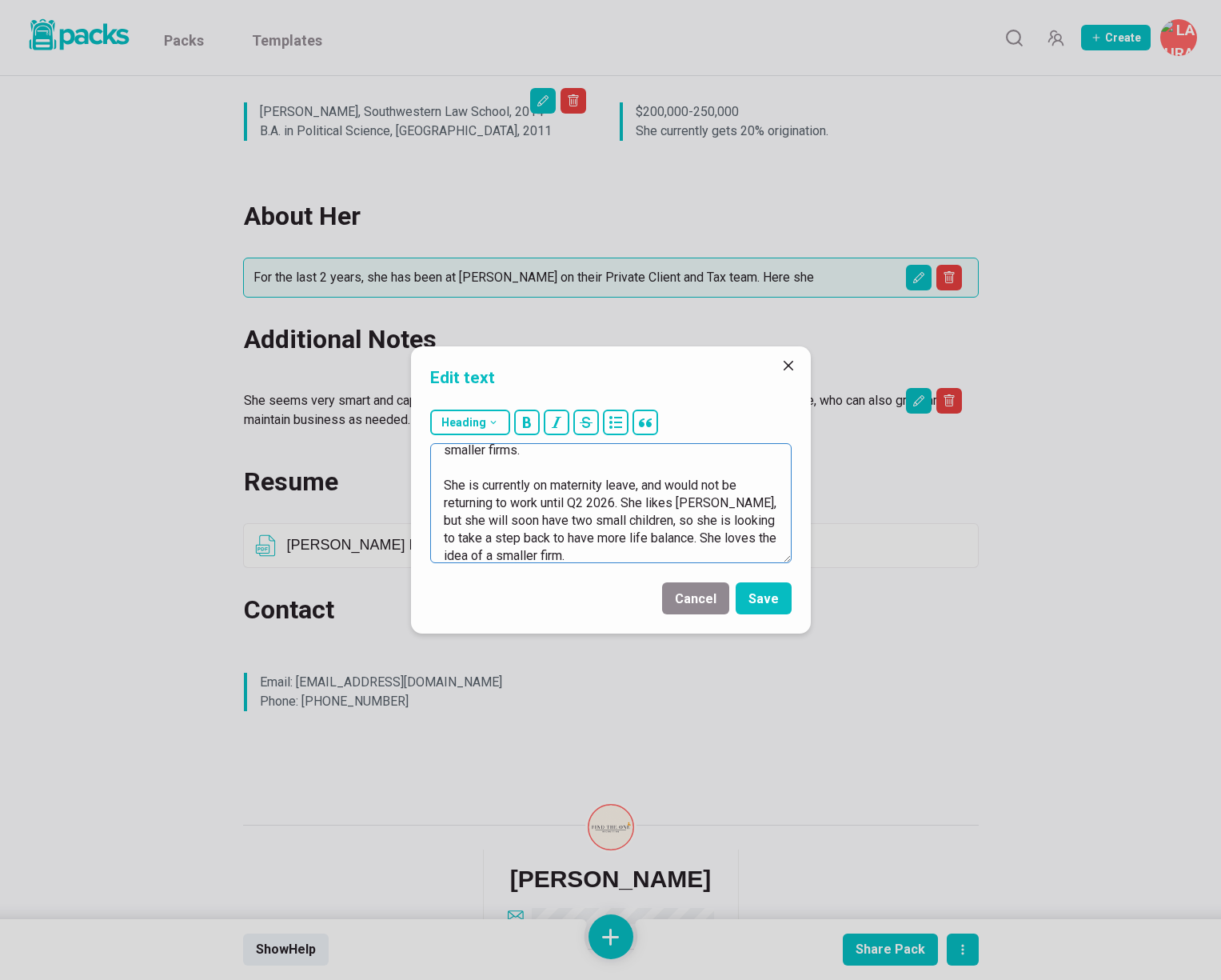
scroll to position [194, 0]
click at [558, 548] on textarea "For the last 2 years, she has been at [PERSON_NAME] on their Private Client and…" at bounding box center [610, 503] width 361 height 120
click at [506, 553] on textarea "For the last 2 years, she has been at [PERSON_NAME] on their Private Client and…" at bounding box center [610, 503] width 361 height 120
drag, startPoint x: 536, startPoint y: 539, endPoint x: 546, endPoint y: 549, distance: 14.1
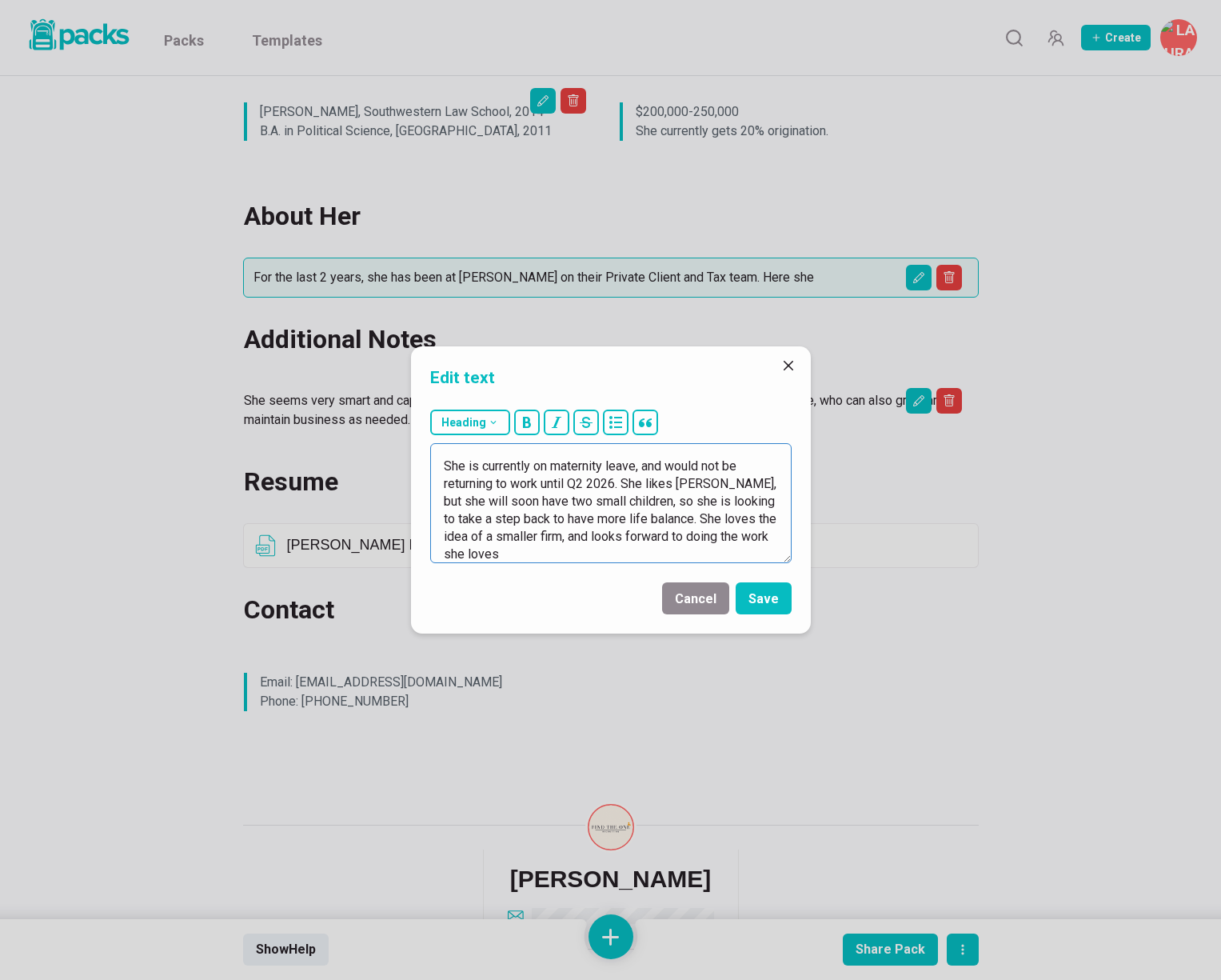
click at [546, 549] on textarea "For the last 2 years, she has been at [PERSON_NAME] on their Private Client and…" at bounding box center [610, 503] width 361 height 120
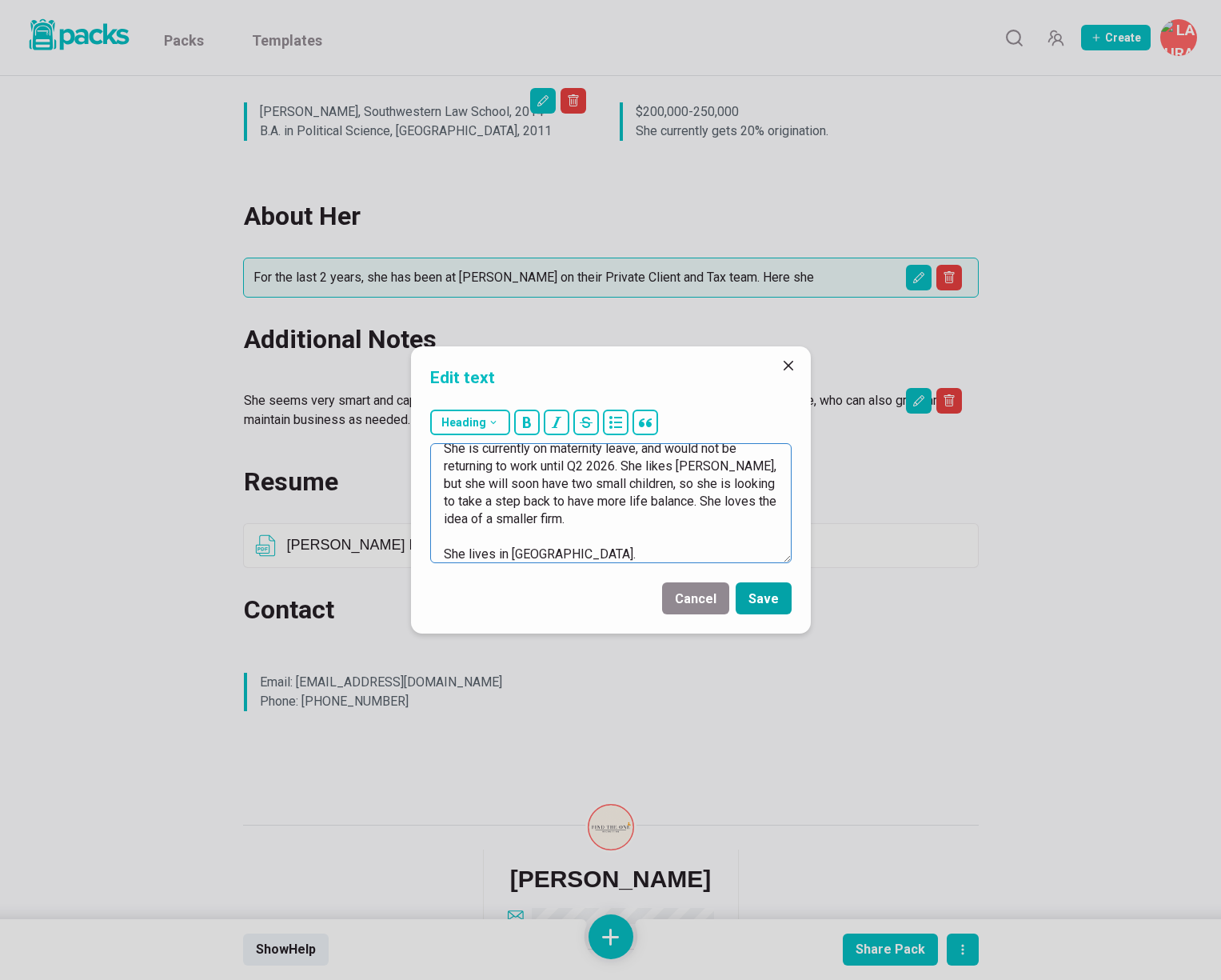
type textarea "For the last 2 years, she has been at [PERSON_NAME] on their Private Client and…"
click at [750, 585] on button "Save" at bounding box center [764, 598] width 56 height 32
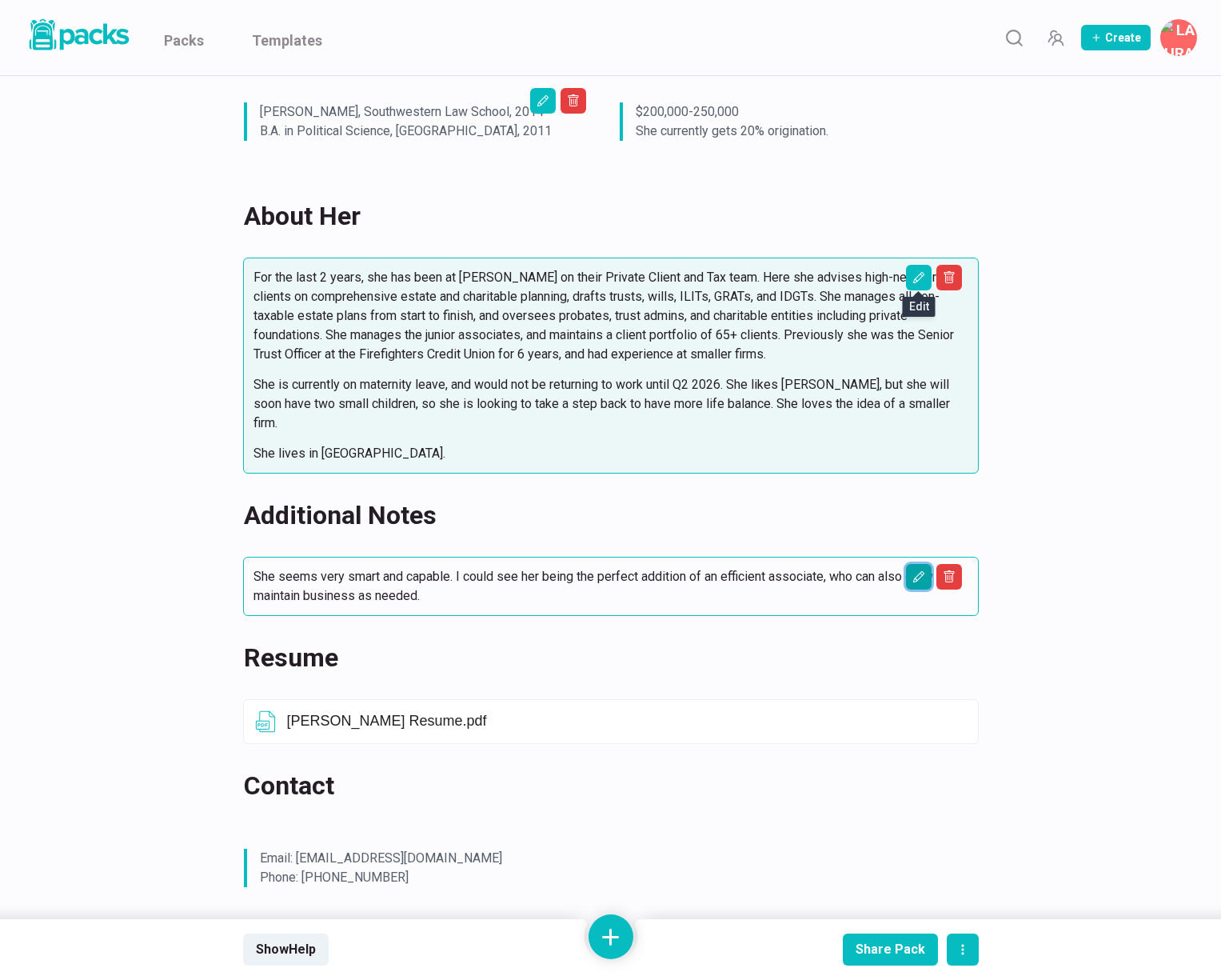
click at [917, 572] on icon "Edit asset" at bounding box center [918, 577] width 11 height 11
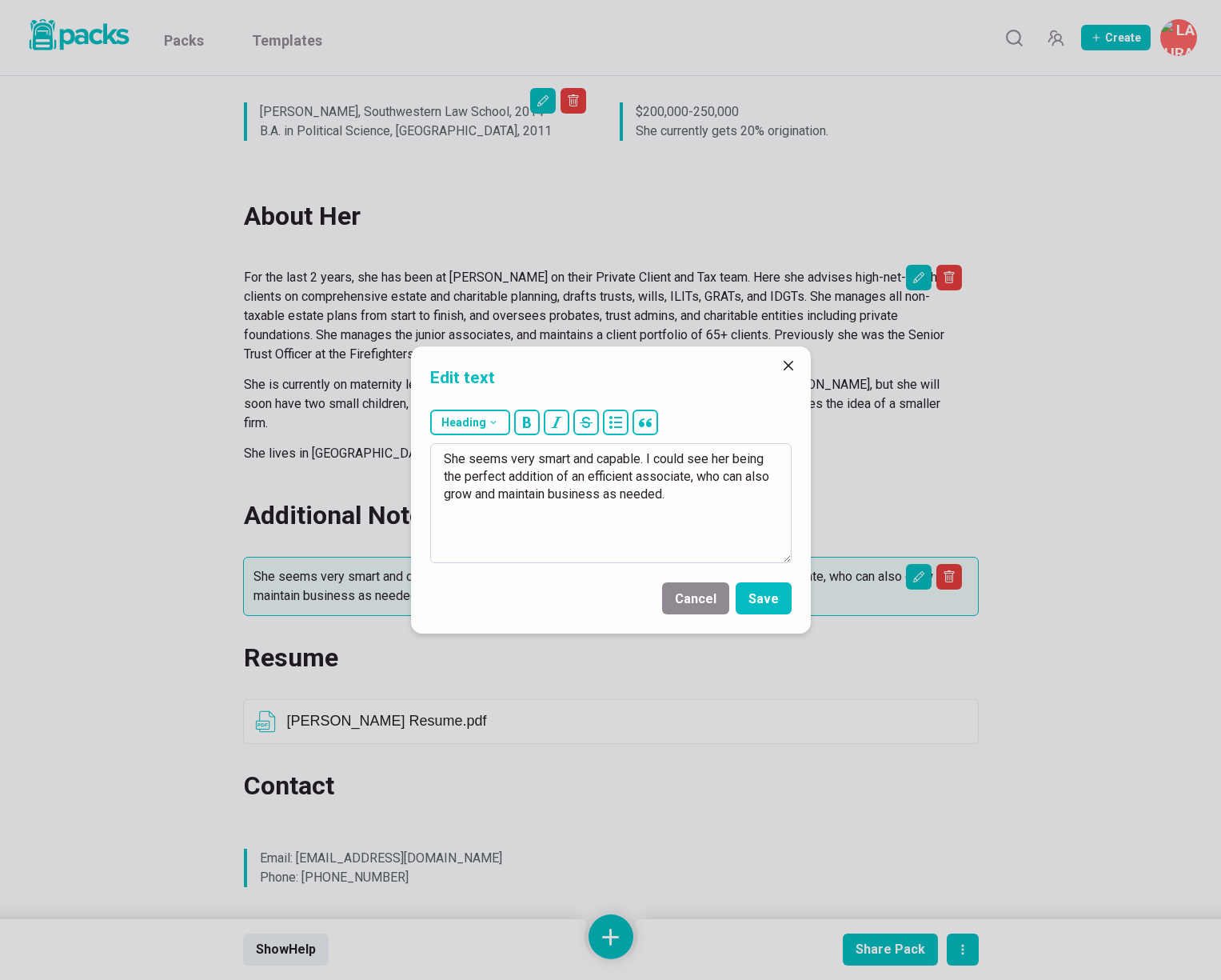
click at [468, 457] on textarea "She seems very smart and capable. I could see her being the perfect addition of…" at bounding box center [610, 503] width 361 height 120
click at [548, 463] on textarea "She has a great persinality, and seems very smart and capable. I could see her …" at bounding box center [610, 503] width 361 height 120
click at [522, 494] on textarea "She has a great persinality, and seems very smart and capable. I could see her …" at bounding box center [610, 503] width 361 height 120
drag, startPoint x: 666, startPoint y: 494, endPoint x: 733, endPoint y: 494, distance: 67.0
click at [731, 494] on textarea "She has a great personality, and seems very smart and capable. I could see her …" at bounding box center [610, 503] width 361 height 120
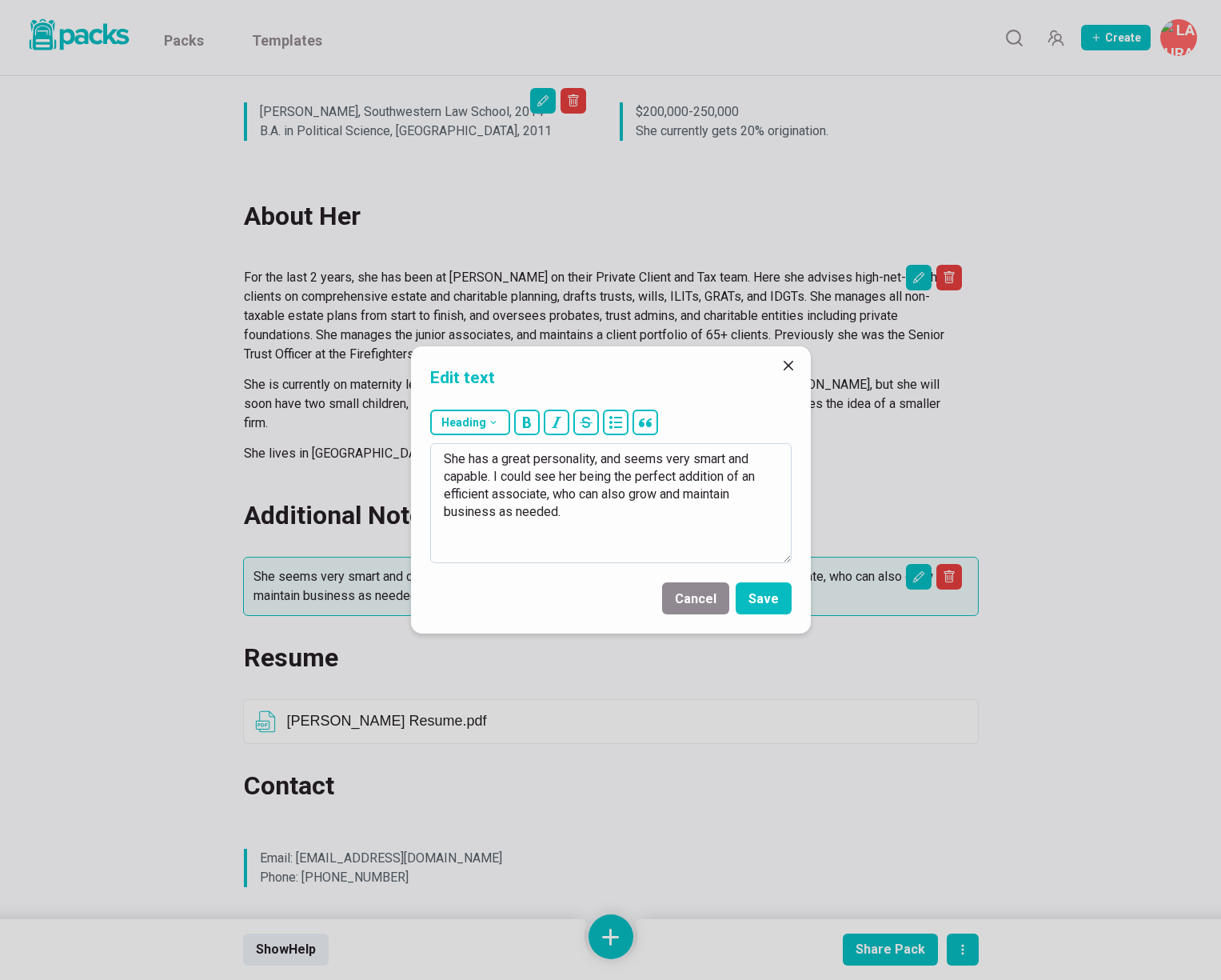
drag, startPoint x: 733, startPoint y: 495, endPoint x: 664, endPoint y: 499, distance: 69.1
click at [664, 499] on textarea "She has a great personality, and seems very smart and capable. I could see her …" at bounding box center [610, 503] width 361 height 120
type textarea "She has a great personality, and seems very smart and capable. I could see her …"
click at [761, 596] on button "Save" at bounding box center [764, 598] width 56 height 32
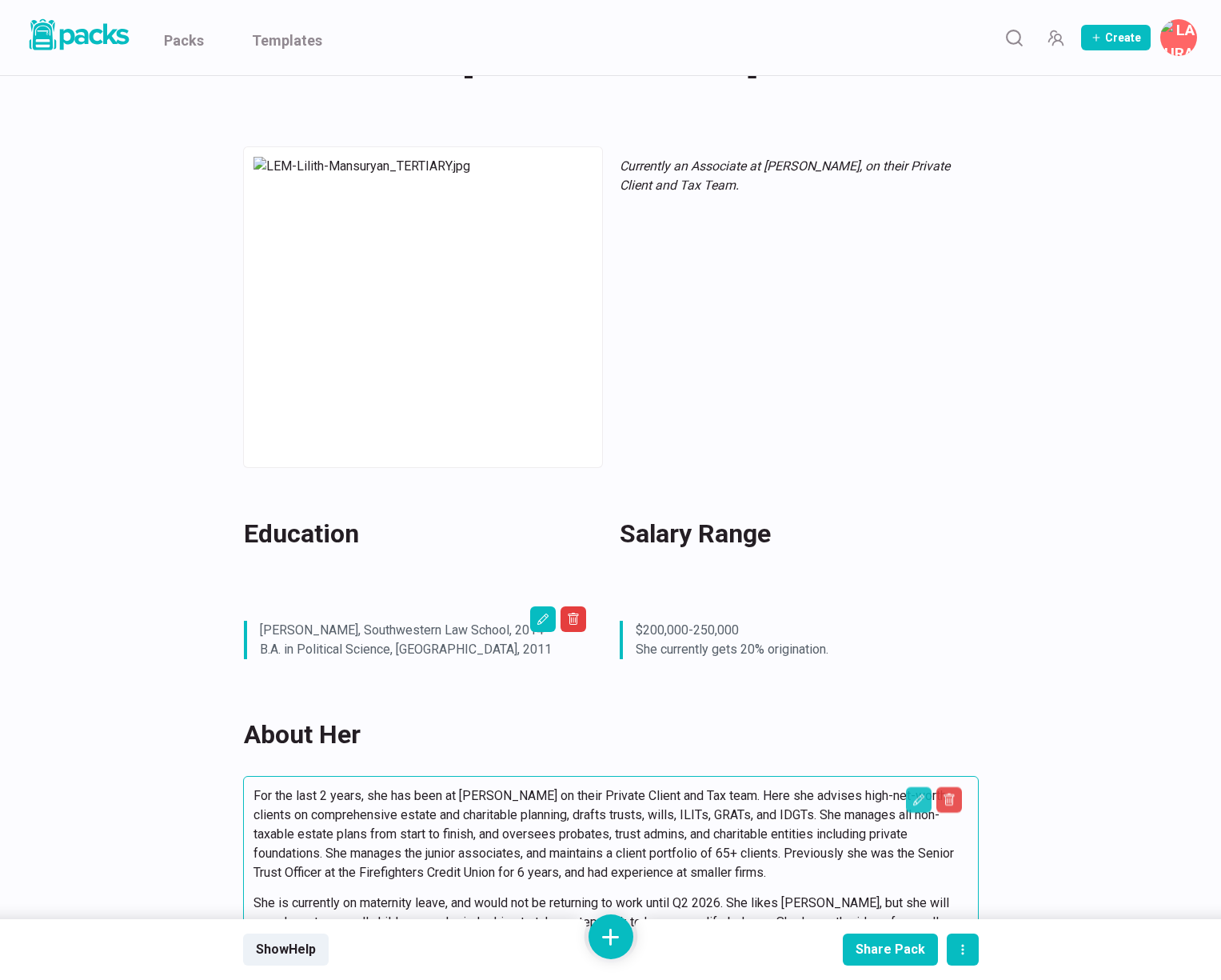
scroll to position [0, 0]
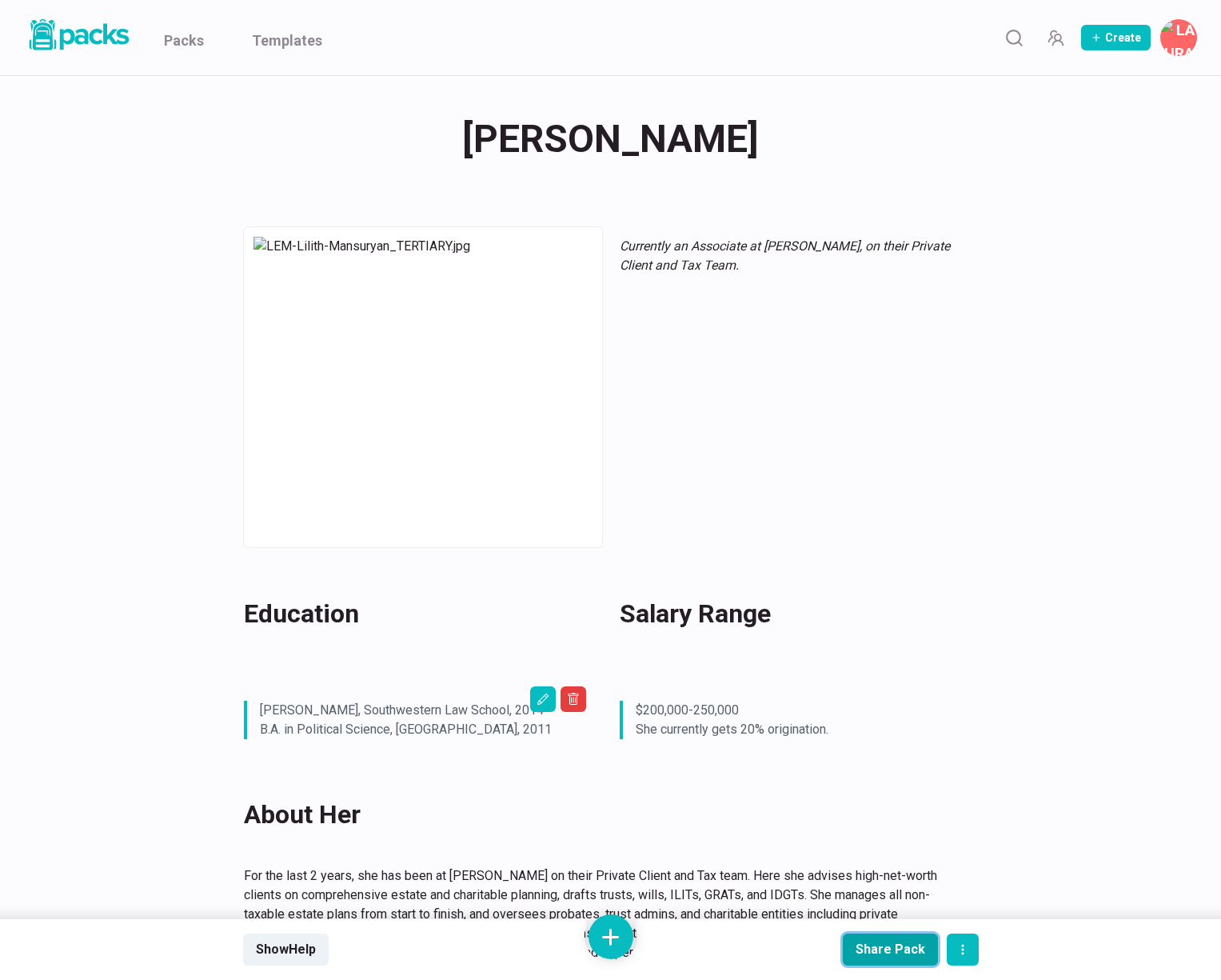
click at [901, 951] on div "Share Pack" at bounding box center [890, 949] width 70 height 15
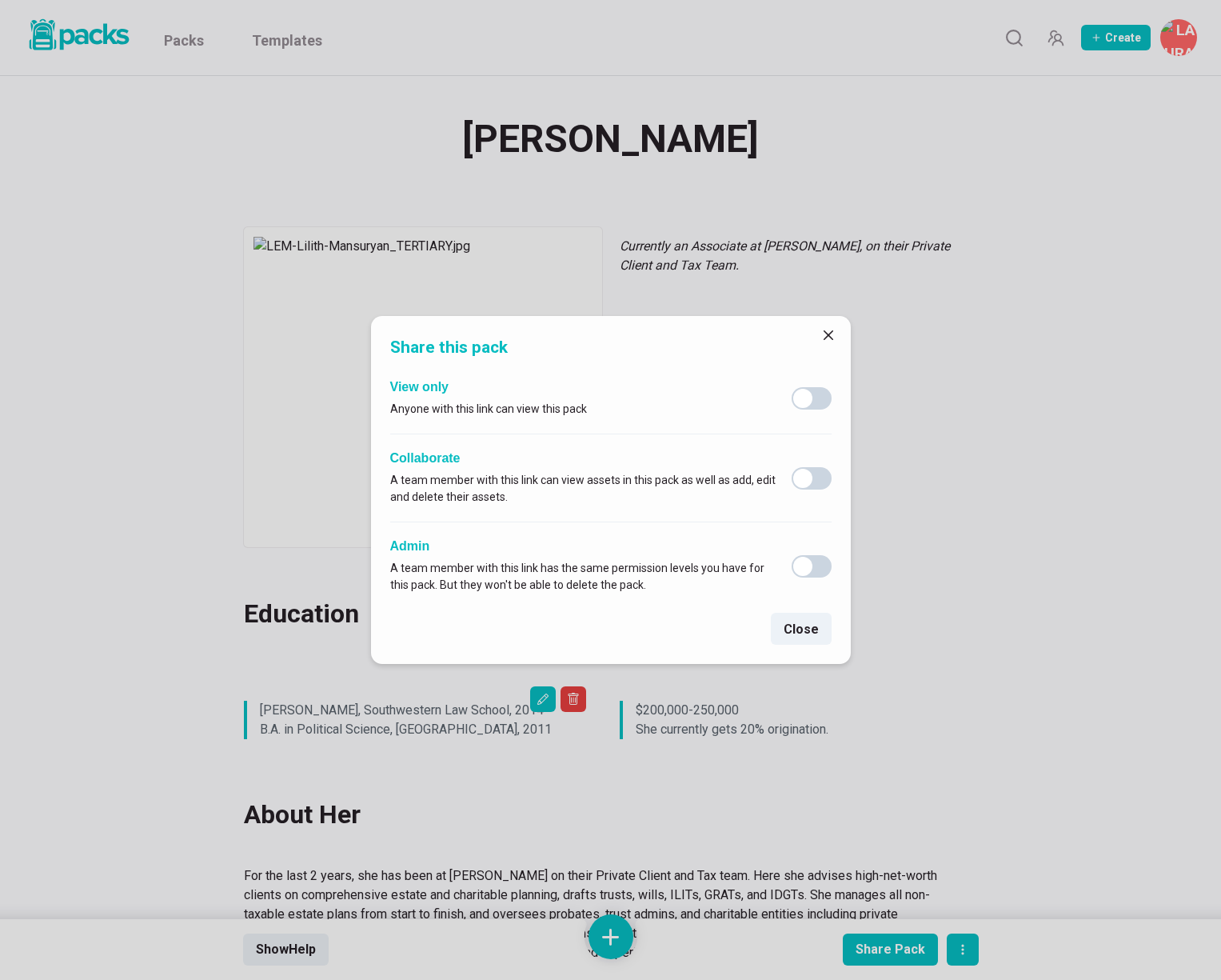
click at [802, 394] on span at bounding box center [803, 398] width 19 height 19
click at [792, 387] on input "checkbox" at bounding box center [791, 386] width 1 height 1
checkbox input "true"
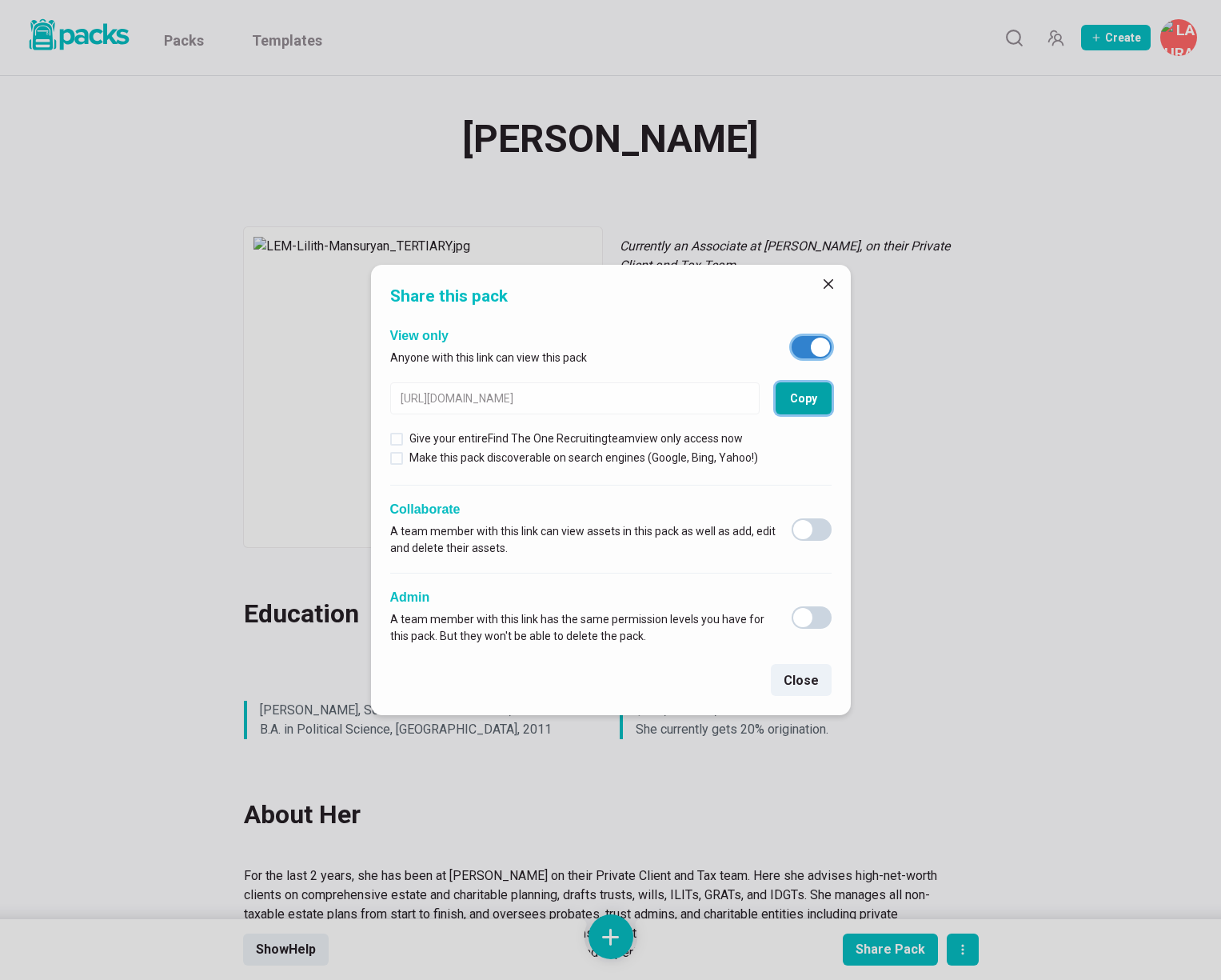
click at [806, 402] on button "Copy" at bounding box center [803, 398] width 56 height 32
click at [827, 285] on icon "Close" at bounding box center [828, 283] width 9 height 9
